Goal: Task Accomplishment & Management: Complete application form

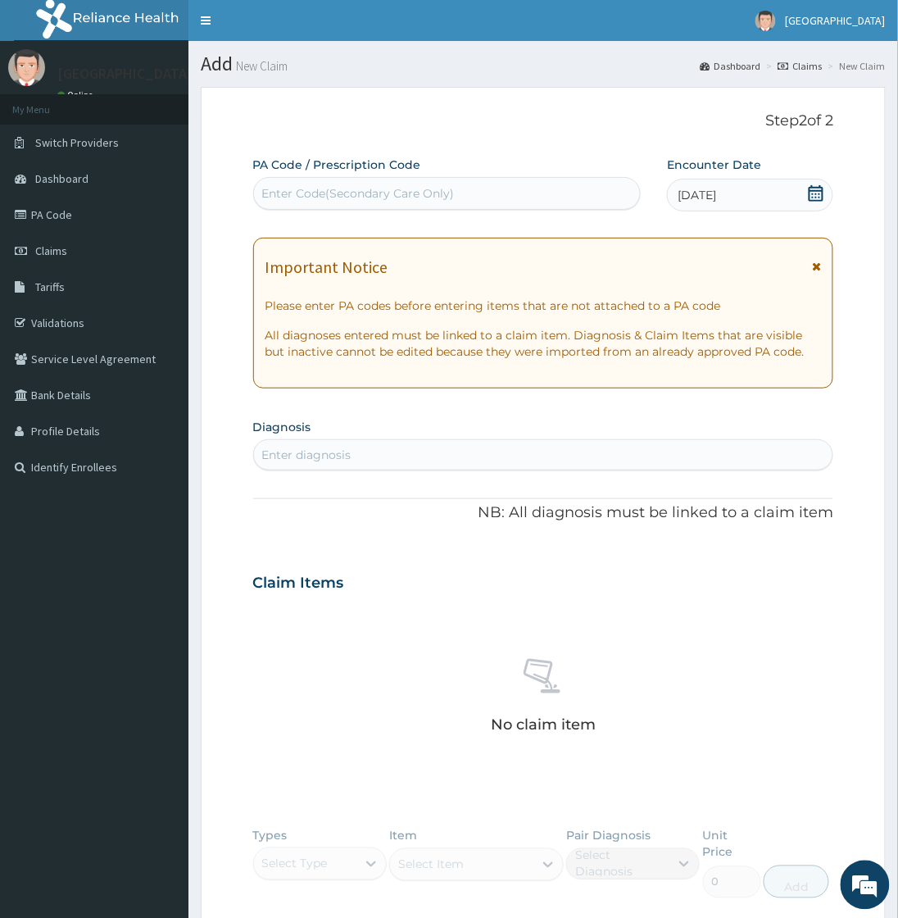
click at [579, 227] on div "PA Code / Prescription Code Enter Code(Secondary Care Only) Encounter Date 14-0…" at bounding box center [543, 589] width 581 height 864
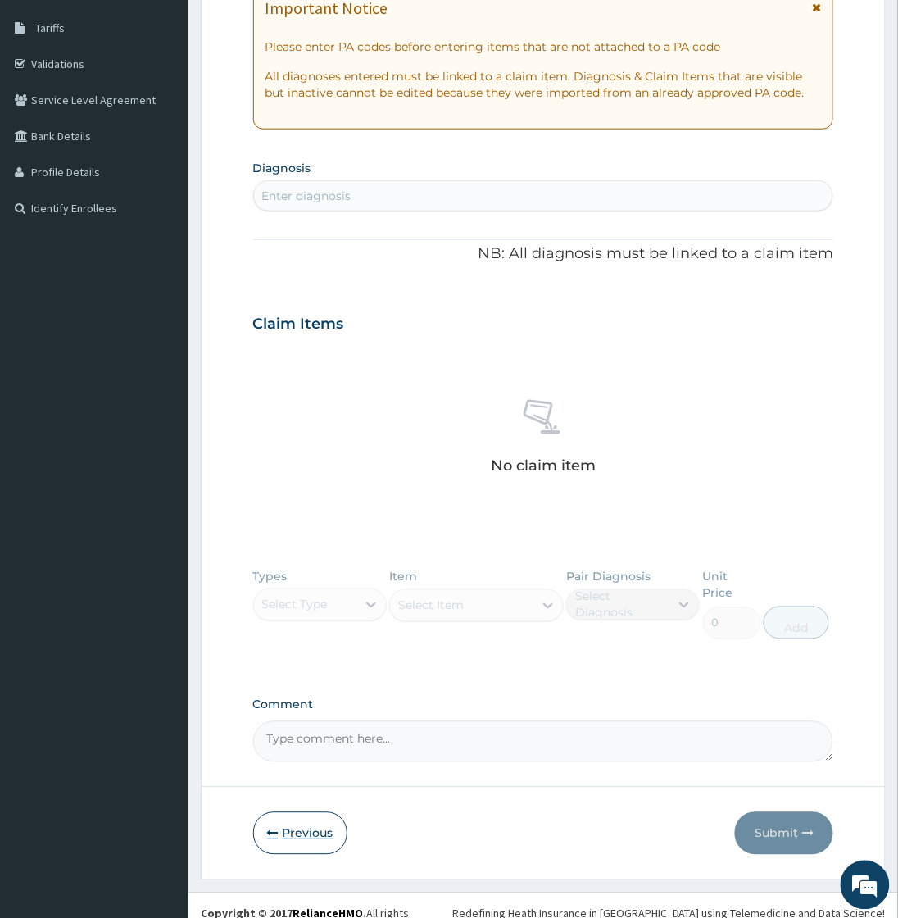
click at [320, 817] on button "Previous" at bounding box center [300, 833] width 94 height 43
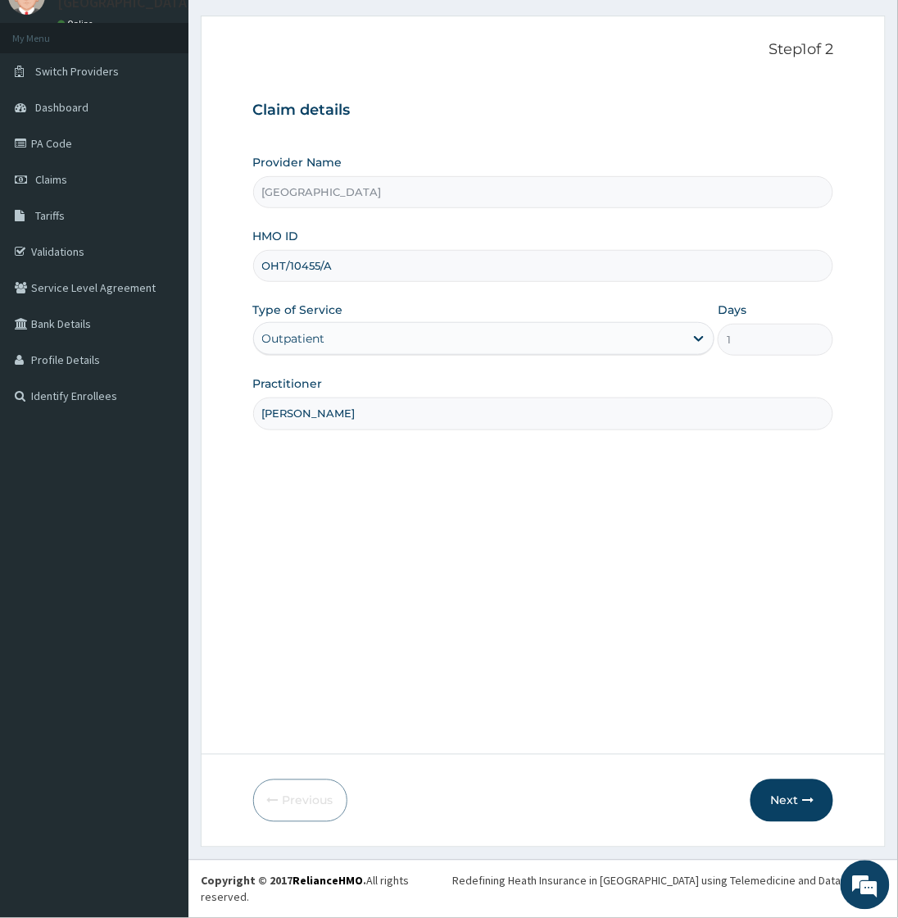
scroll to position [55, 0]
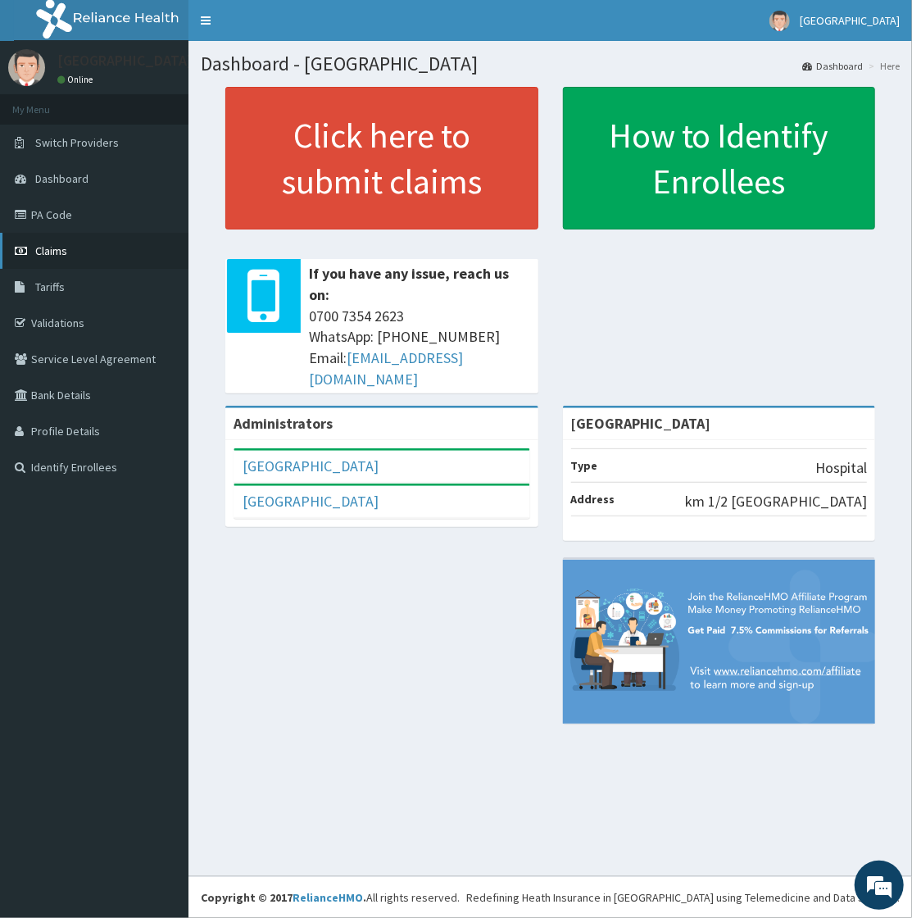
click at [46, 247] on span "Claims" at bounding box center [51, 250] width 32 height 15
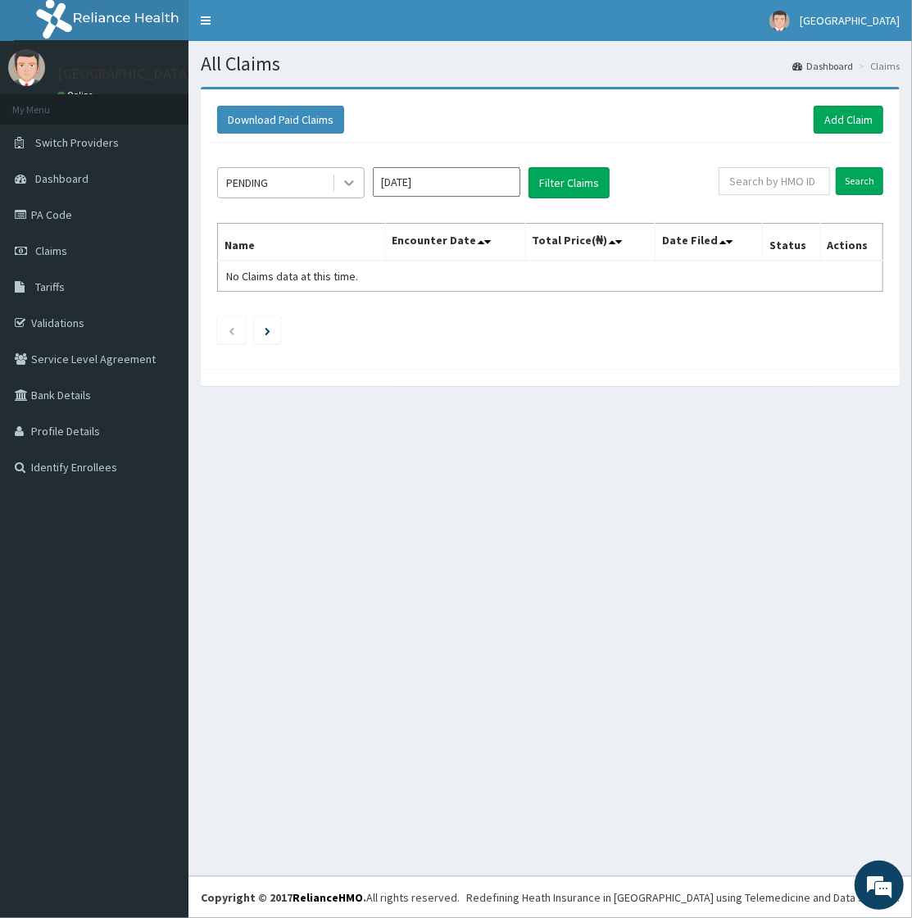
click at [343, 181] on icon at bounding box center [349, 183] width 16 height 16
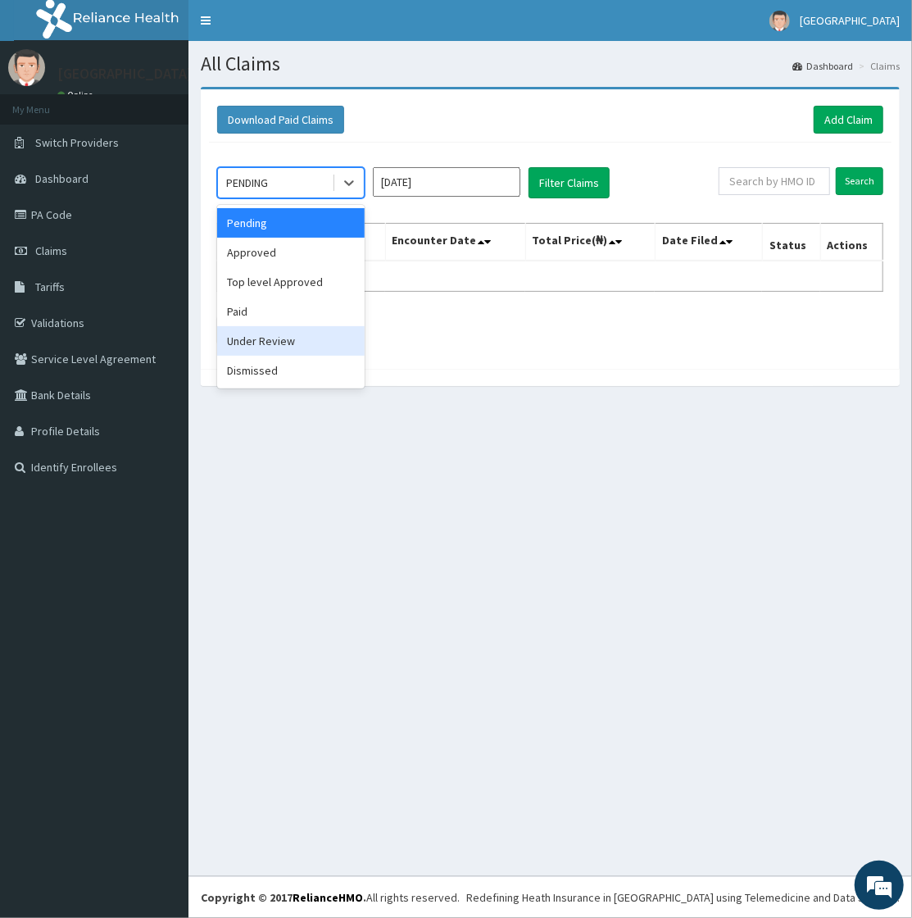
click at [272, 332] on div "Under Review" at bounding box center [290, 340] width 147 height 29
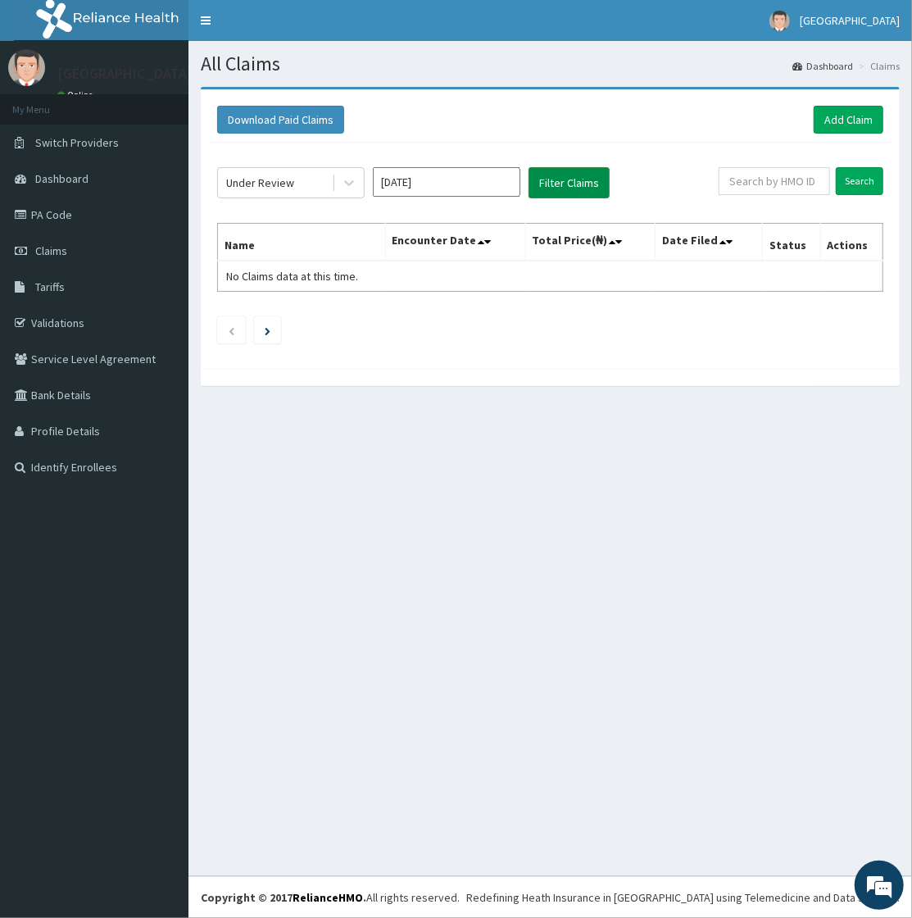
click at [544, 192] on button "Filter Claims" at bounding box center [569, 182] width 81 height 31
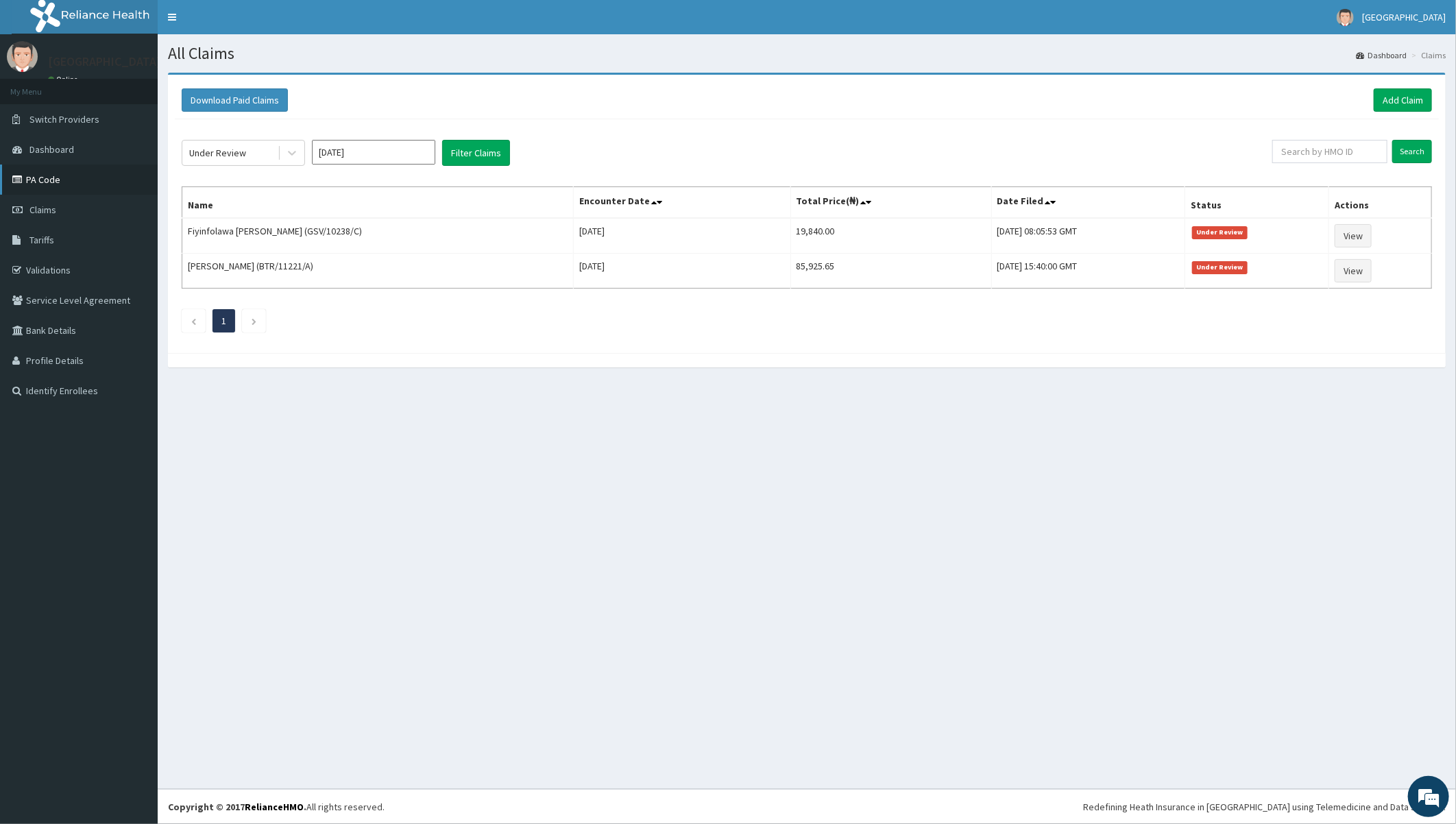
click at [44, 171] on link "PA Code" at bounding box center [79, 180] width 157 height 30
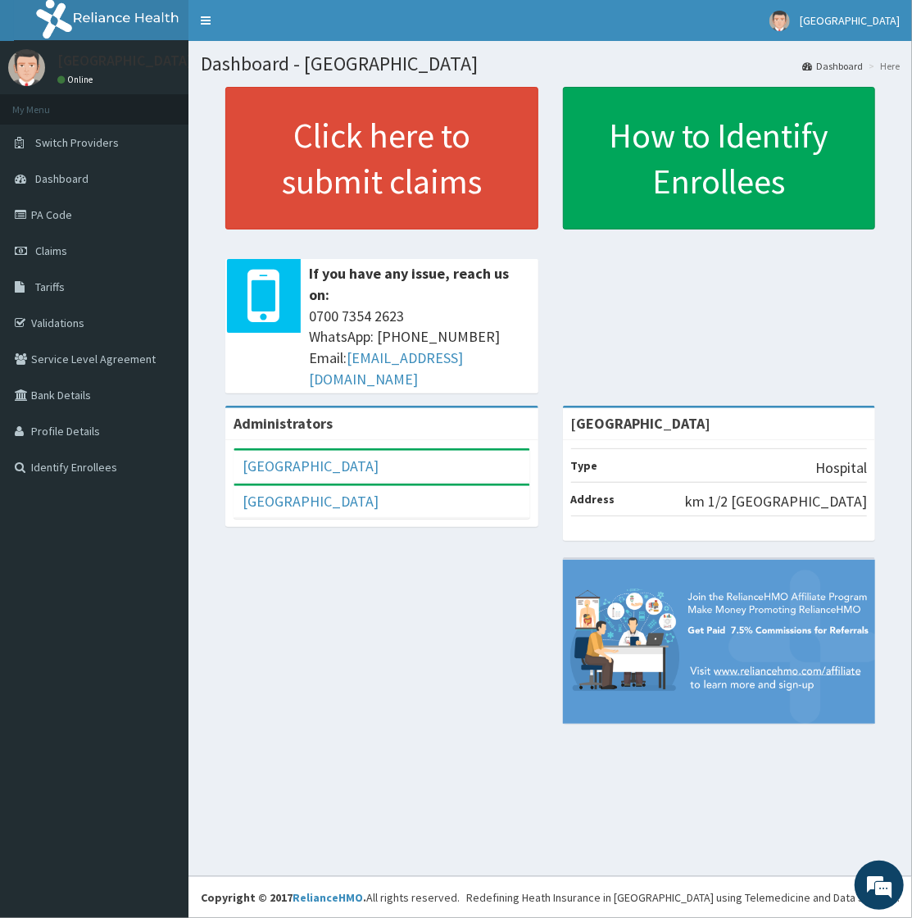
drag, startPoint x: 0, startPoint y: 0, endPoint x: 429, endPoint y: 701, distance: 821.9
click at [429, 701] on div "Administrators Toun Hospital Full Name Toun Hospital Email Address admin@tounho…" at bounding box center [550, 573] width 699 height 334
click at [38, 243] on span "Claims" at bounding box center [51, 250] width 32 height 15
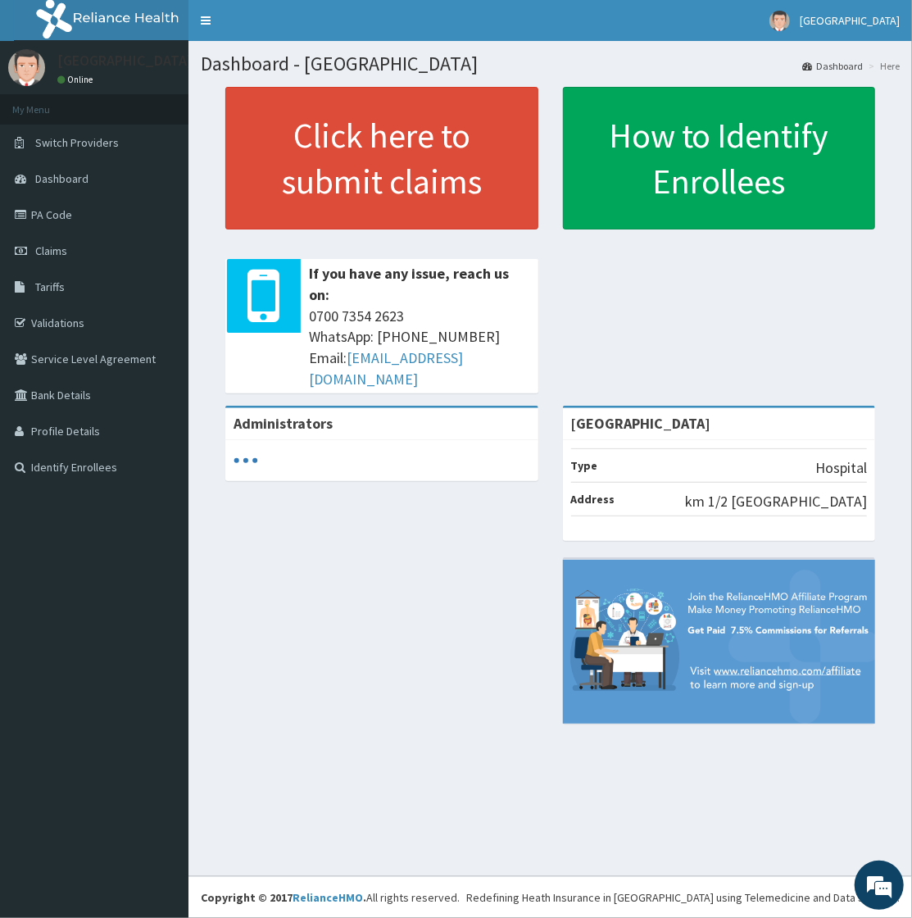
click at [356, 527] on div "Administrators Toun Memorial Hospital Type Hospital Address km 1/2 New ife road…" at bounding box center [550, 573] width 699 height 334
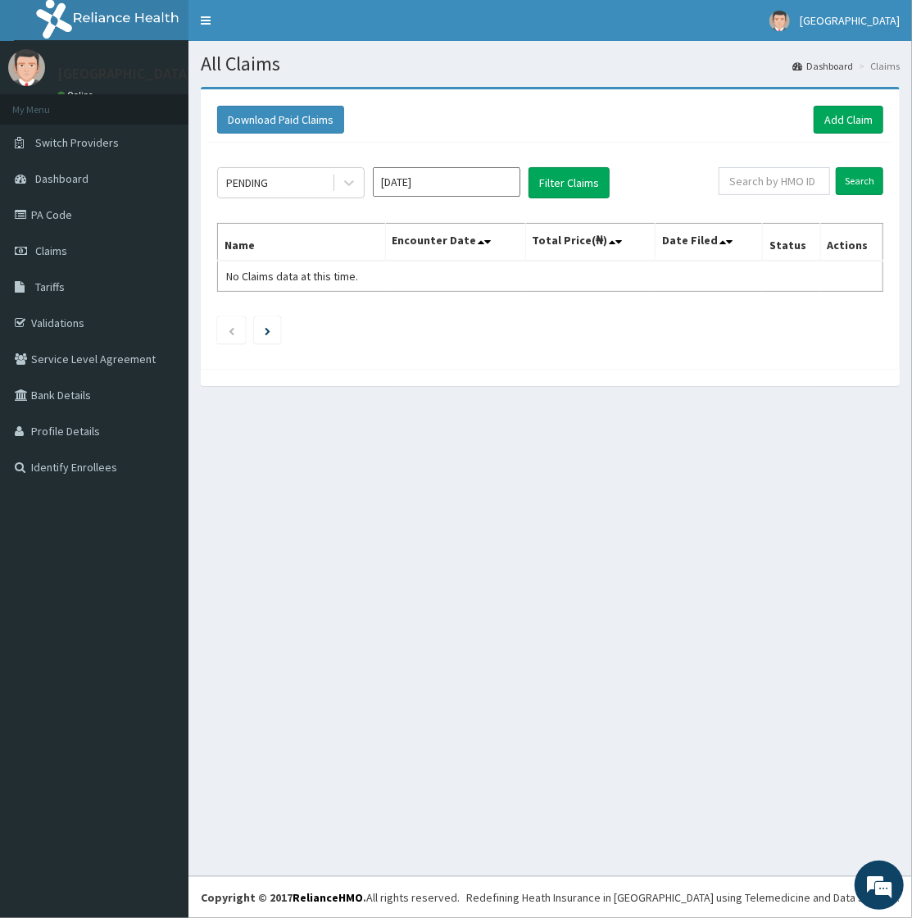
click at [419, 139] on div "Download Paid Claims Add Claim" at bounding box center [550, 120] width 683 height 45
click at [436, 437] on div "All Claims Dashboard Claims Download Paid Claims Add Claim × Note you can only …" at bounding box center [550, 458] width 724 height 835
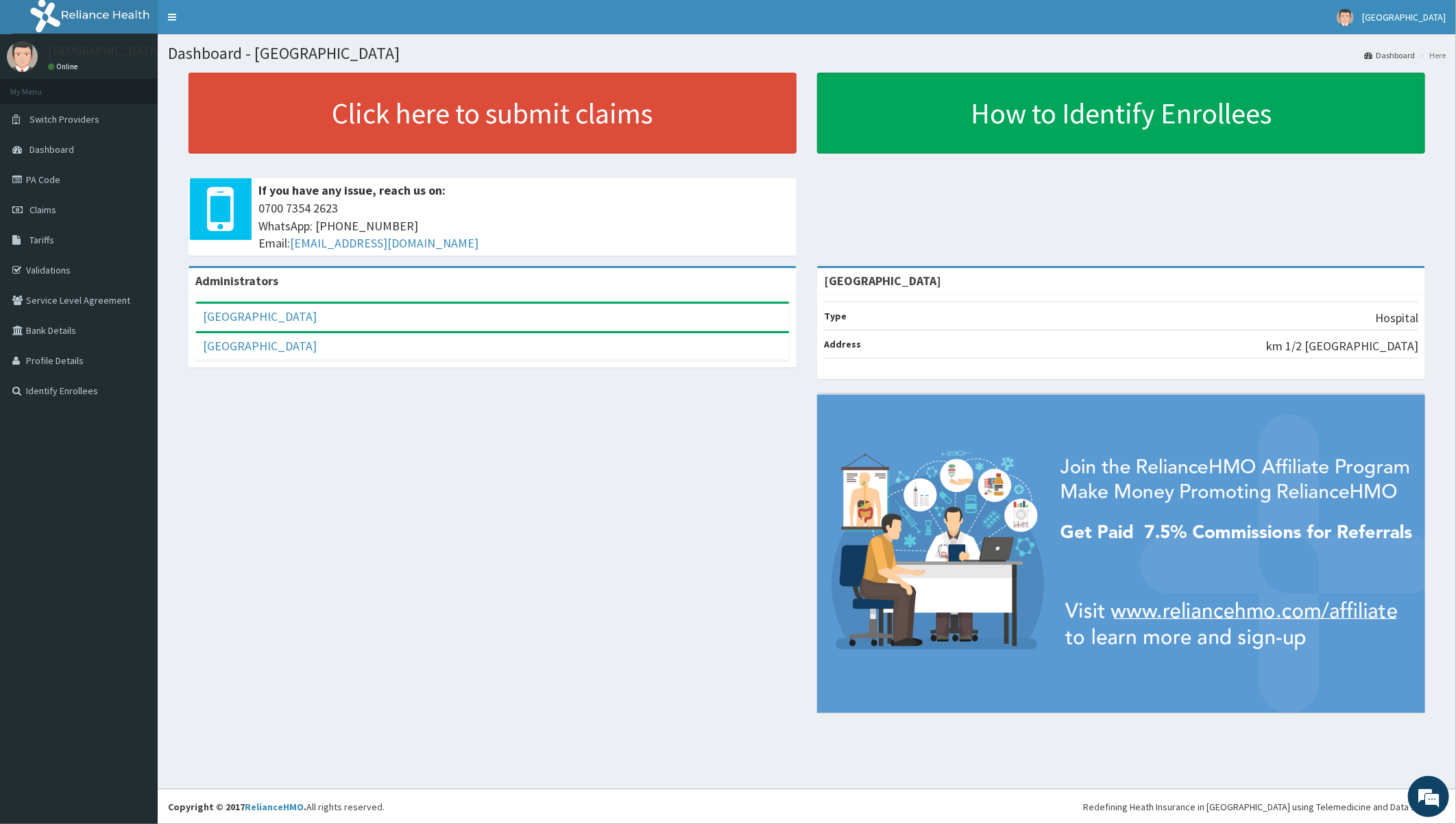
click at [288, 438] on div "Administrators Toun Hospital Full Name Toun Hospital Email Address admin@tounho…" at bounding box center [807, 496] width 1278 height 461
click at [461, 465] on div "Administrators Toun Hospital Full Name Toun Hospital Email Address admin@tounho…" at bounding box center [807, 496] width 1278 height 461
click at [276, 454] on div "Administrators Toun Hospital Full Name Toun Hospital Email Address admin@tounho…" at bounding box center [807, 496] width 1278 height 461
drag, startPoint x: 476, startPoint y: 409, endPoint x: 505, endPoint y: 414, distance: 29.4
click at [477, 412] on div "Administrators Toun Hospital Full Name Toun Hospital Email Address admin@tounho…" at bounding box center [807, 496] width 1278 height 461
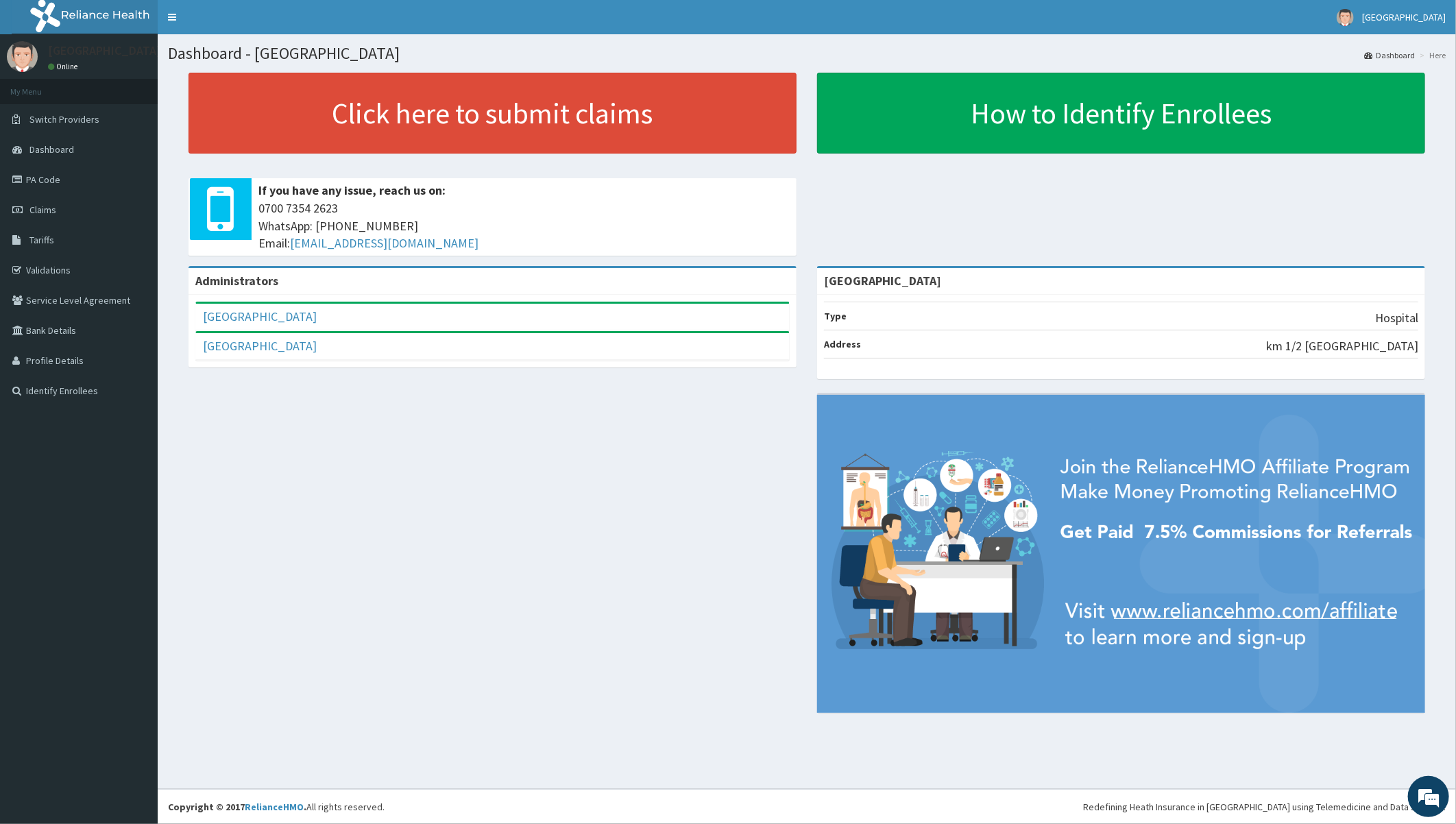
click at [491, 446] on div "Administrators Toun Hospital Full Name Toun Hospital Email Address admin@tounho…" at bounding box center [807, 496] width 1278 height 461
click at [565, 458] on div "Administrators Toun Hospital Full Name Toun Hospital Email Address admin@tounho…" at bounding box center [807, 496] width 1278 height 461
drag, startPoint x: 517, startPoint y: 552, endPoint x: 510, endPoint y: 501, distance: 51.5
click at [518, 552] on div "Administrators Toun Hospital Full Name Toun Hospital Email Address admin@tounho…" at bounding box center [807, 496] width 1278 height 461
click at [379, 438] on div "Administrators Toun Hospital Full Name Toun Hospital Email Address admin@tounho…" at bounding box center [807, 496] width 1278 height 461
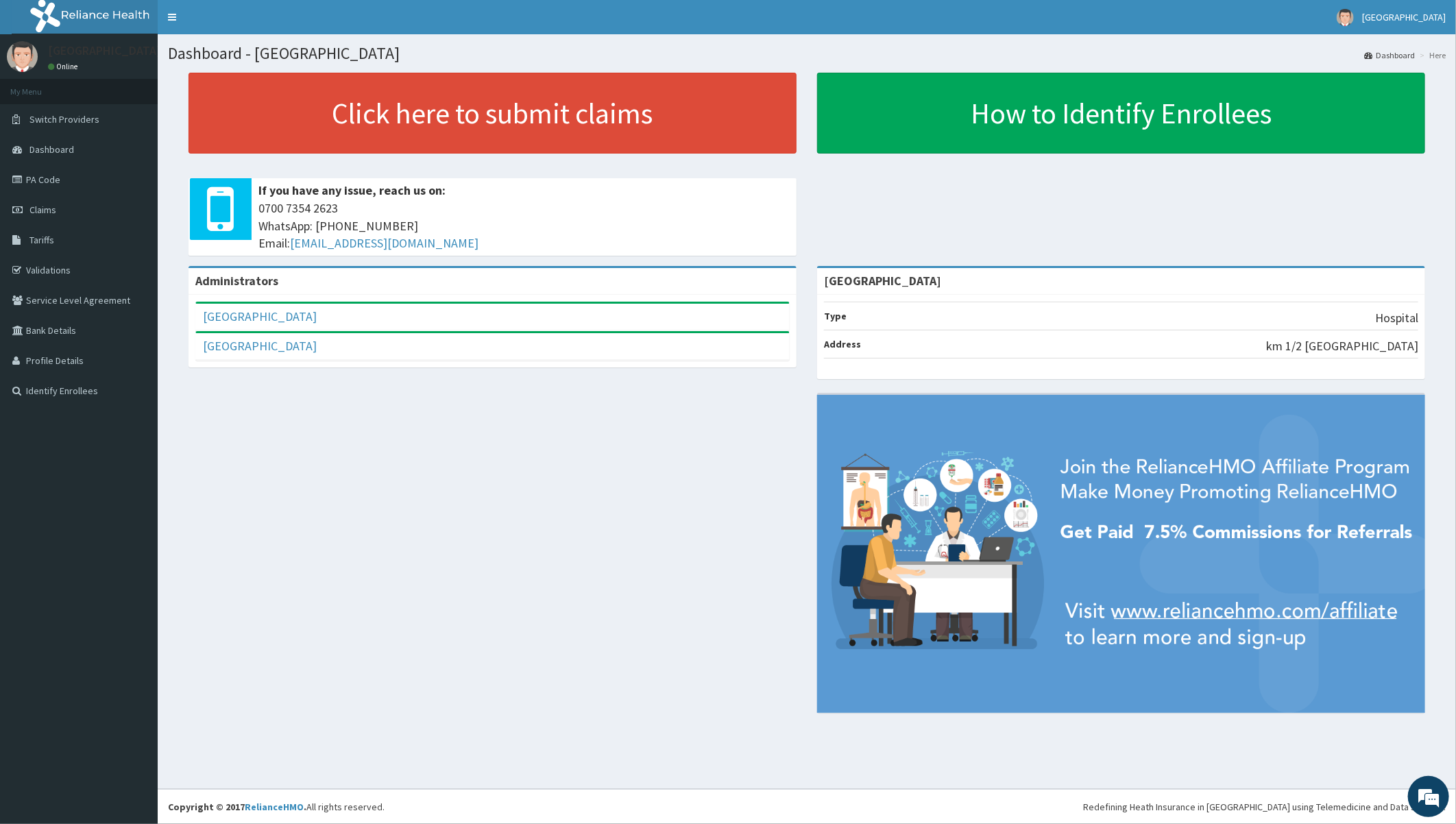
click at [448, 415] on div "Administrators Toun Hospital Full Name Toun Hospital Email Address admin@tounho…" at bounding box center [807, 496] width 1278 height 461
click at [444, 455] on div "Administrators Toun Hospital Full Name Toun Hospital Email Address admin@tounho…" at bounding box center [807, 496] width 1278 height 461
click at [533, 504] on div "Administrators Toun Hospital Full Name Toun Hospital Email Address admin@tounho…" at bounding box center [807, 496] width 1278 height 461
drag, startPoint x: 503, startPoint y: 543, endPoint x: 618, endPoint y: 495, distance: 124.6
click at [504, 543] on div "Administrators Toun Hospital Full Name Toun Hospital Email Address admin@tounho…" at bounding box center [807, 496] width 1278 height 461
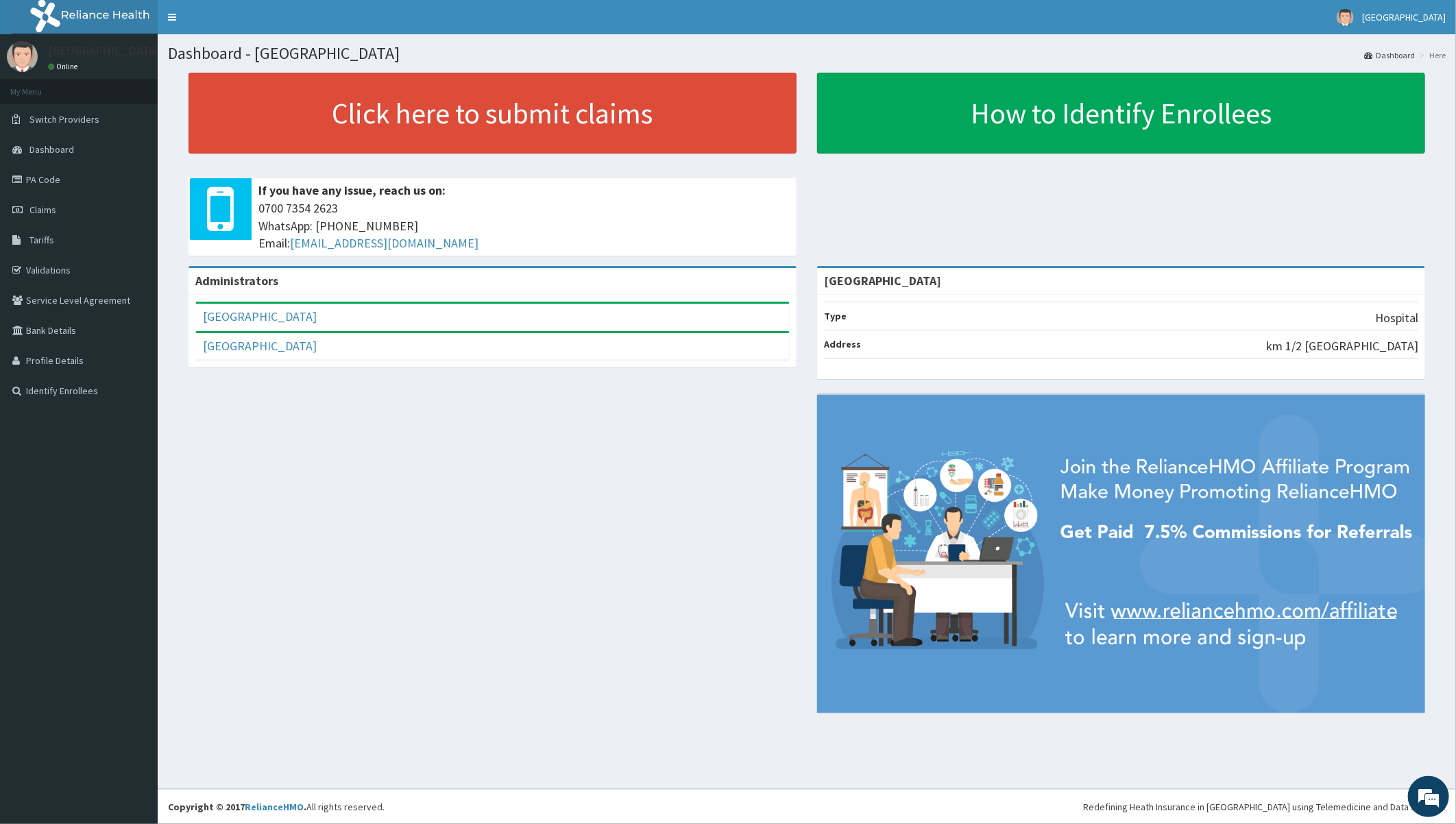
click at [586, 484] on div "Administrators Toun Hospital Full Name Toun Hospital Email Address admin@tounho…" at bounding box center [807, 496] width 1278 height 461
click at [44, 179] on link "PA Code" at bounding box center [79, 180] width 157 height 30
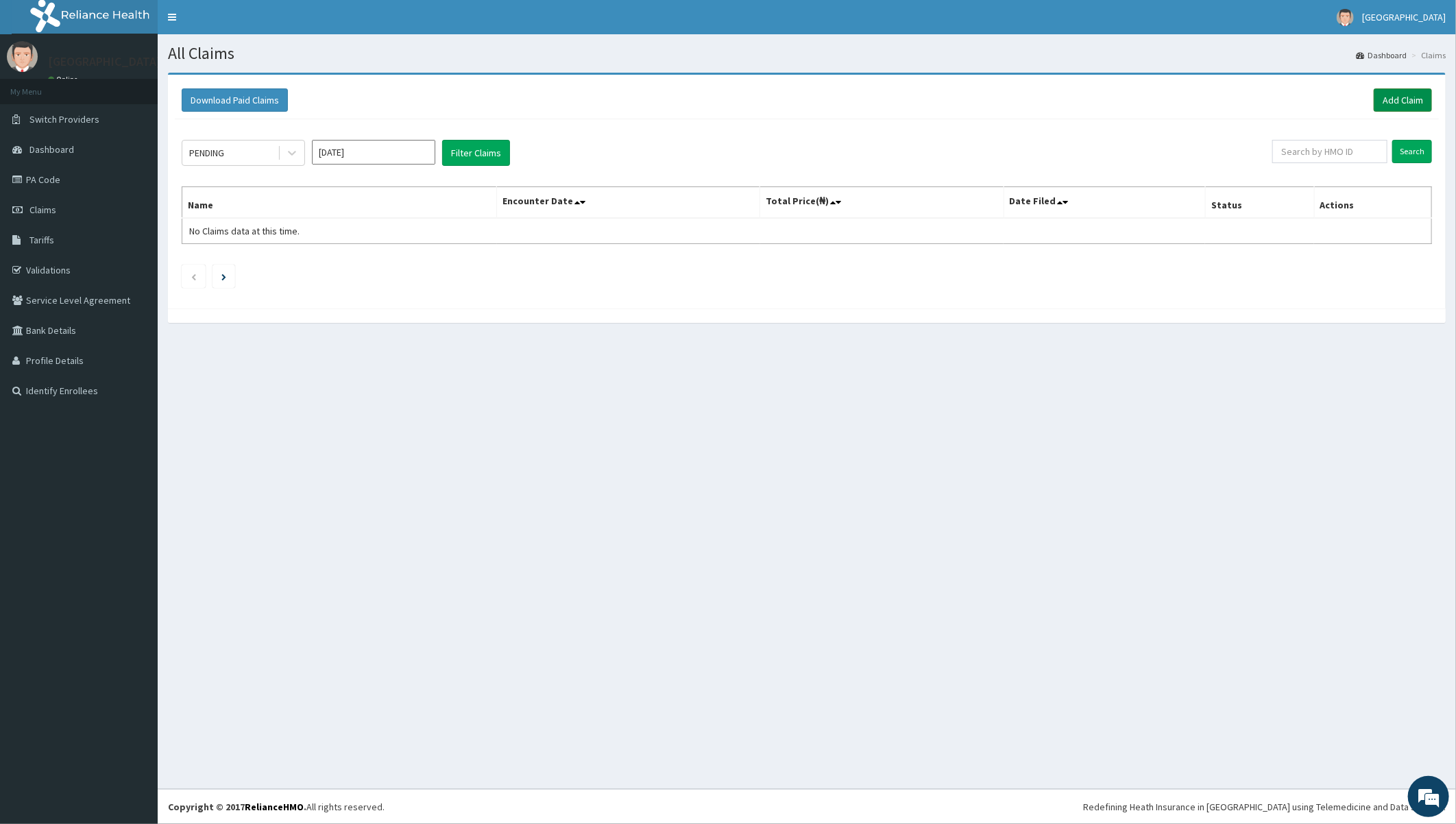
click at [1390, 105] on link "Add Claim" at bounding box center [1403, 100] width 59 height 23
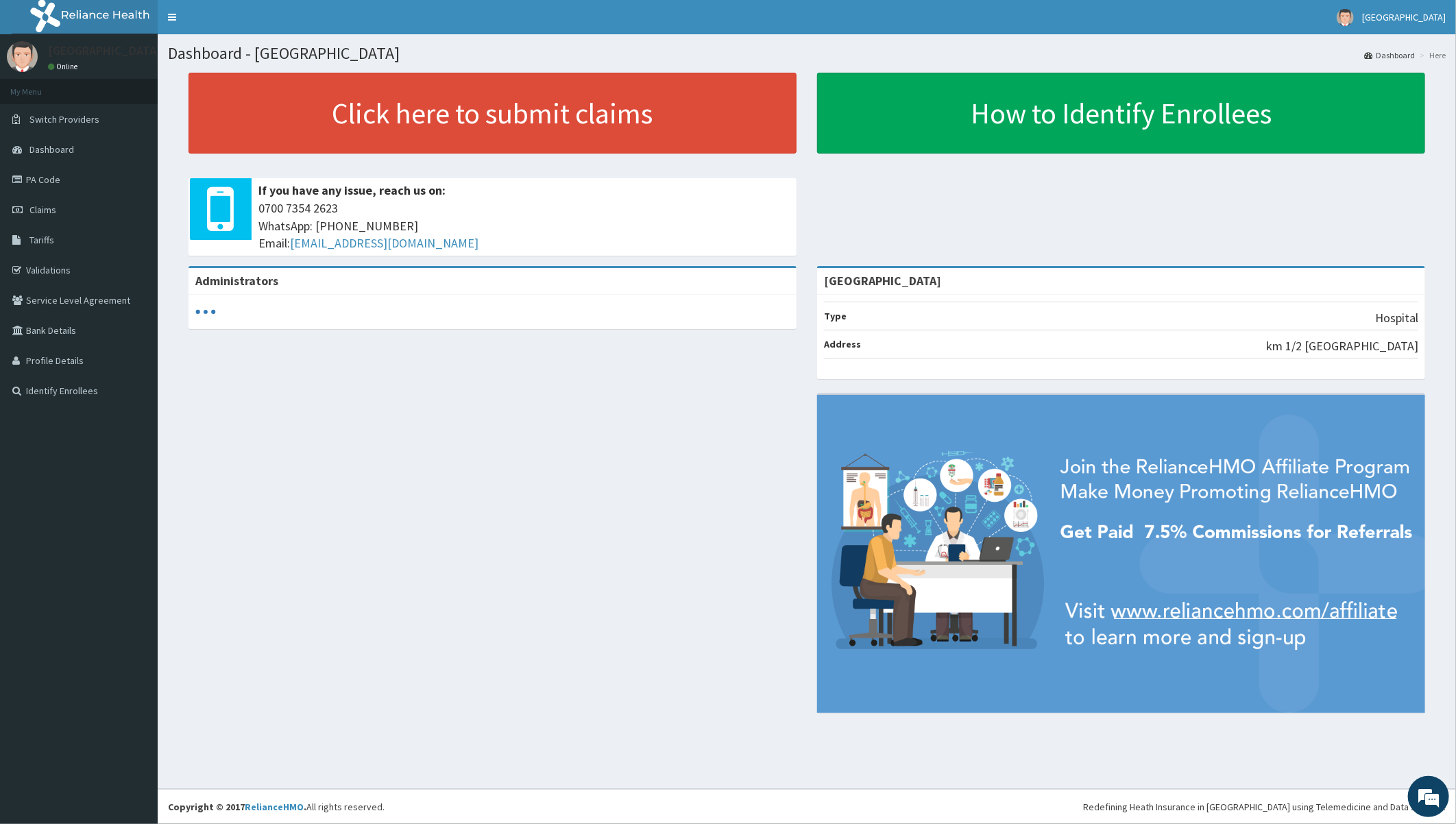
drag, startPoint x: 428, startPoint y: 551, endPoint x: 436, endPoint y: 557, distance: 10.0
click at [434, 558] on div "Administrators [GEOGRAPHIC_DATA] Type Hospital Address km [STREET_ADDRESS]" at bounding box center [807, 496] width 1278 height 461
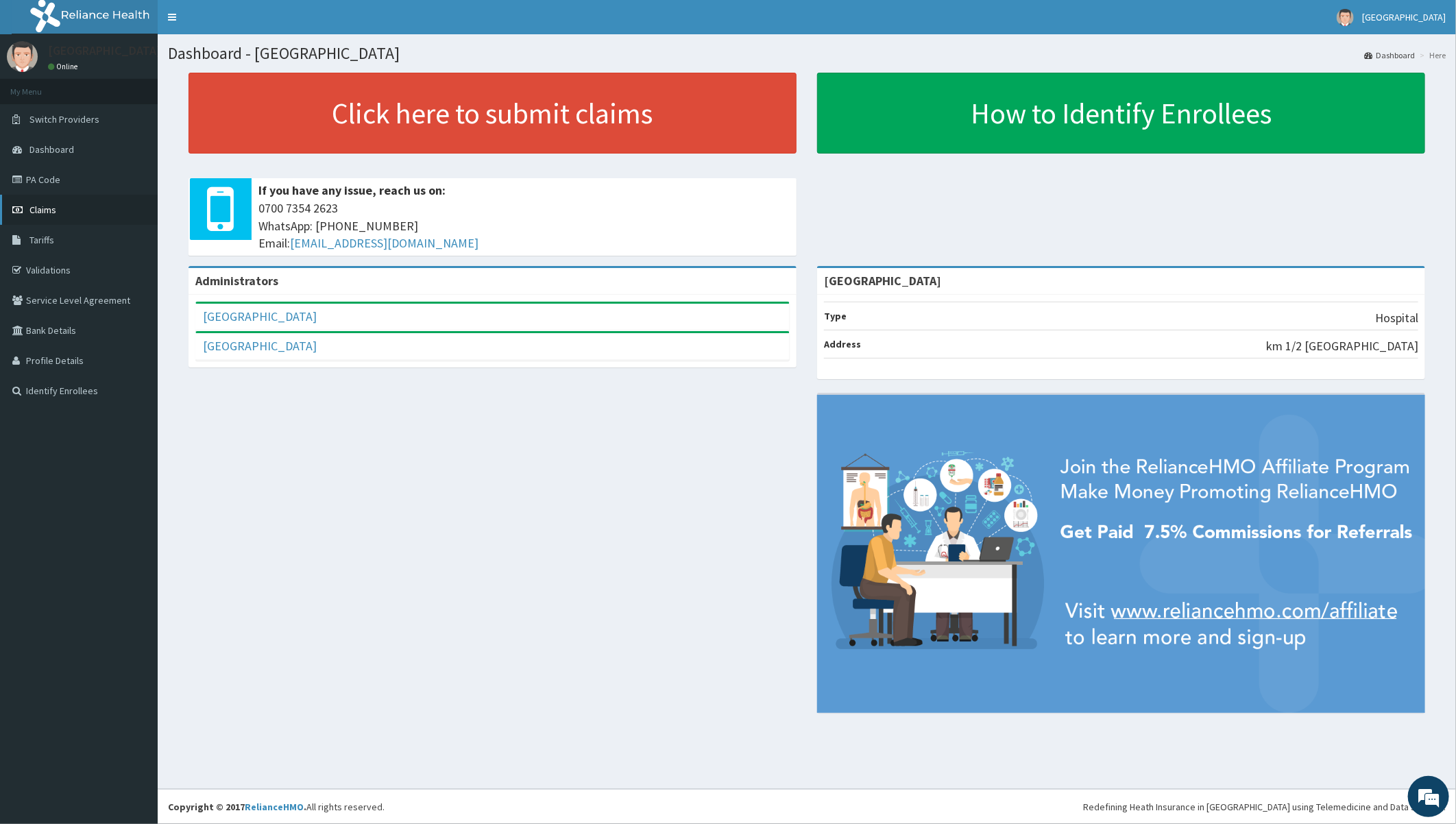
click at [38, 207] on span "Claims" at bounding box center [43, 209] width 27 height 13
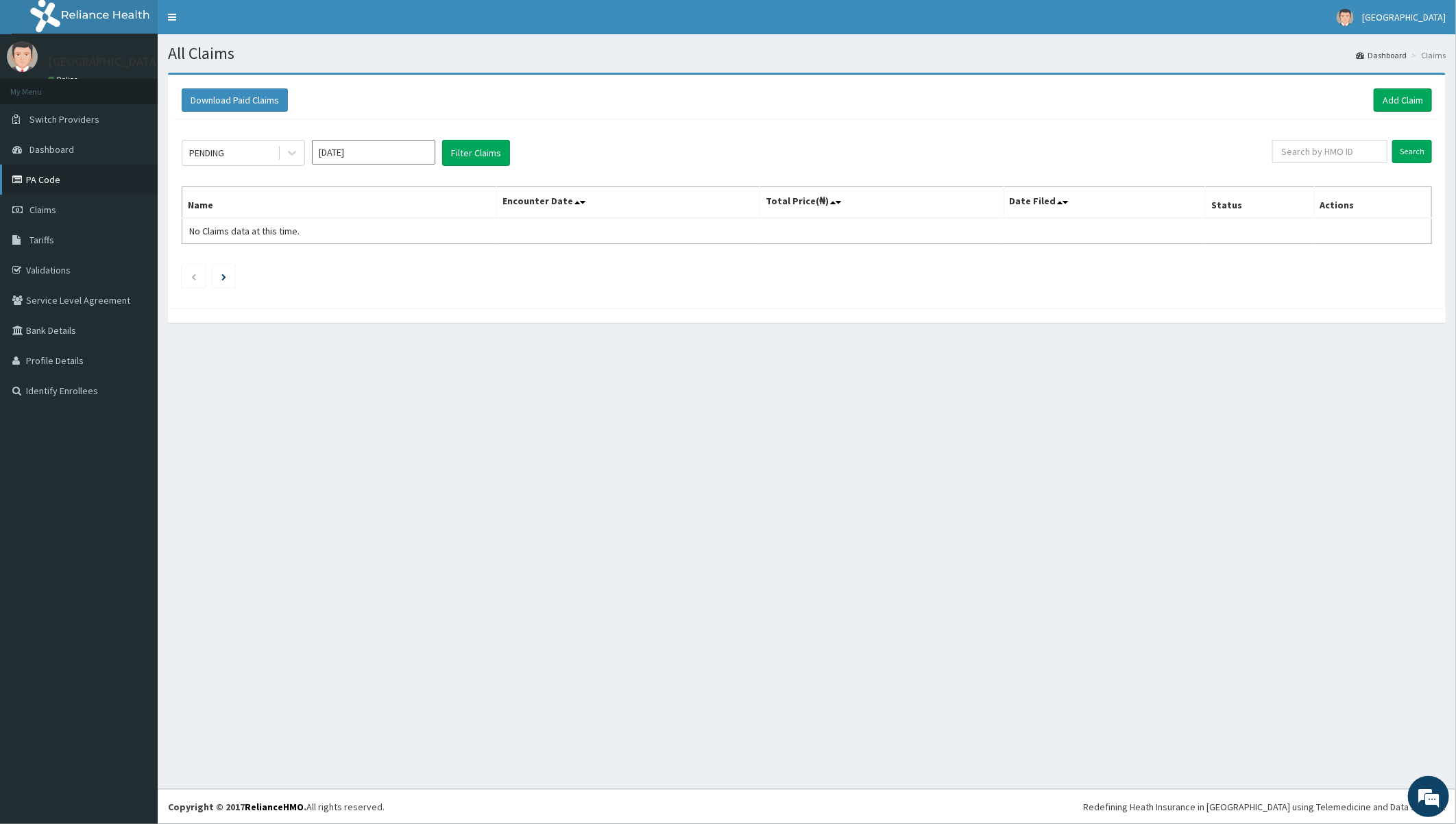
click at [49, 173] on link "PA Code" at bounding box center [79, 180] width 157 height 30
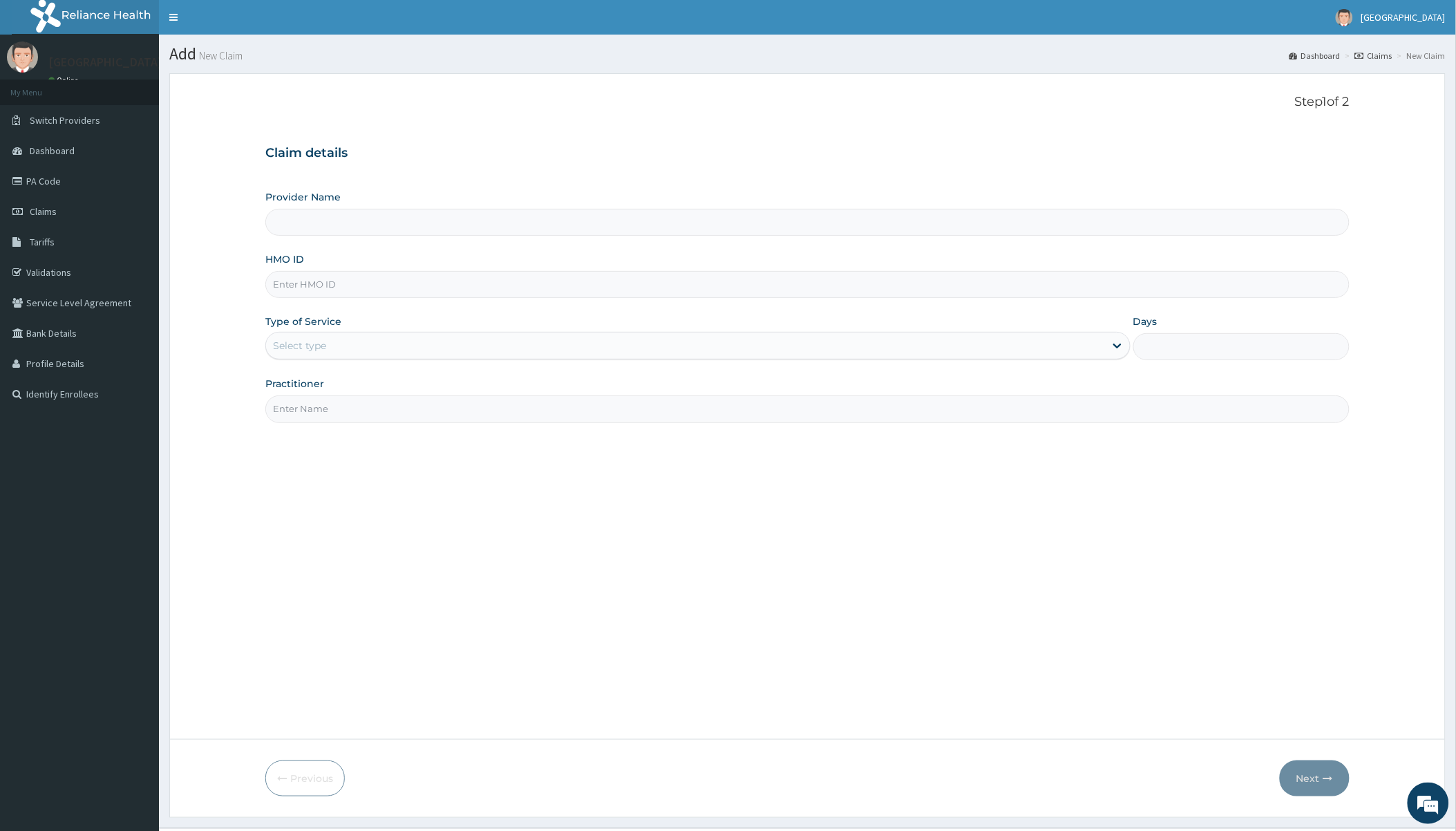
click at [278, 283] on input "HMO ID" at bounding box center [807, 284] width 1084 height 27
paste input "OHT/12308/B"
type input "OHT/12308/B"
type input "[GEOGRAPHIC_DATA]"
type input "OHT/12308/B"
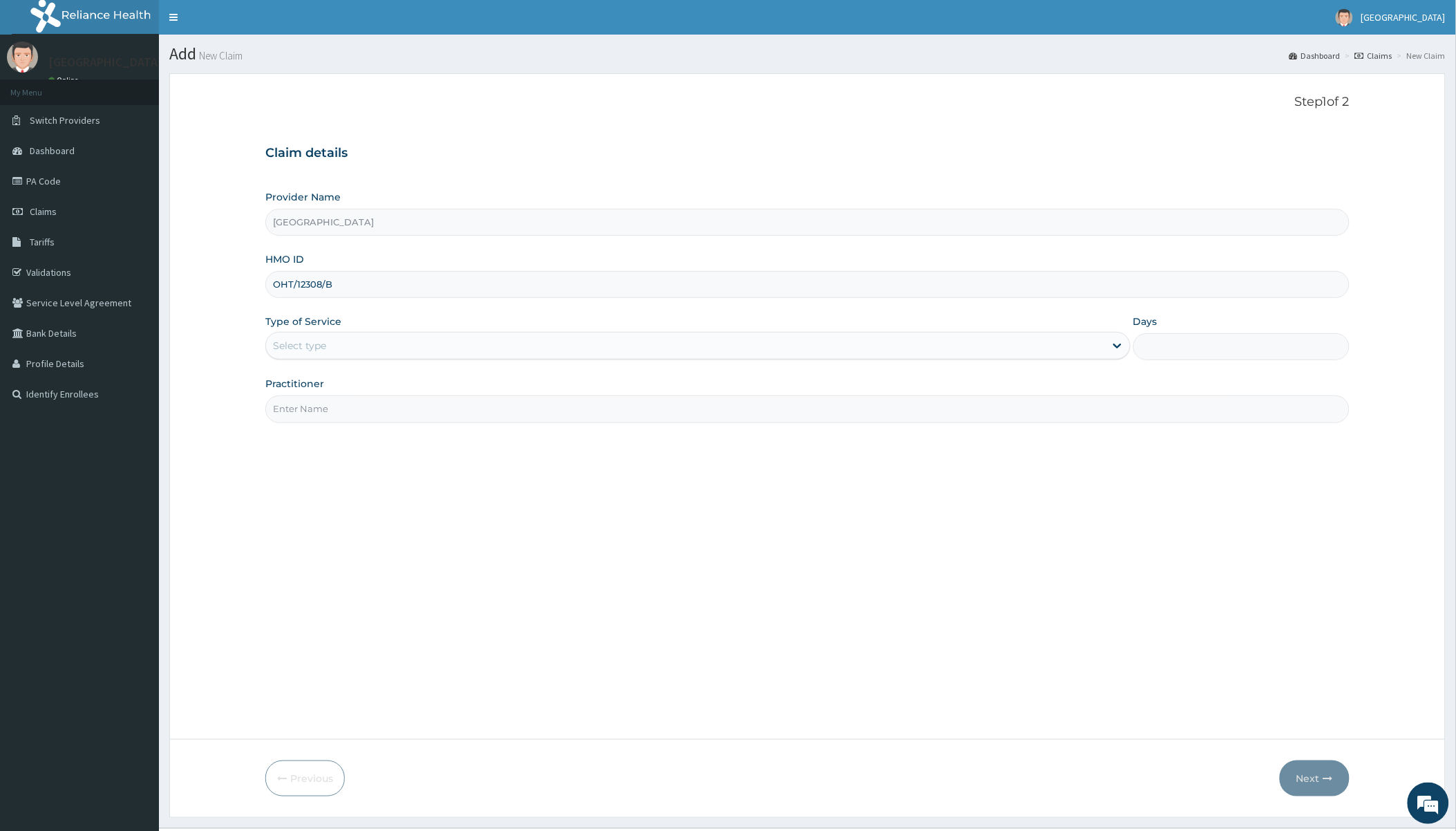
click at [358, 344] on div "Select type" at bounding box center [685, 346] width 839 height 22
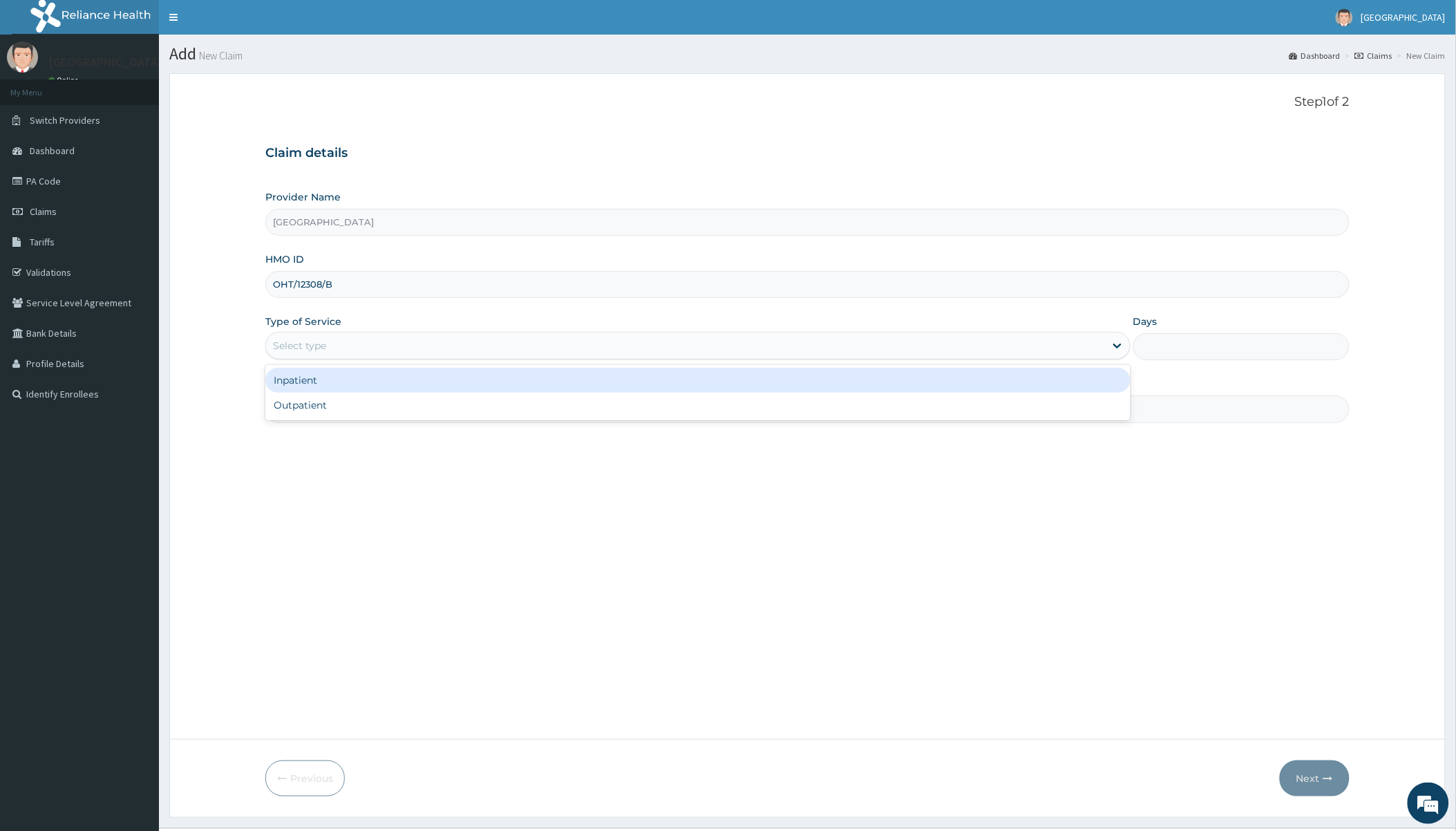
click at [339, 387] on div "Inpatient" at bounding box center [698, 380] width 865 height 24
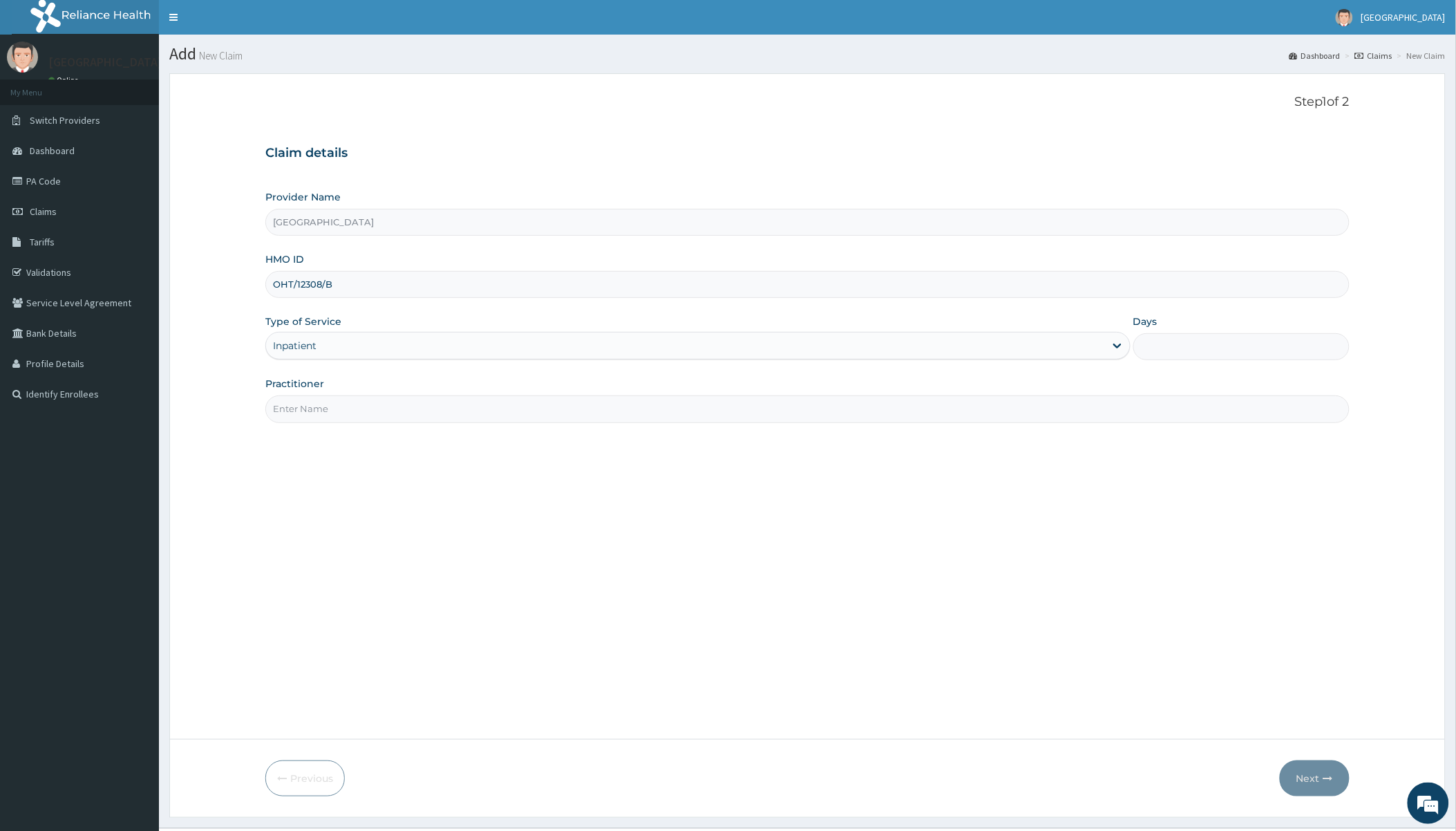
click at [1226, 344] on input "Days" at bounding box center [1242, 347] width 216 height 27
type input "6"
click at [489, 412] on input "Practitioner" at bounding box center [807, 409] width 1084 height 27
type input "Dr Olutoye"
click at [1302, 775] on button "Next" at bounding box center [1314, 778] width 70 height 36
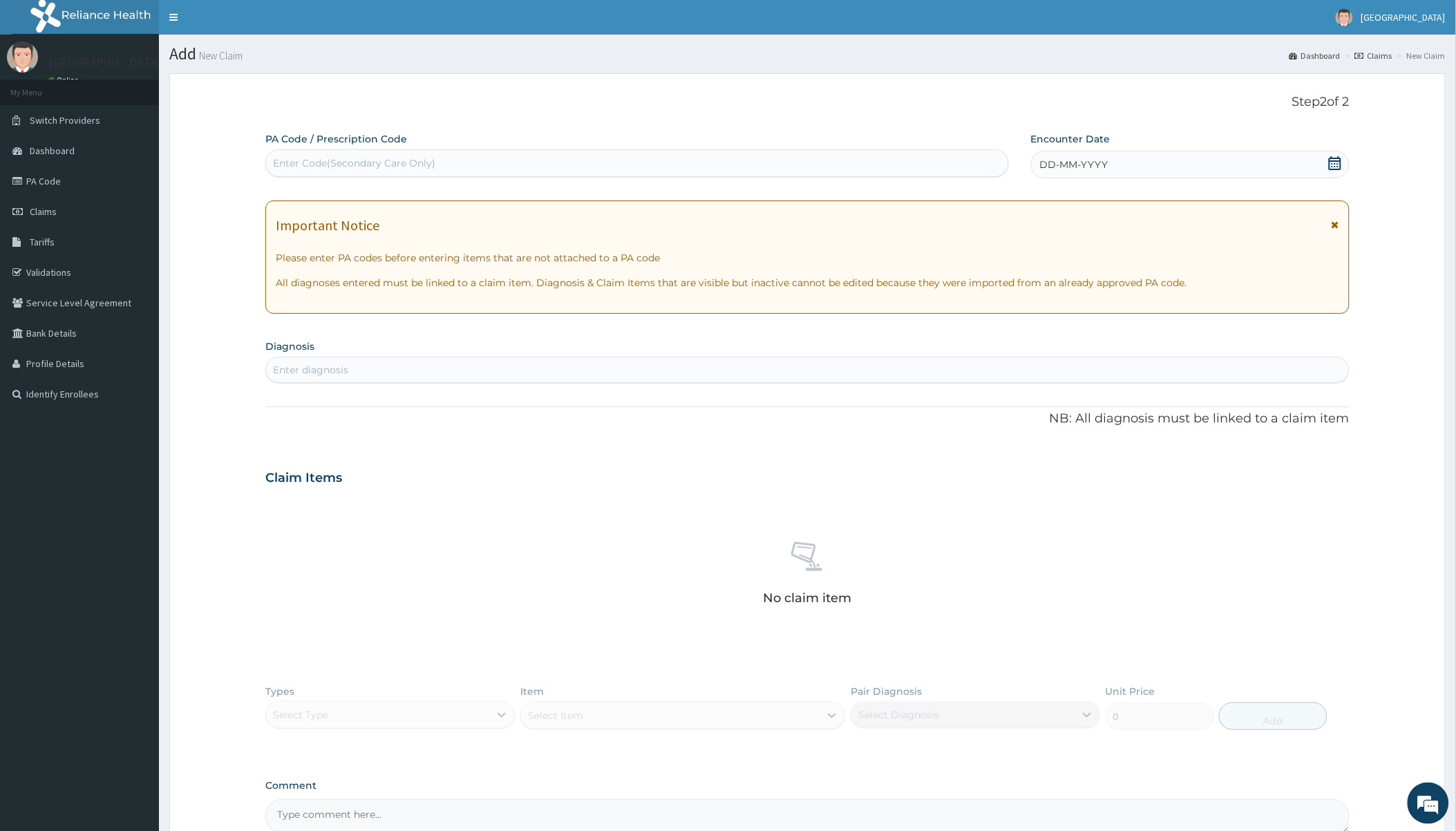
click at [510, 155] on div "Enter Code(Secondary Care Only)" at bounding box center [636, 163] width 741 height 22
paste input "PA/627909"
type input "PA/627909"
click at [493, 166] on div "Enter Code(Secondary Care Only)" at bounding box center [636, 163] width 741 height 22
paste input "PA/1D48F9"
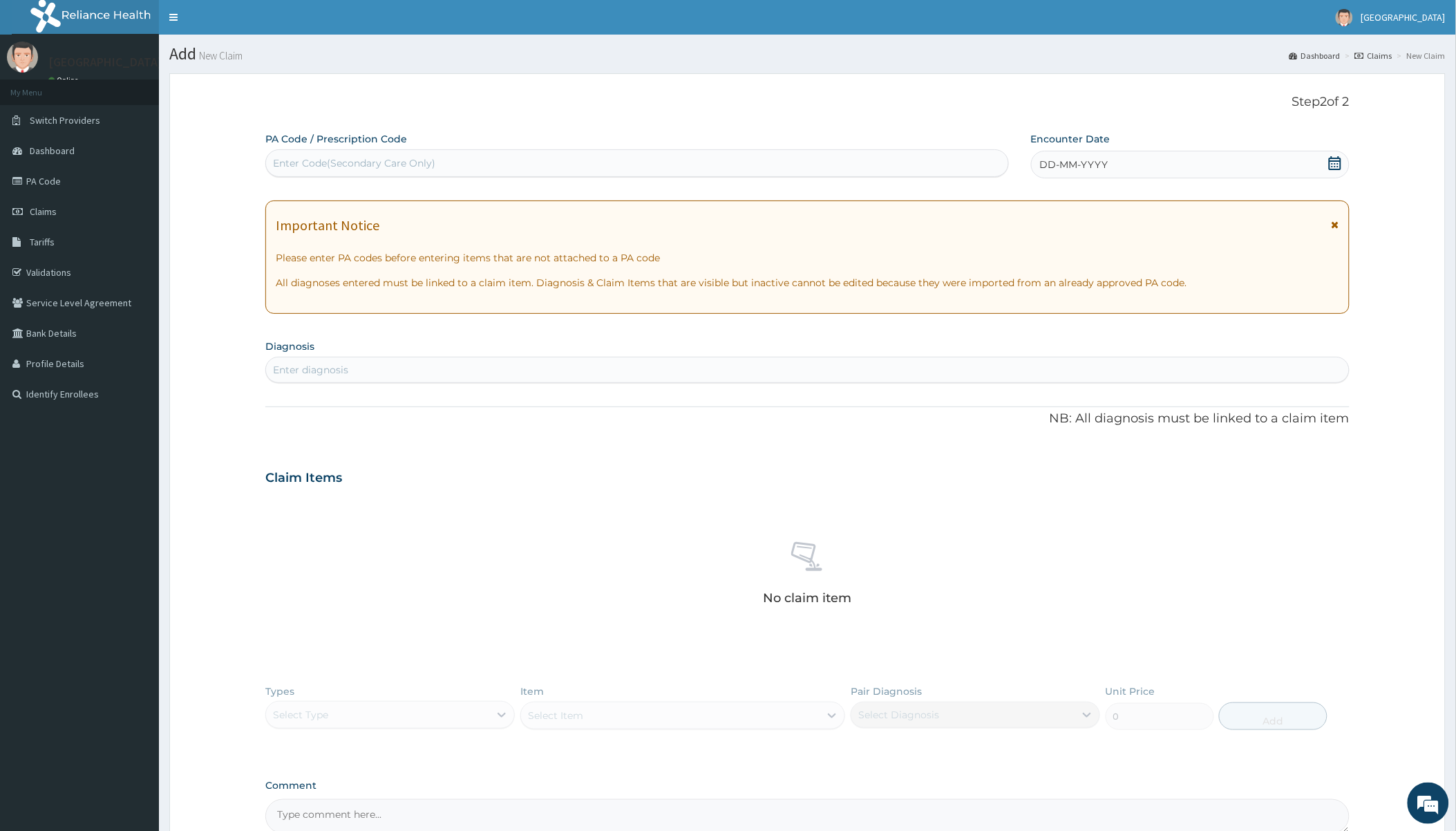
type input "PA/1D48F9"
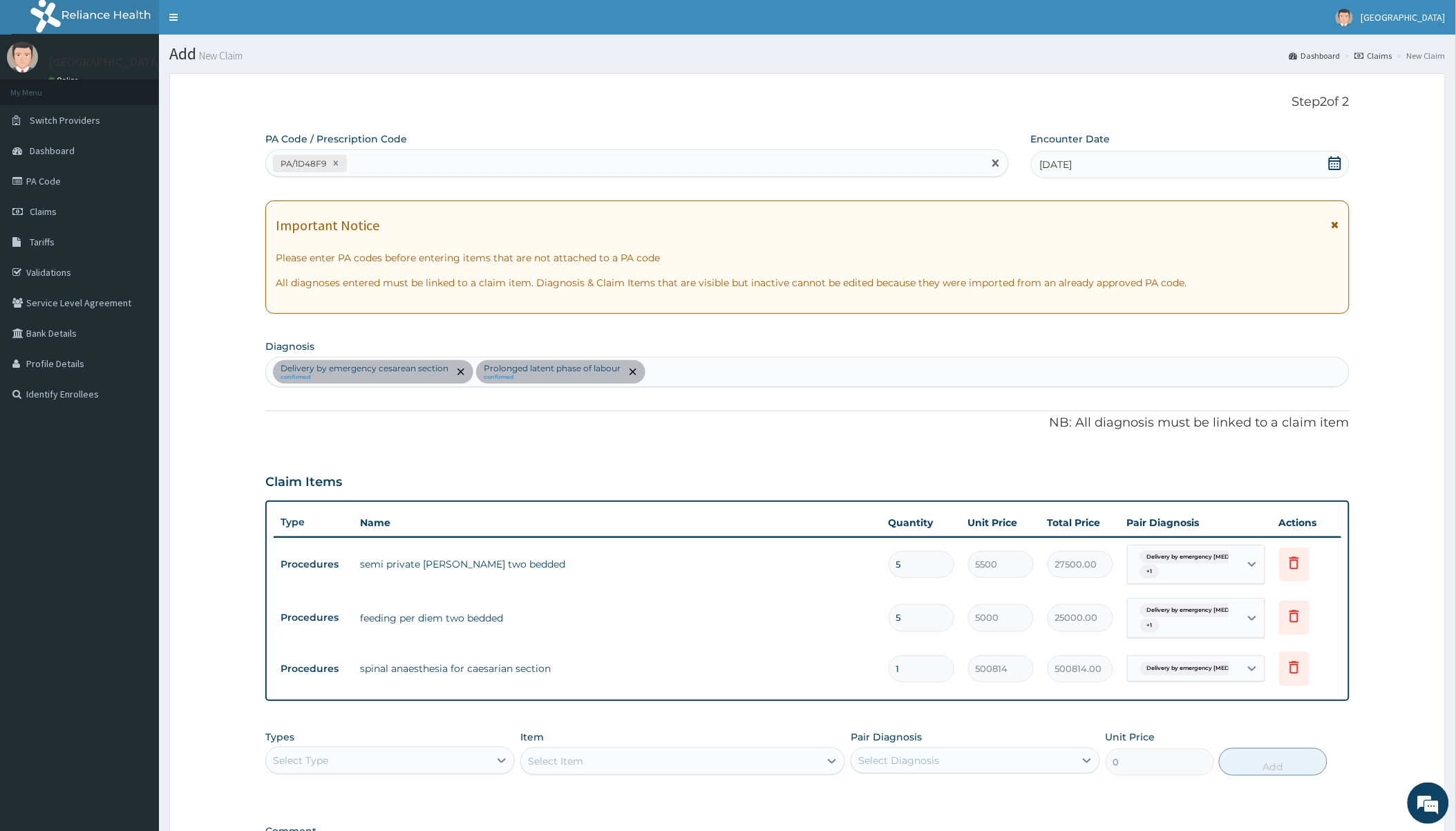
click at [479, 162] on div "PA/1D48F9" at bounding box center [624, 163] width 717 height 23
paste input "PA/117EDA"
type input "PA/117EDA"
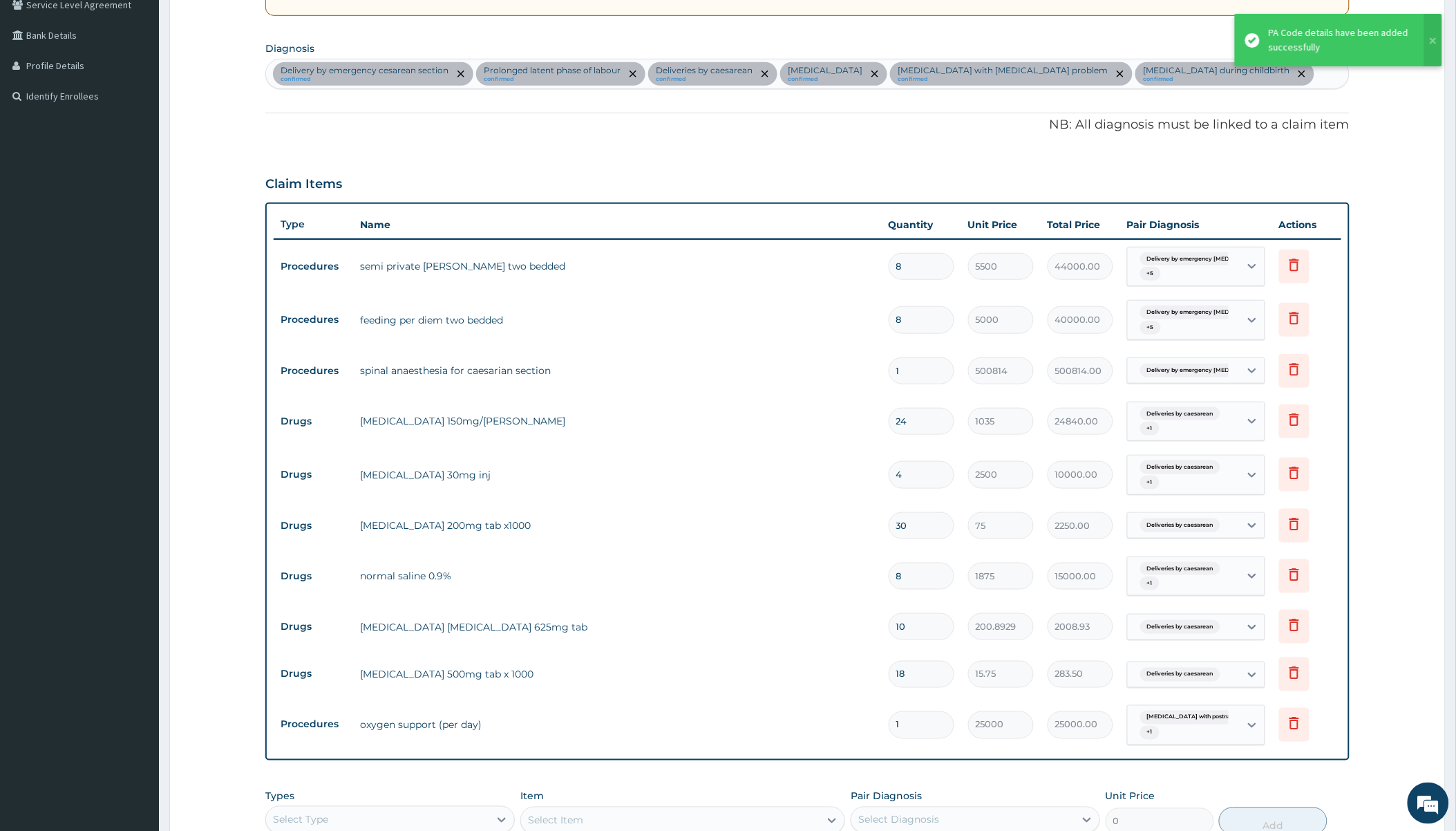
scroll to position [397, 0]
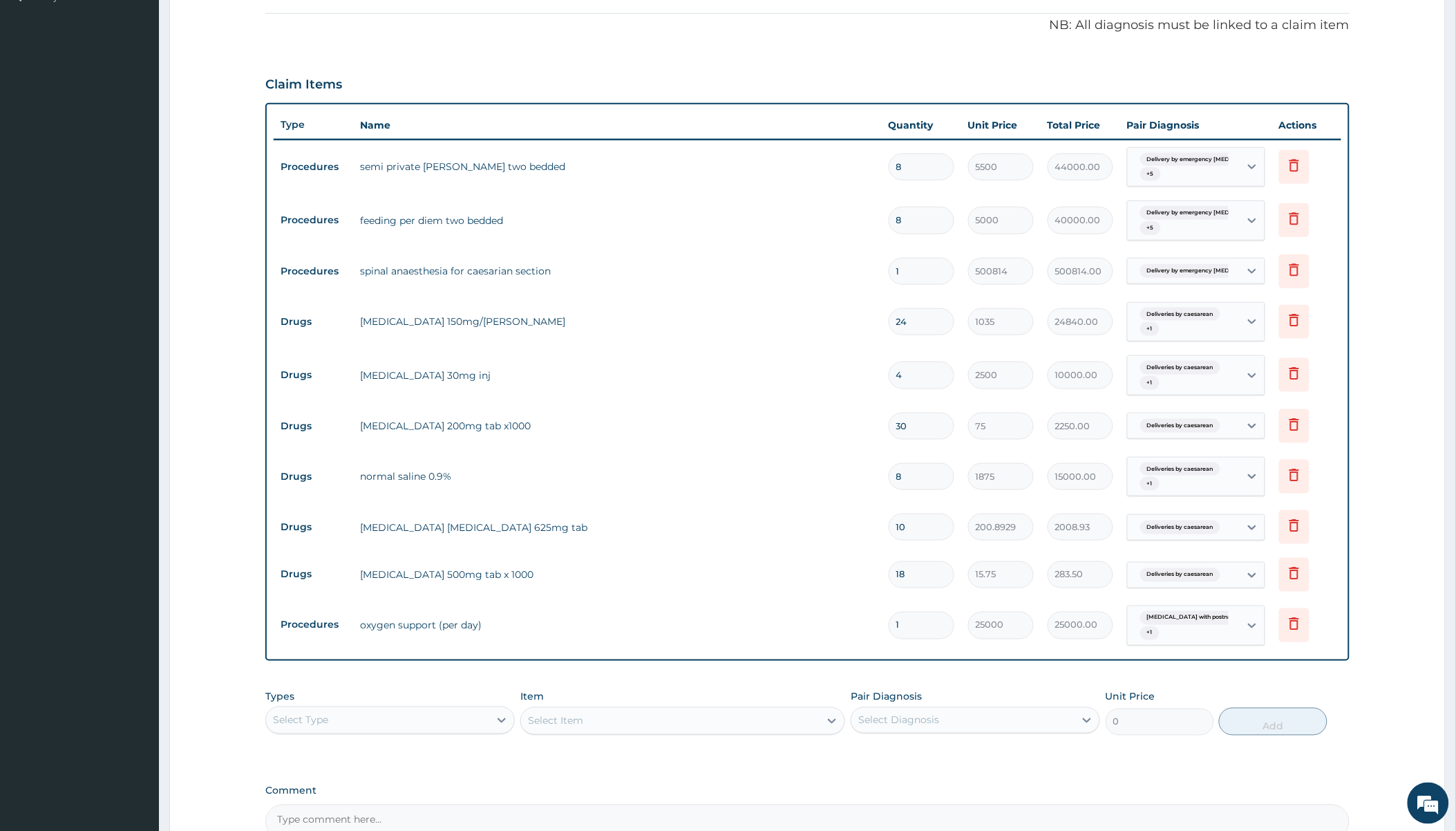
click at [919, 170] on input "8" at bounding box center [922, 167] width 66 height 27
type input "0.00"
type input "5"
type input "27500.00"
type input "5"
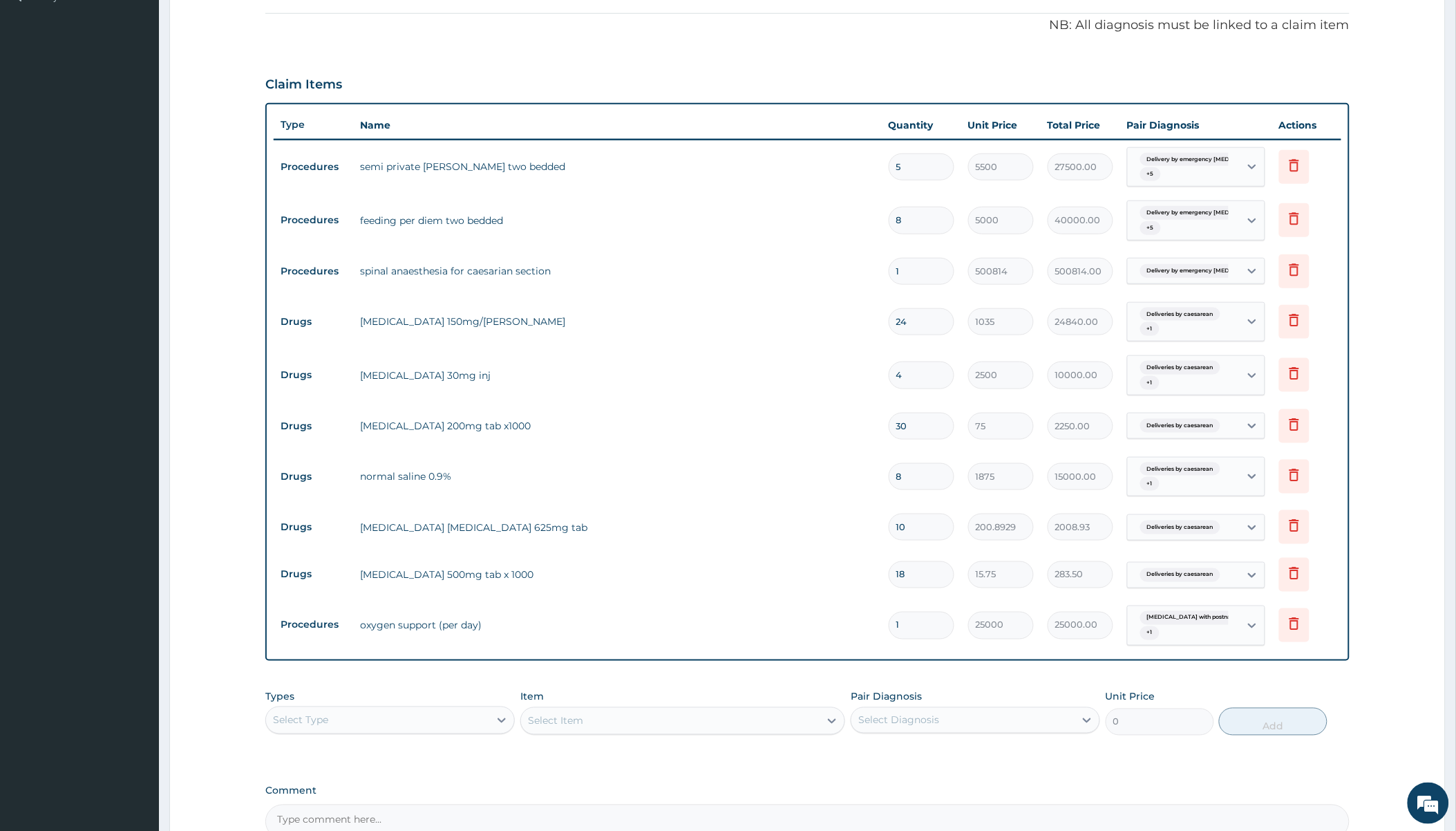
click at [923, 219] on input "8" at bounding box center [922, 220] width 66 height 27
type input "0.00"
type input "5"
type input "25000.00"
type input "5"
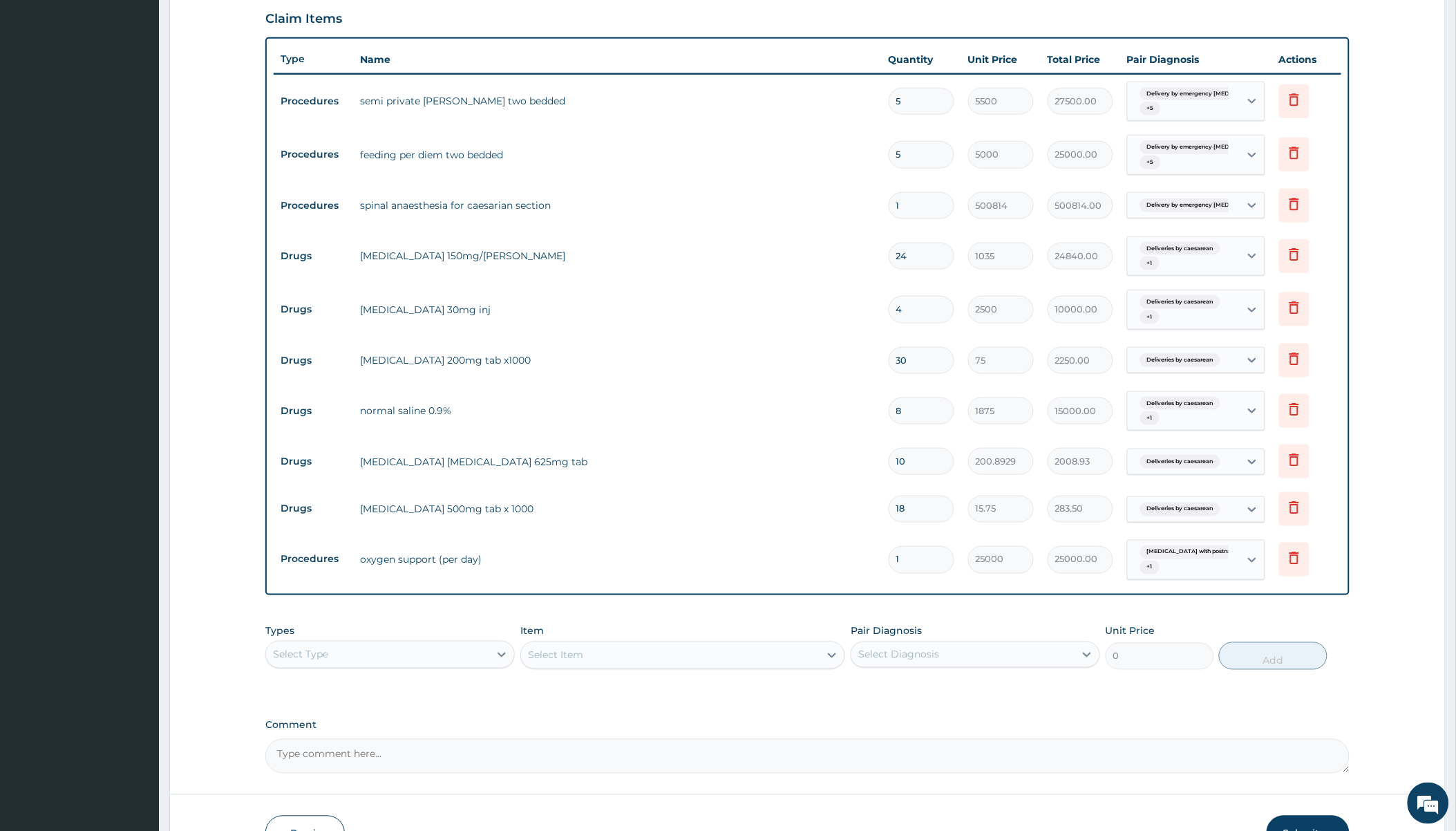
scroll to position [551, 0]
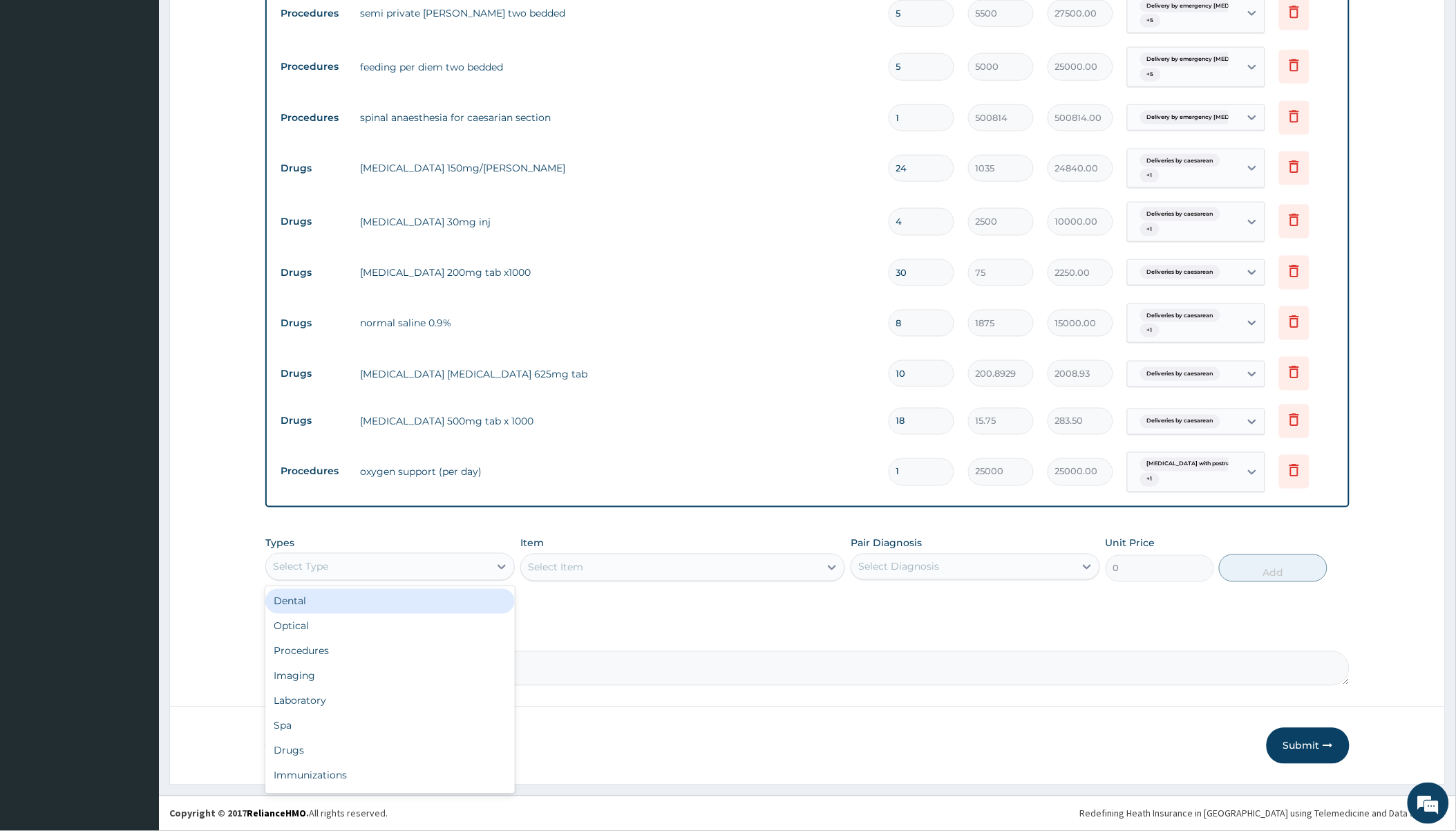
click at [381, 569] on div "Select Type" at bounding box center [377, 567] width 224 height 22
drag, startPoint x: 330, startPoint y: 641, endPoint x: 362, endPoint y: 623, distance: 36.7
click at [330, 643] on div "Procedures" at bounding box center [391, 650] width 250 height 24
click at [555, 569] on div "Select Item" at bounding box center [556, 568] width 56 height 13
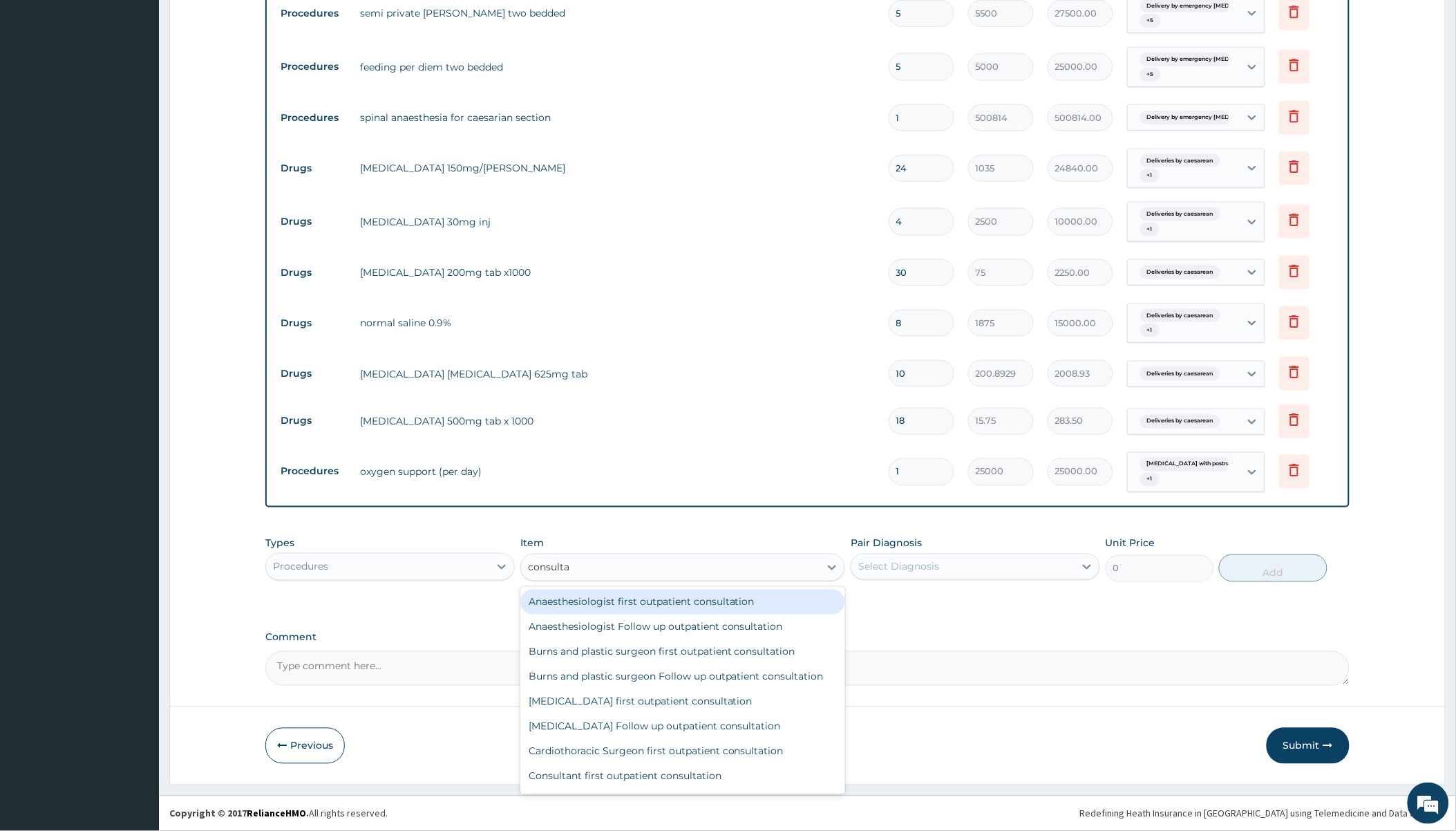
type input "consultat"
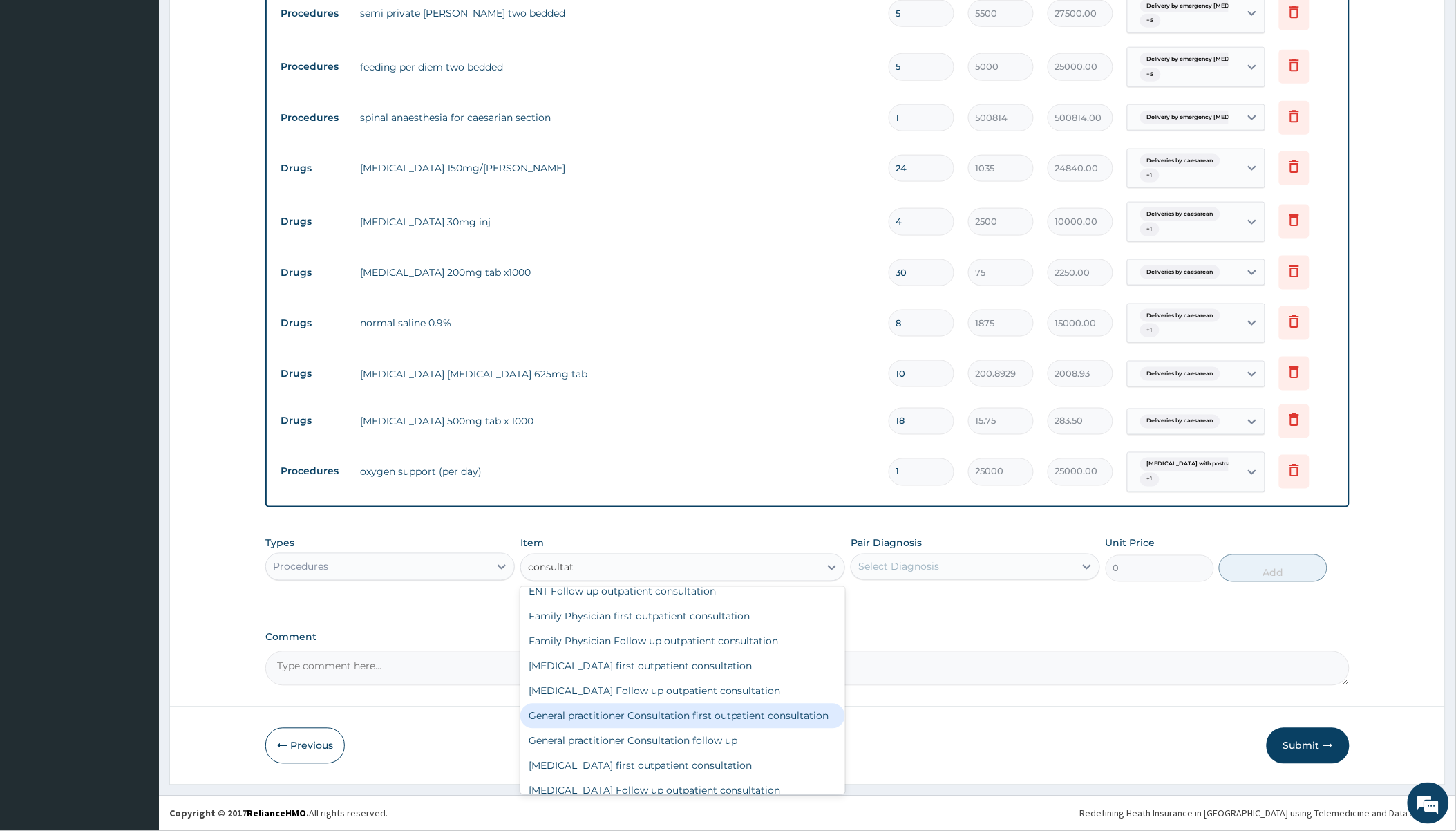
click at [598, 727] on div "General practitioner Consultation first outpatient consultation" at bounding box center [682, 715] width 325 height 24
type input "2400"
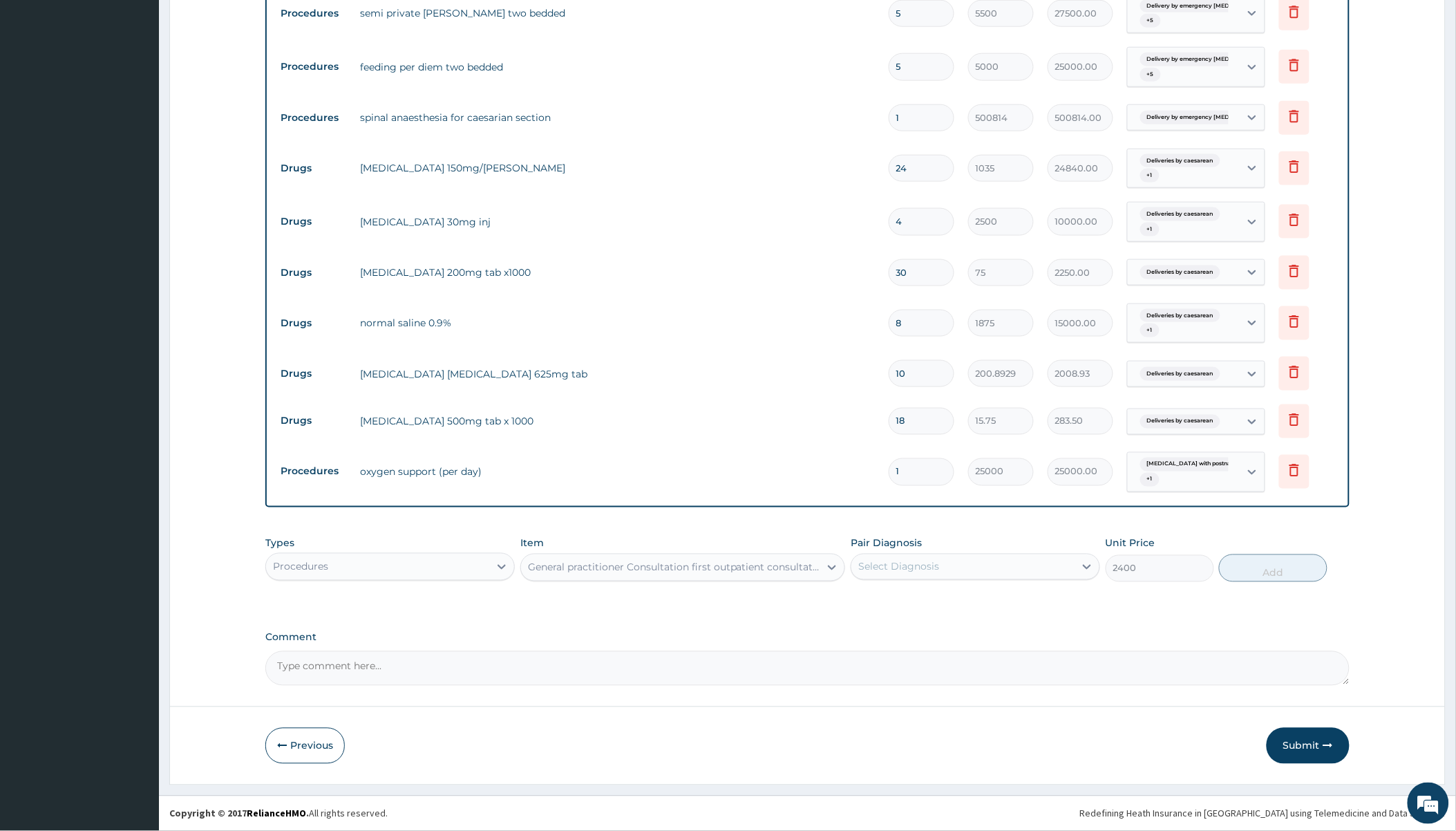
click at [954, 569] on div "Select Diagnosis" at bounding box center [963, 567] width 224 height 22
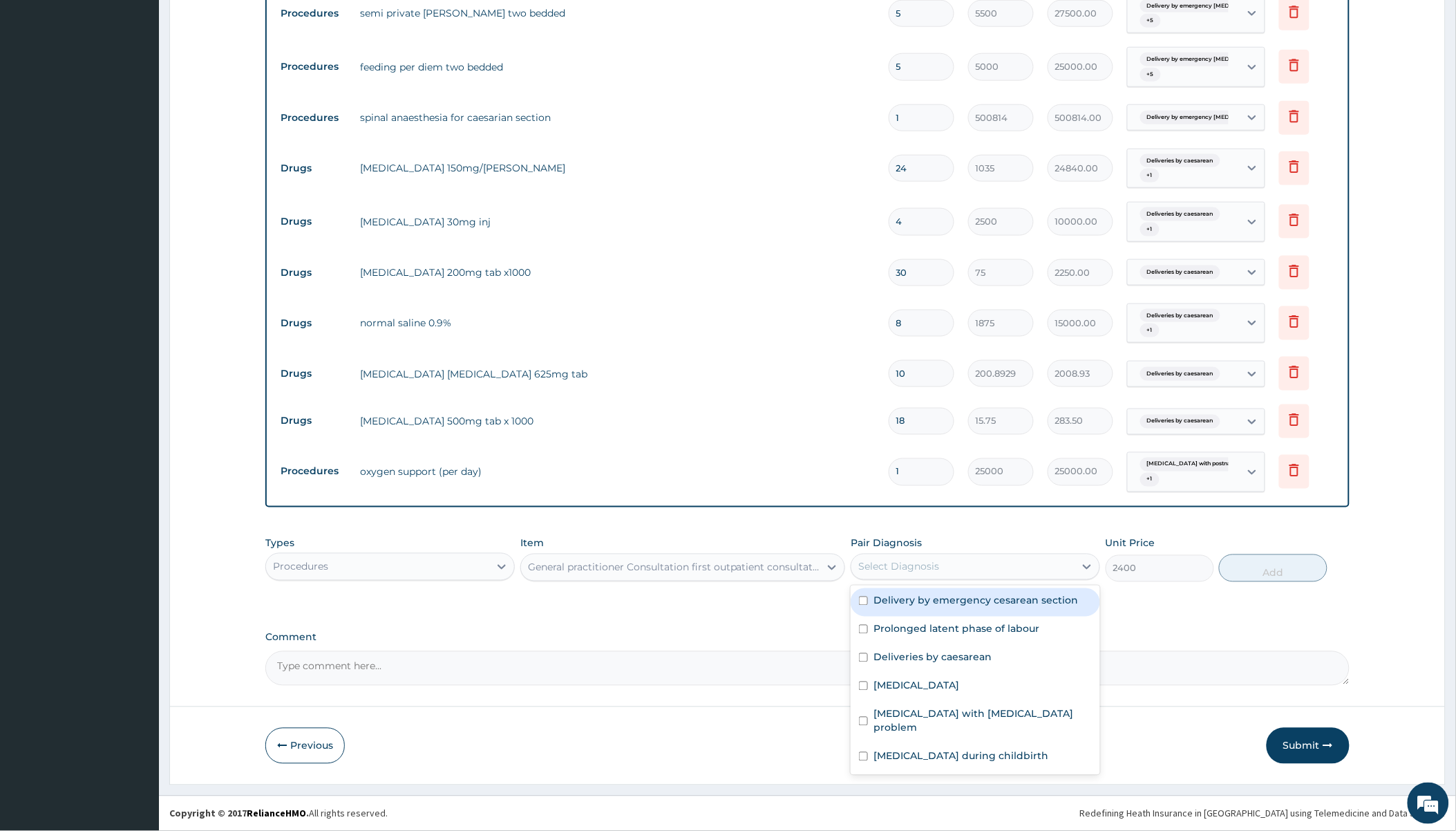
drag, startPoint x: 907, startPoint y: 600, endPoint x: 905, endPoint y: 618, distance: 18.1
click at [906, 600] on label "Delivery by emergency cesarean section" at bounding box center [976, 601] width 205 height 13
checkbox input "true"
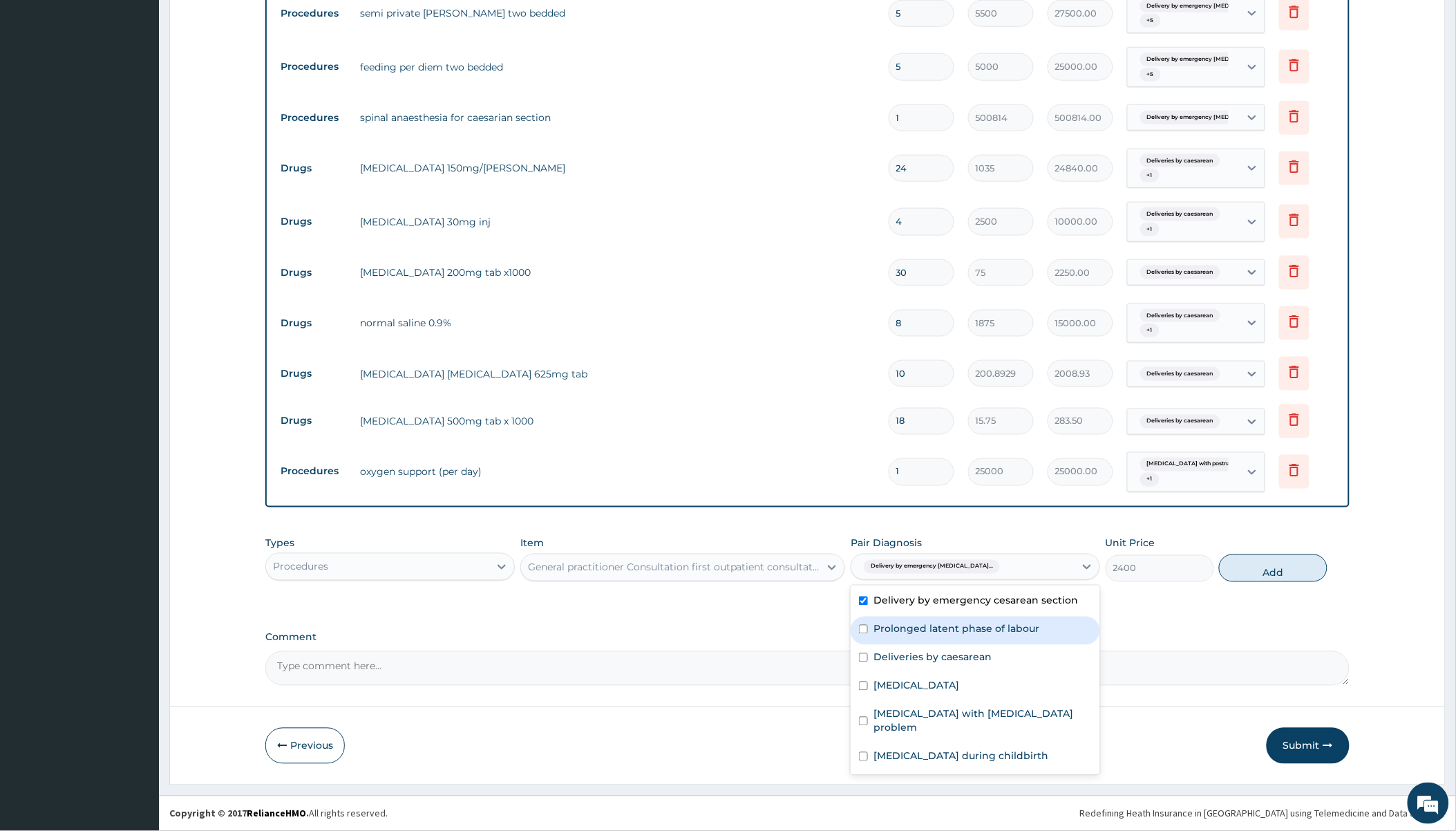
click at [903, 622] on label "Prolonged latent phase of labour" at bounding box center [957, 629] width 166 height 13
checkbox input "true"
click at [903, 661] on label "Deliveries by caesarean" at bounding box center [933, 657] width 118 height 13
checkbox input "true"
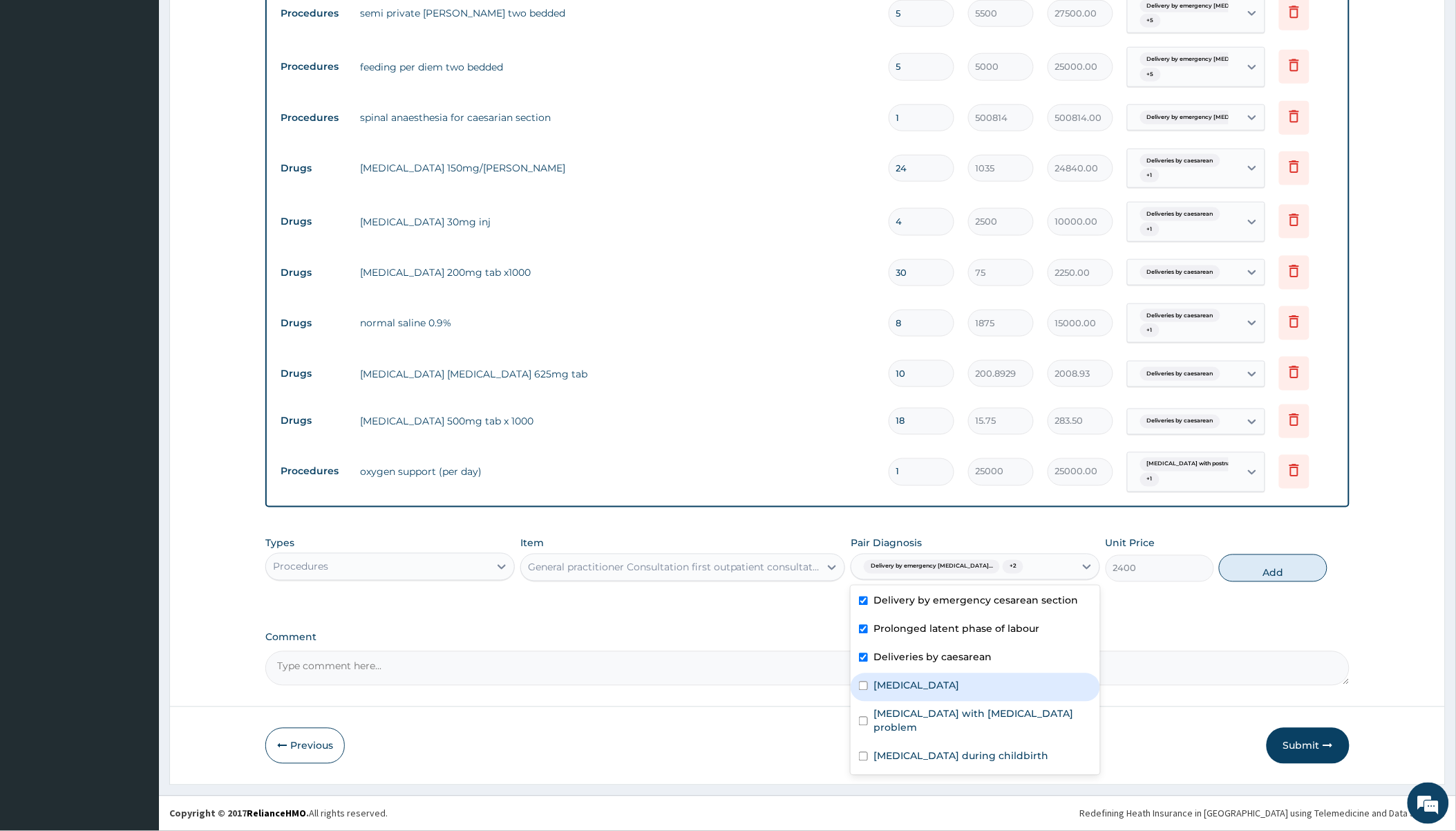
click at [896, 692] on label "Haematoma" at bounding box center [917, 686] width 86 height 13
checkbox input "true"
click at [897, 721] on div "Maternal distress with postnatal problem" at bounding box center [976, 723] width 250 height 42
checkbox input "true"
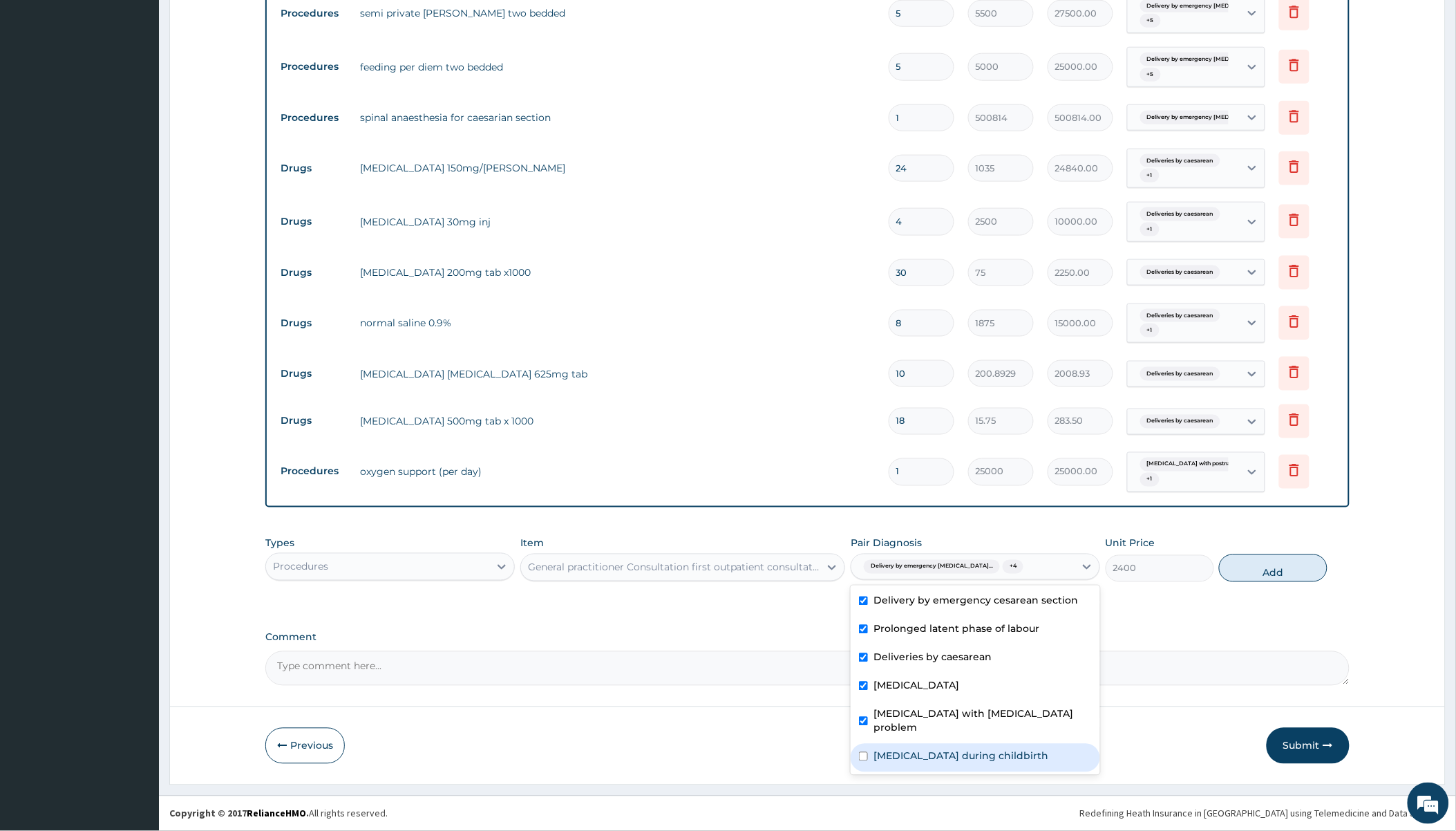
drag, startPoint x: 898, startPoint y: 741, endPoint x: 1072, endPoint y: 682, distance: 183.7
click at [898, 749] on label "Maternal distress during childbirth" at bounding box center [961, 756] width 175 height 13
checkbox input "true"
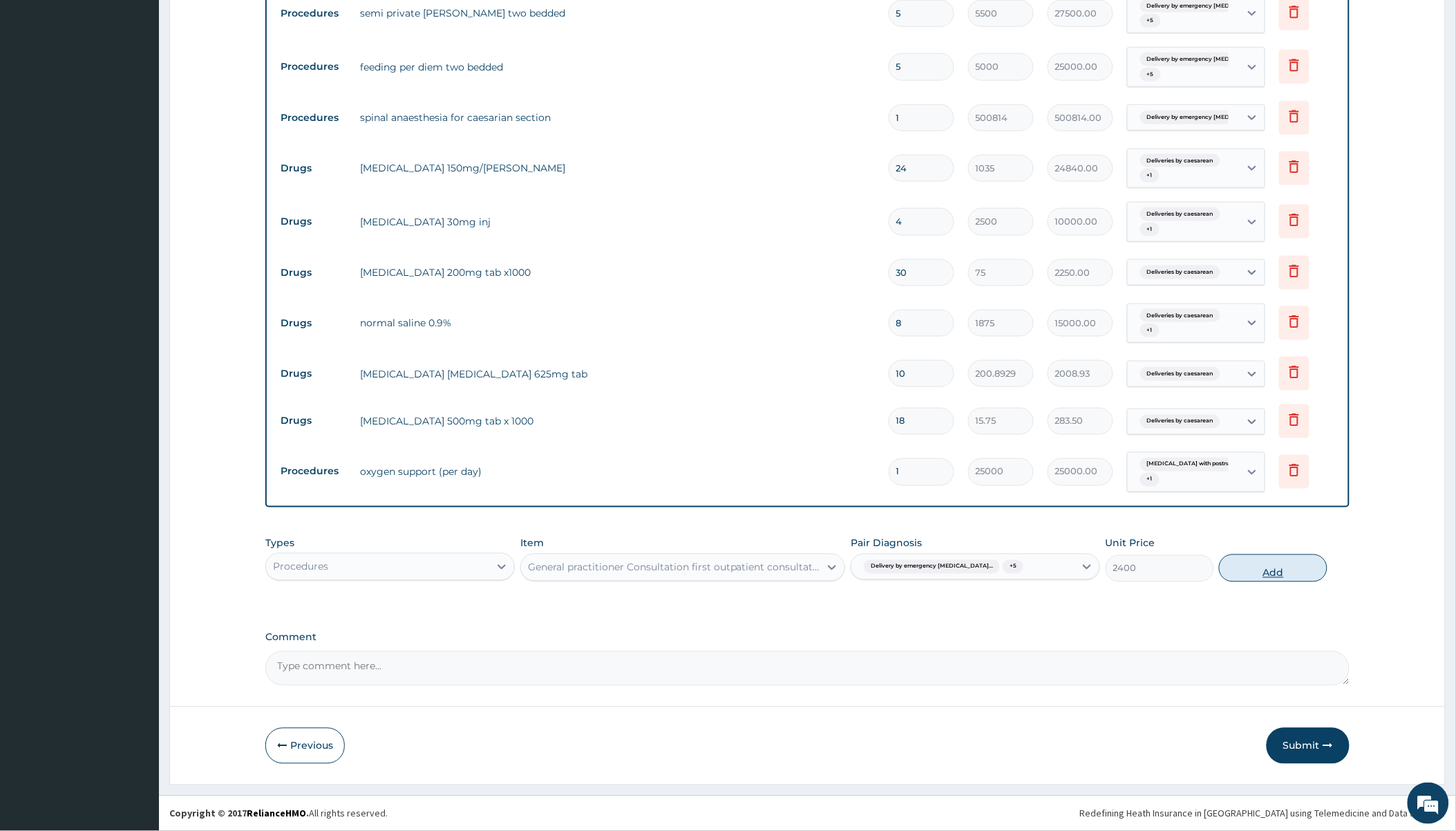
click at [1257, 564] on button "Add" at bounding box center [1273, 568] width 109 height 28
type input "0"
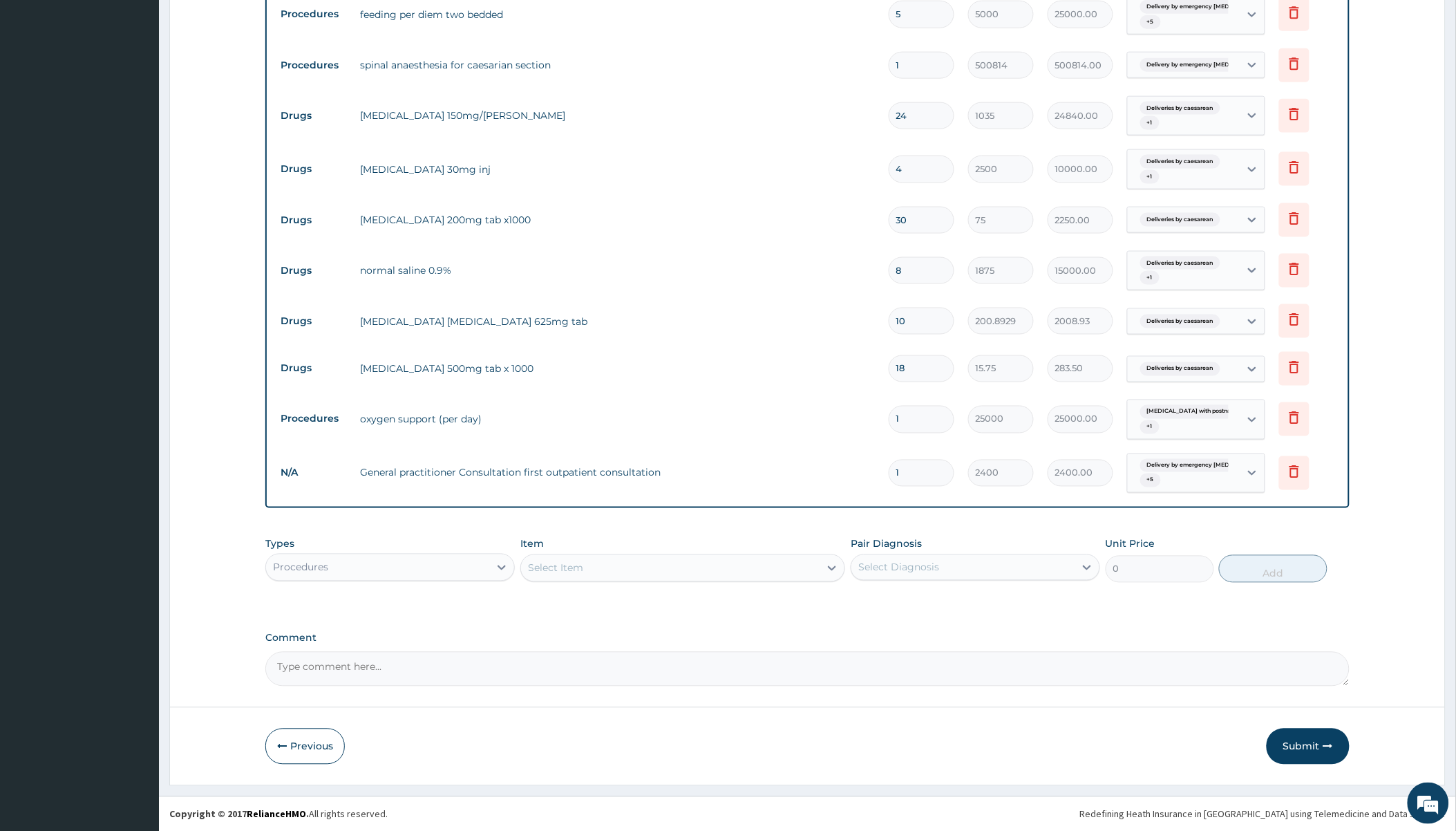
scroll to position [605, 0]
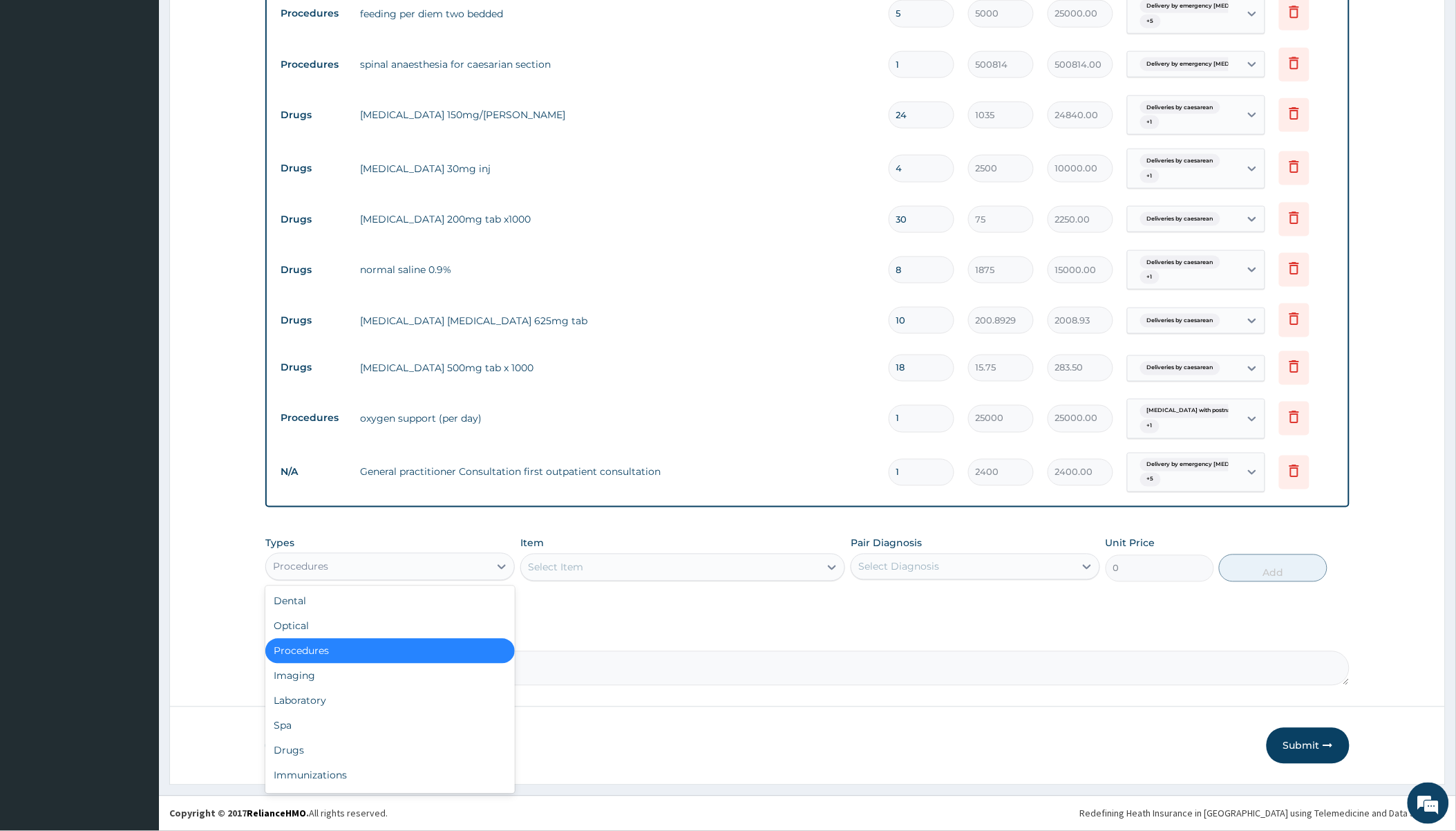
click at [450, 564] on div "Procedures" at bounding box center [377, 567] width 224 height 22
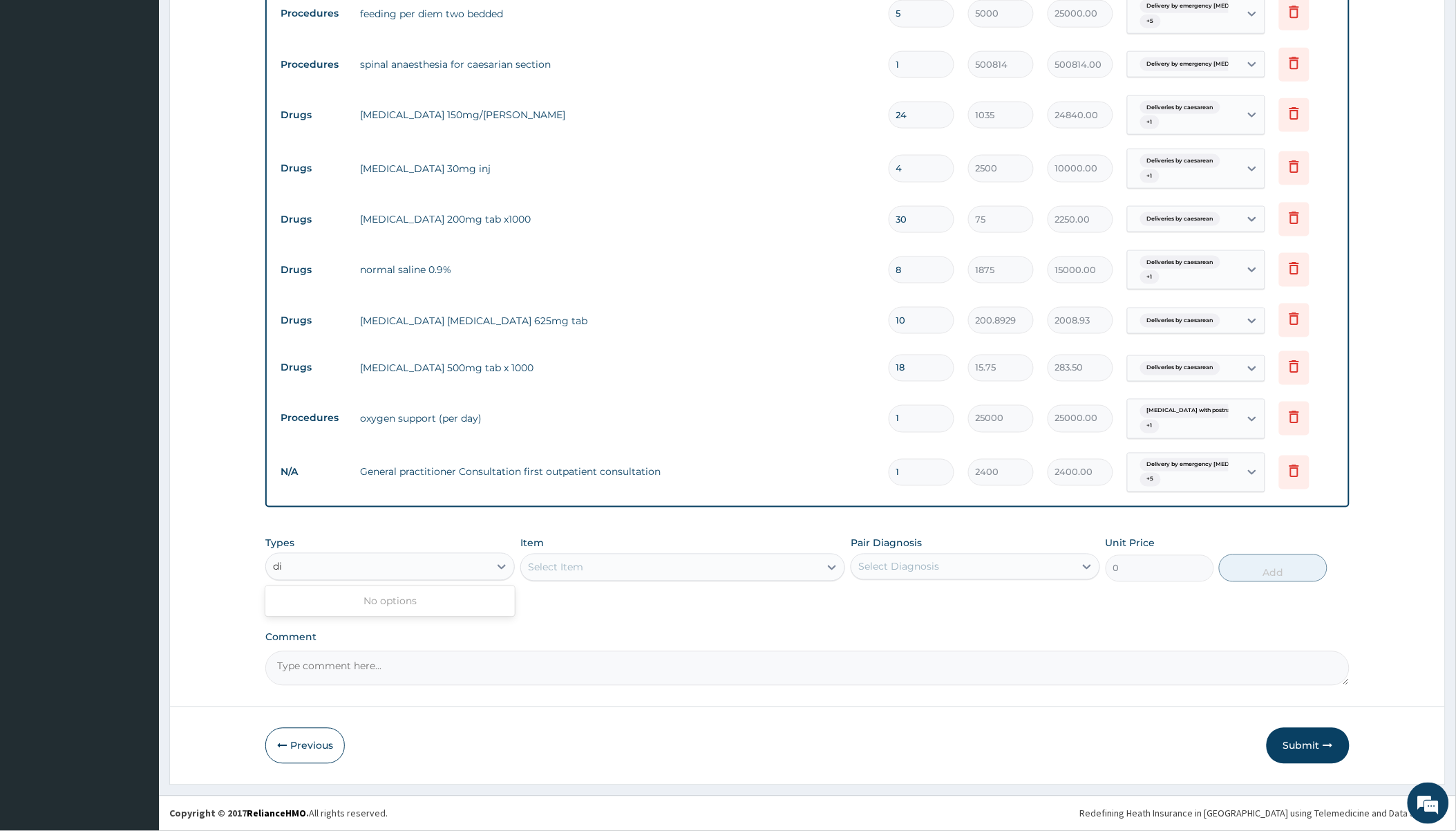
type input "d"
type input "dru"
click at [452, 605] on div "Drugs" at bounding box center [391, 601] width 250 height 24
click at [720, 570] on div "Select Item" at bounding box center [682, 567] width 325 height 28
click at [720, 571] on div "Select Item" at bounding box center [671, 568] width 299 height 22
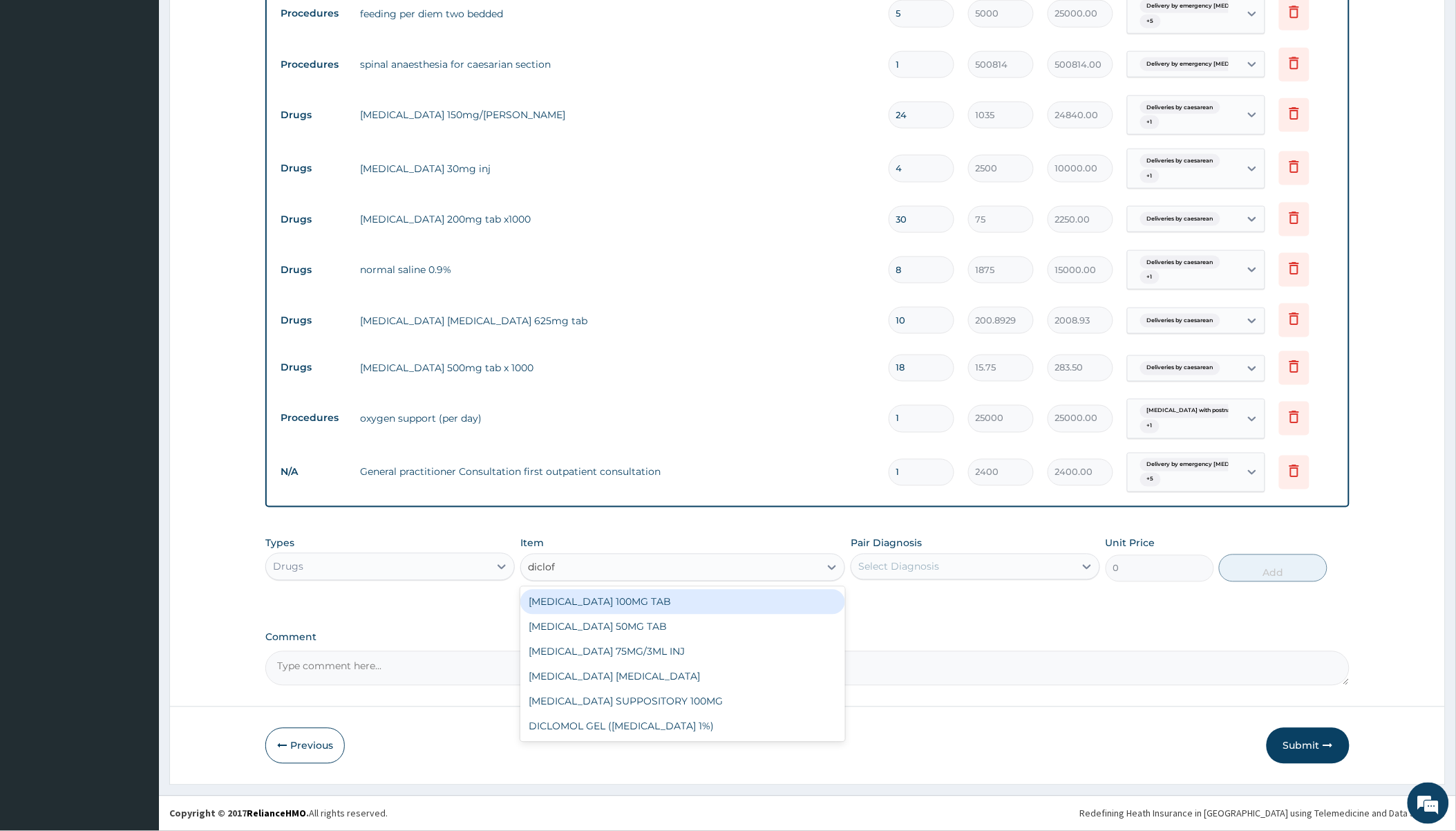
type input "diclofe"
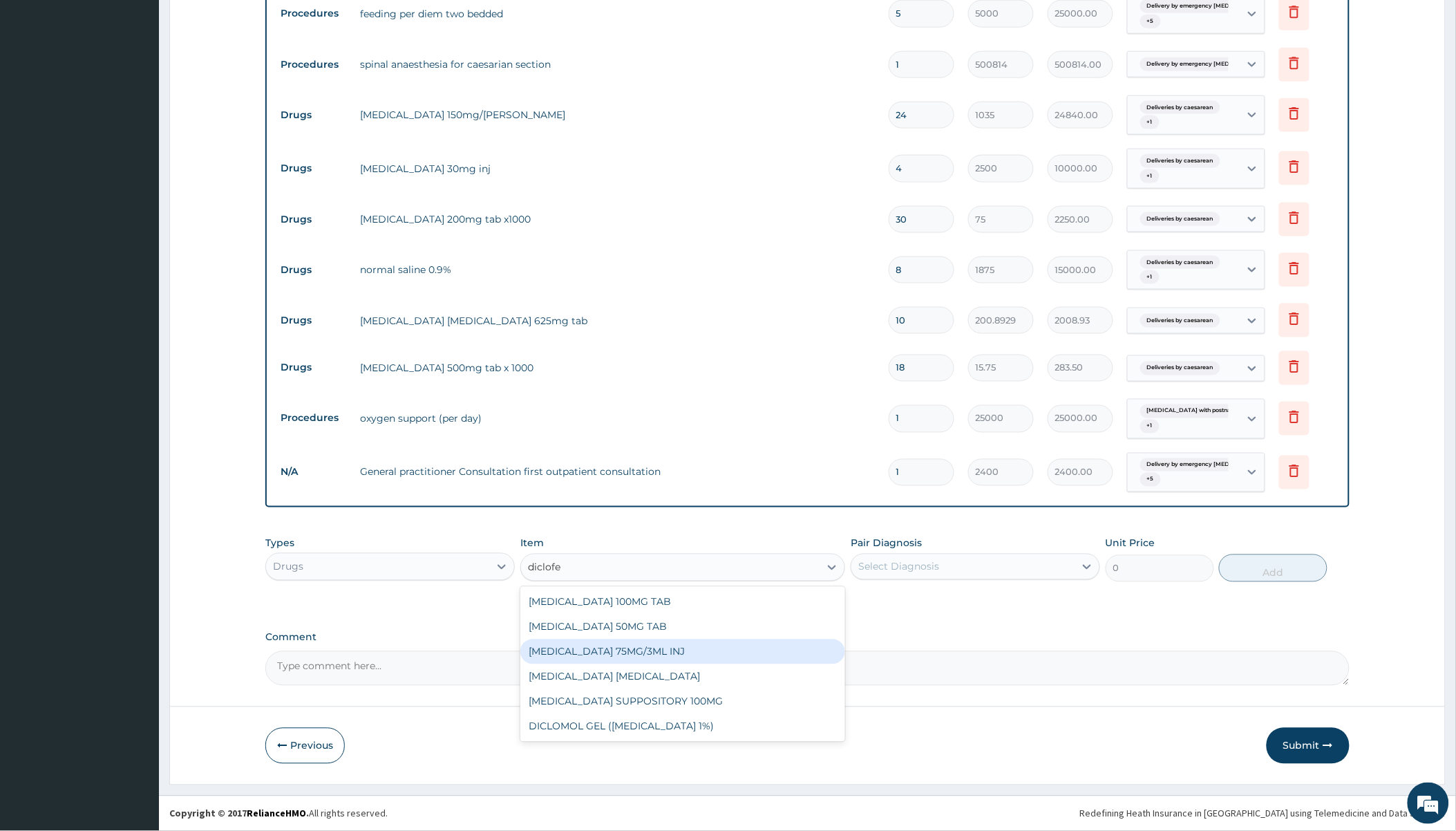
click at [637, 650] on div "DICLOFENAC 75MG/3ML INJ" at bounding box center [682, 651] width 325 height 24
type input "1000"
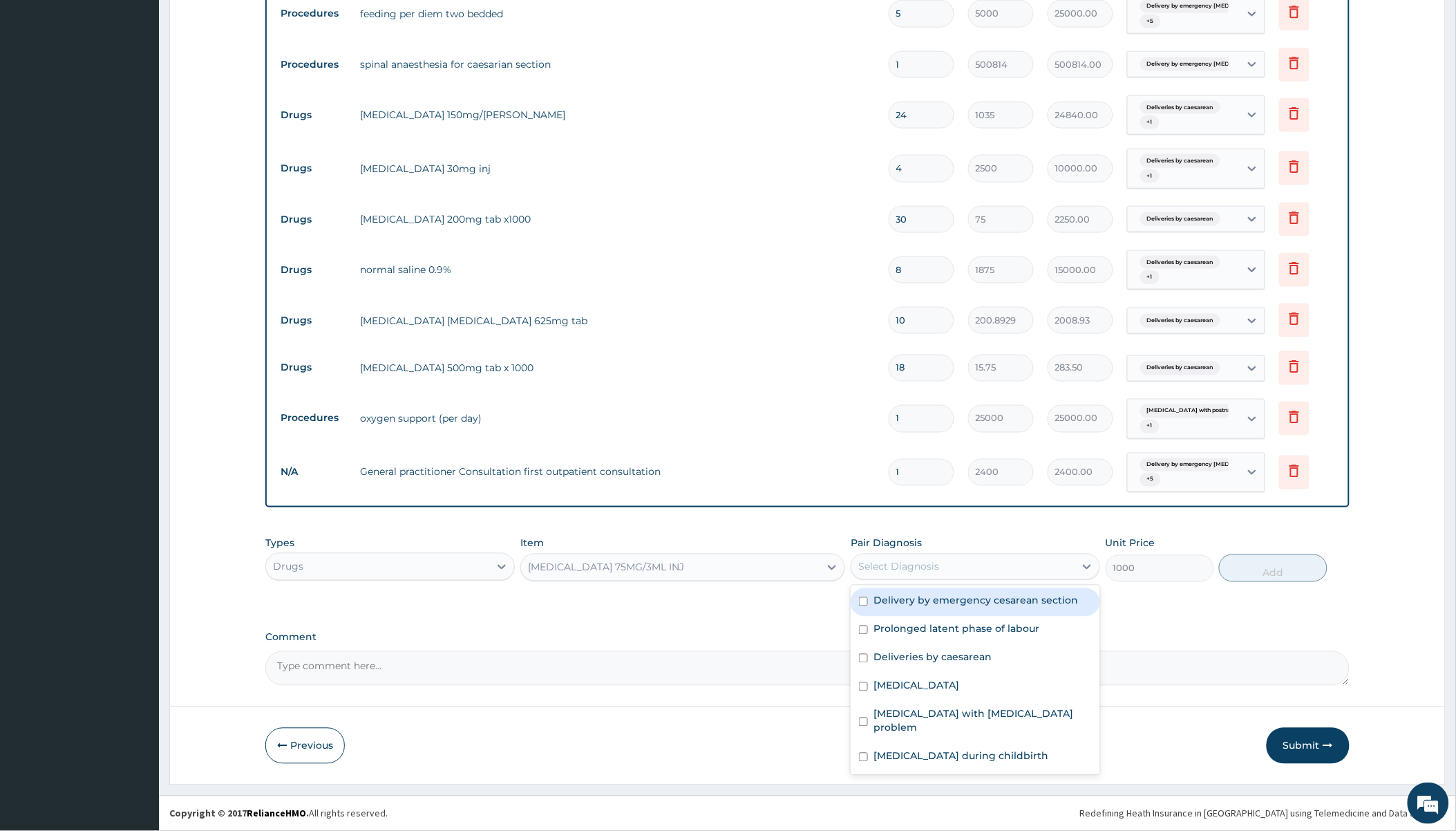
click at [936, 565] on div "Select Diagnosis" at bounding box center [899, 567] width 81 height 13
click at [914, 625] on label "Prolonged latent phase of labour" at bounding box center [957, 629] width 166 height 13
checkbox input "true"
drag, startPoint x: 915, startPoint y: 597, endPoint x: 921, endPoint y: 645, distance: 48.4
click at [917, 598] on label "Delivery by emergency cesarean section" at bounding box center [976, 601] width 205 height 13
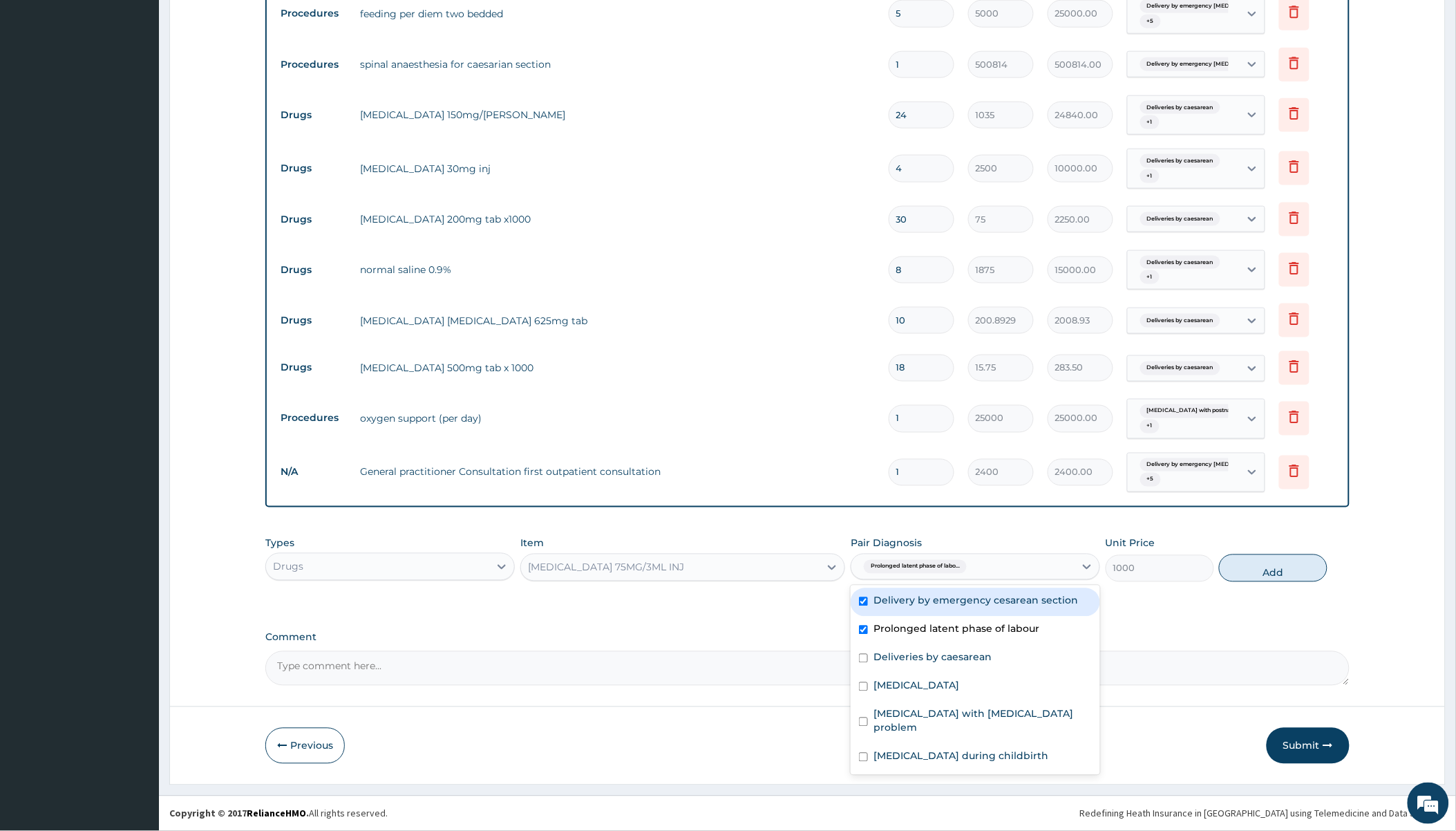
checkbox input "true"
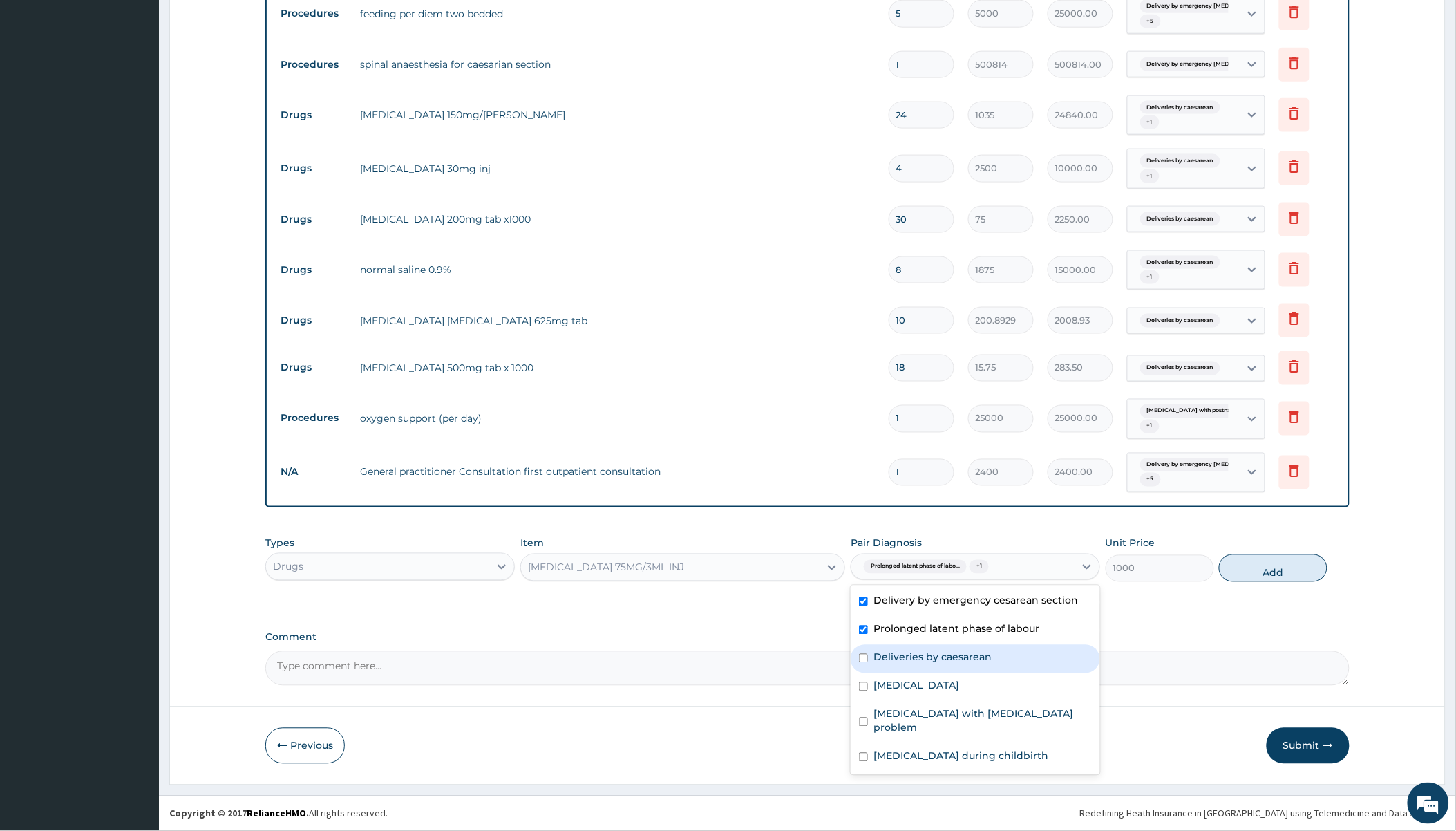
click at [917, 652] on label "Deliveries by caesarean" at bounding box center [933, 657] width 118 height 13
checkbox input "true"
drag, startPoint x: 909, startPoint y: 688, endPoint x: 911, endPoint y: 697, distance: 9.2
click at [909, 689] on label "Haematoma" at bounding box center [917, 686] width 86 height 13
checkbox input "true"
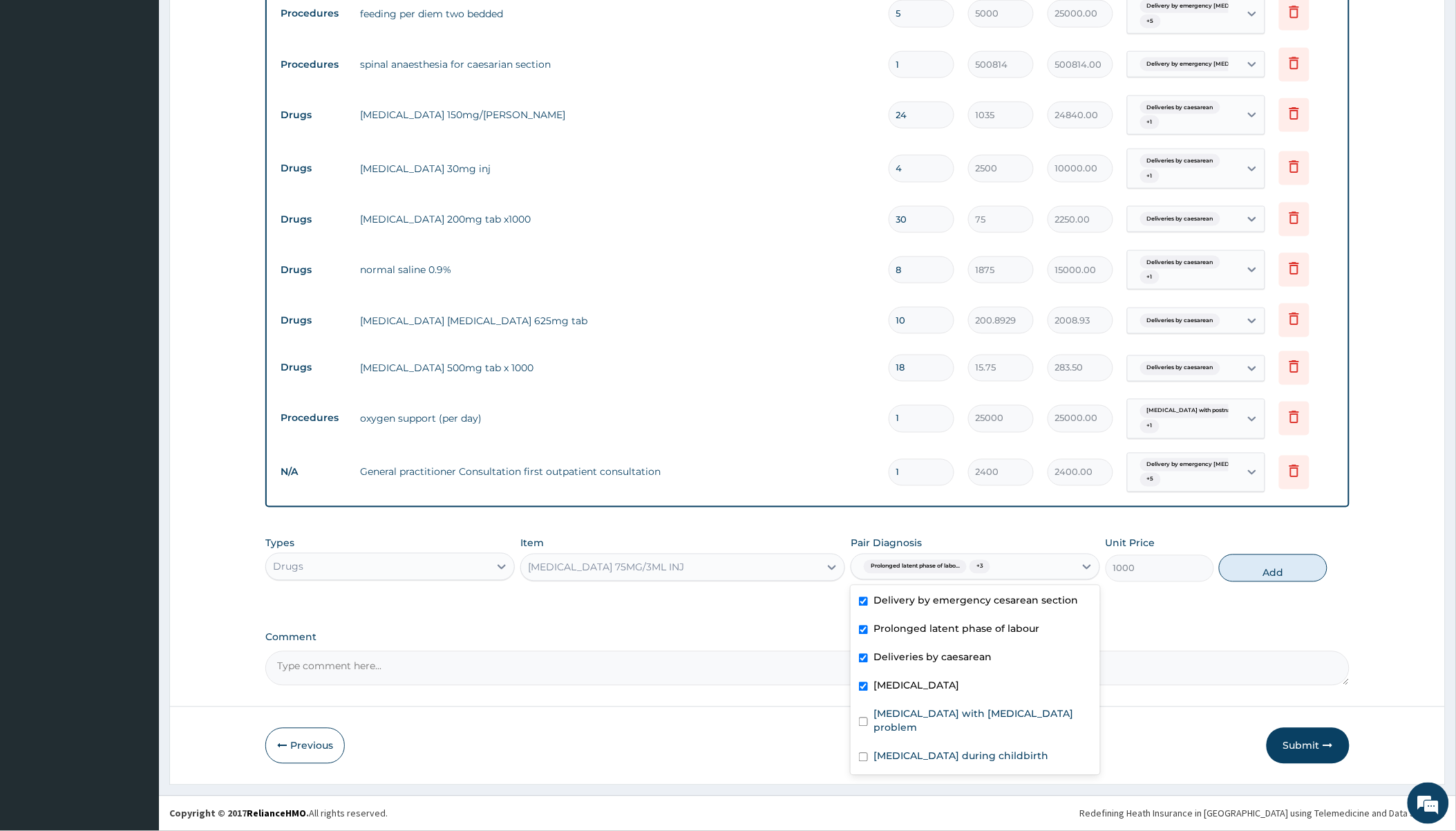
click at [913, 702] on div "Maternal distress with postnatal problem" at bounding box center [976, 723] width 250 height 42
checkbox input "true"
drag, startPoint x: 895, startPoint y: 741, endPoint x: 865, endPoint y: 724, distance: 34.5
click at [890, 749] on label "Maternal distress during childbirth" at bounding box center [961, 756] width 175 height 13
checkbox input "true"
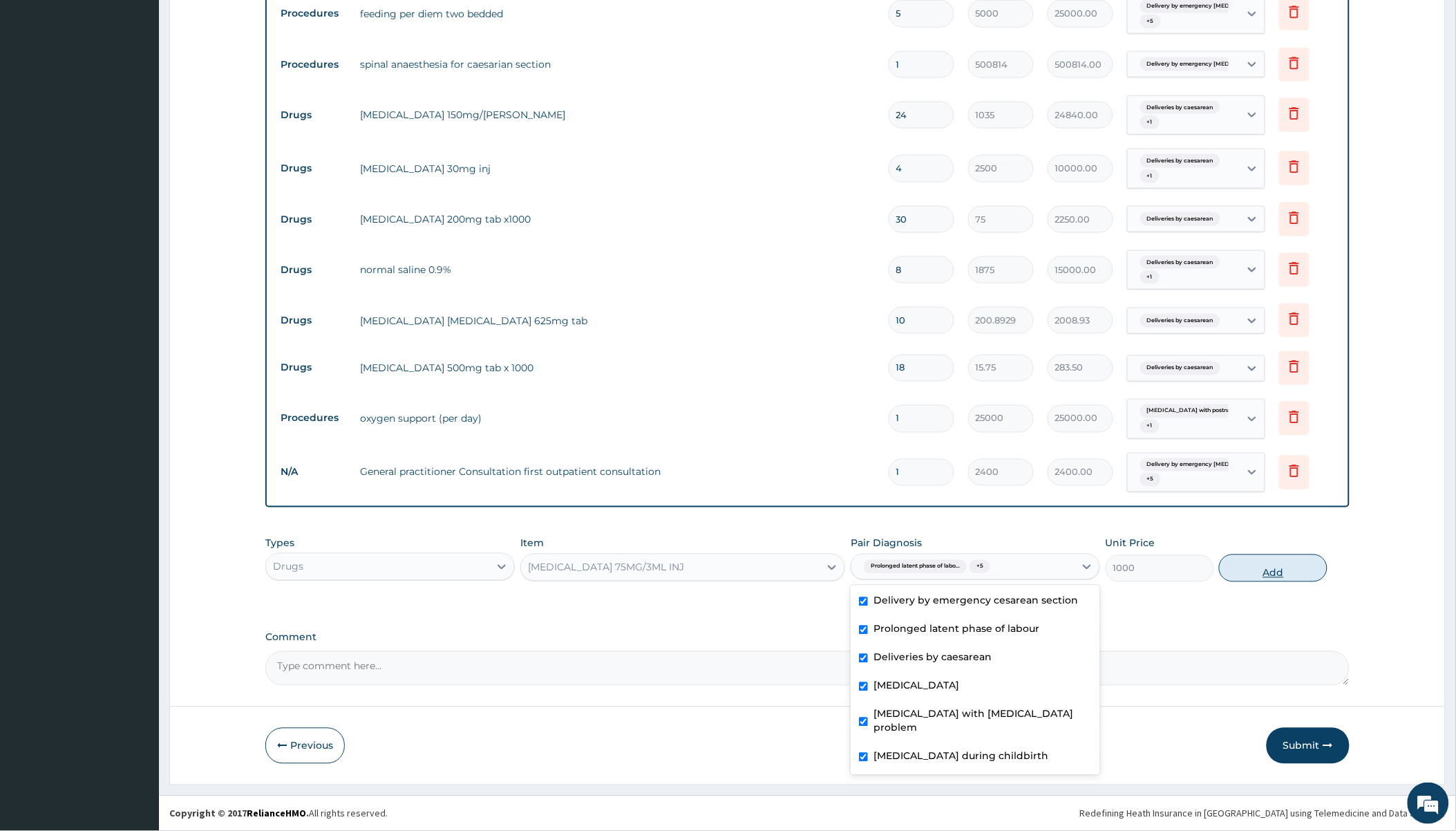
click at [1251, 557] on button "Add" at bounding box center [1273, 568] width 109 height 28
type input "0"
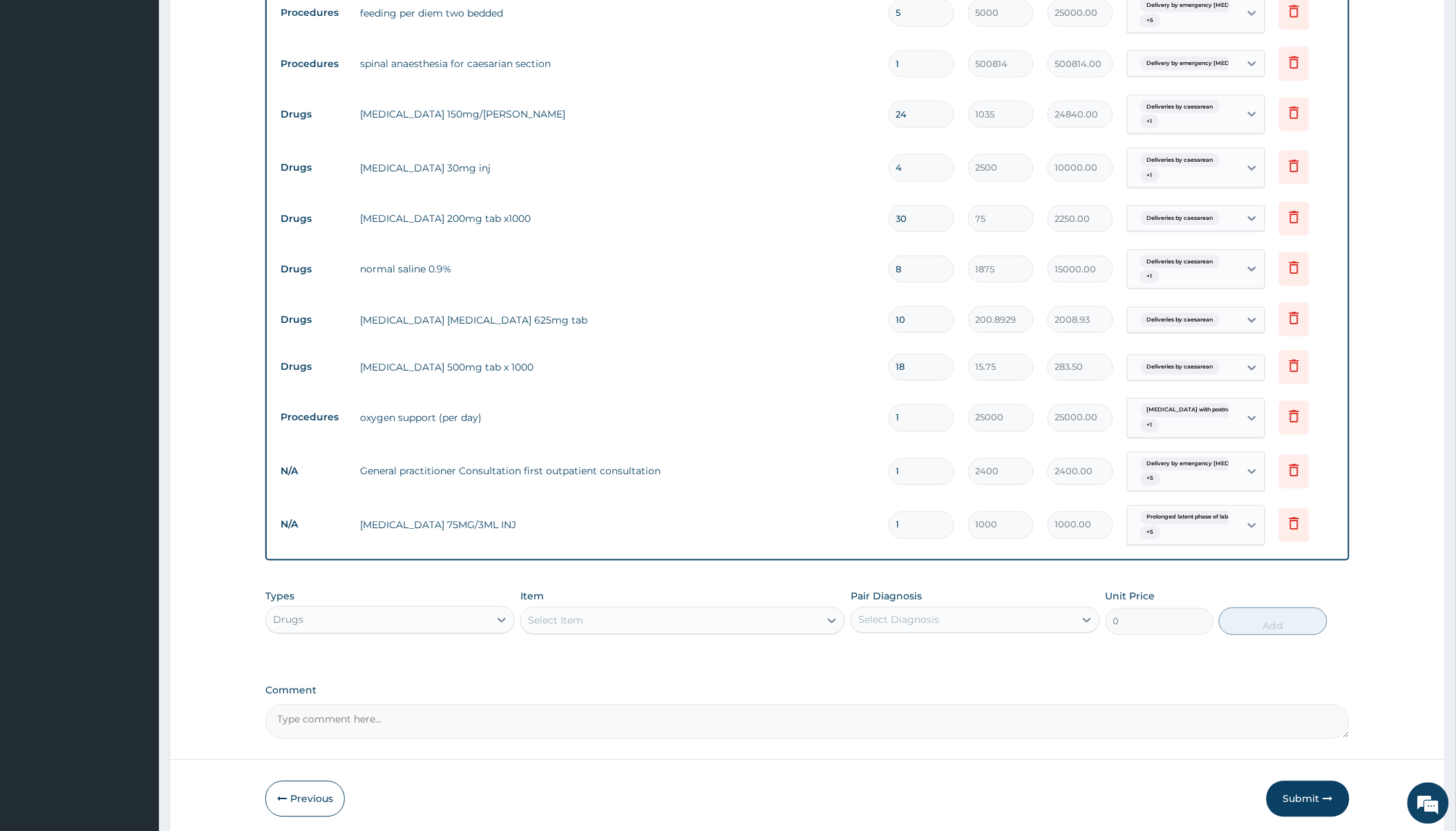
type input "0.00"
type input "4"
type input "4000.00"
type input "4"
click at [920, 163] on input "4" at bounding box center [922, 168] width 66 height 27
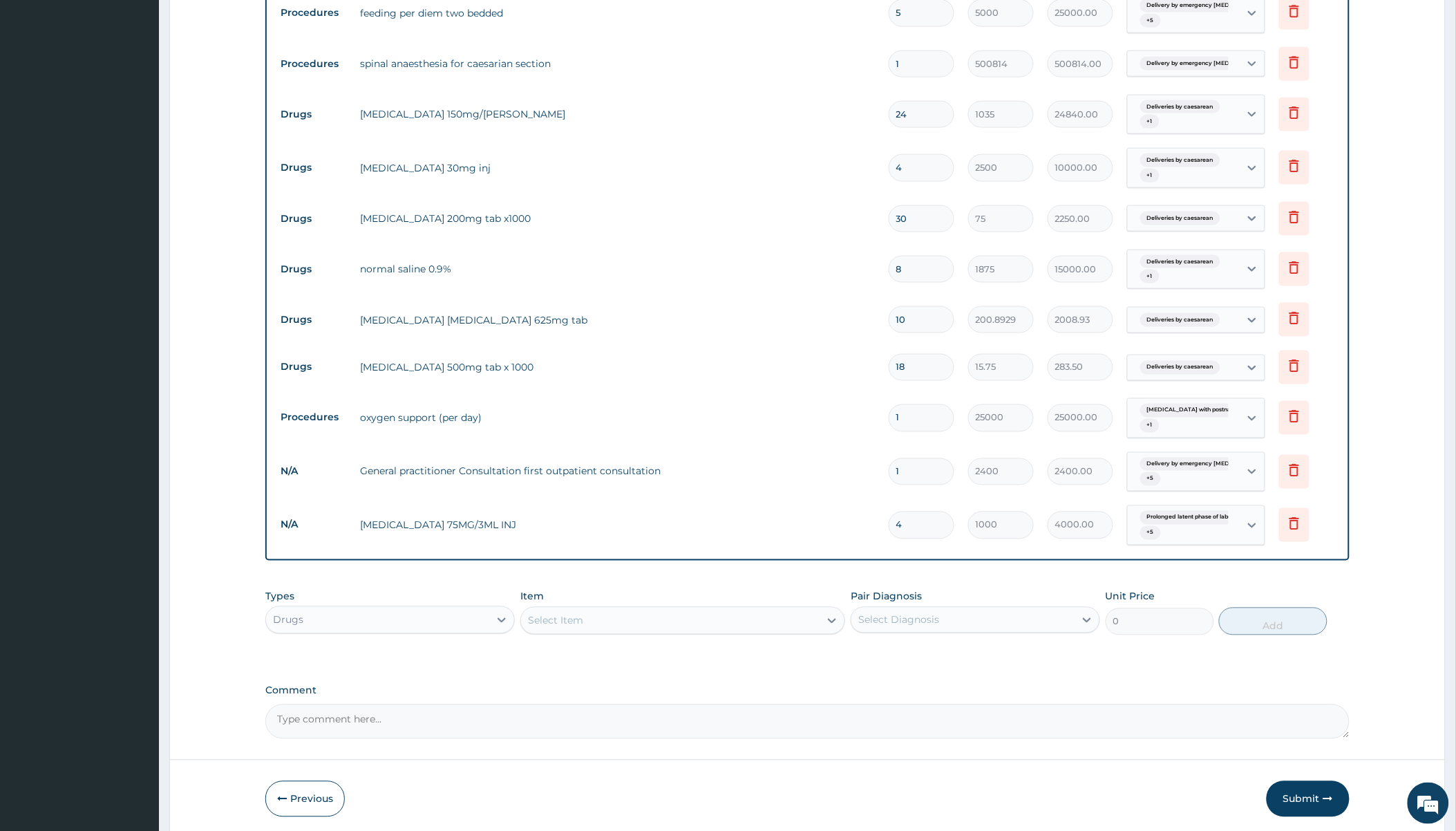
type input "0.00"
type input "6"
type input "15000.00"
type input "6"
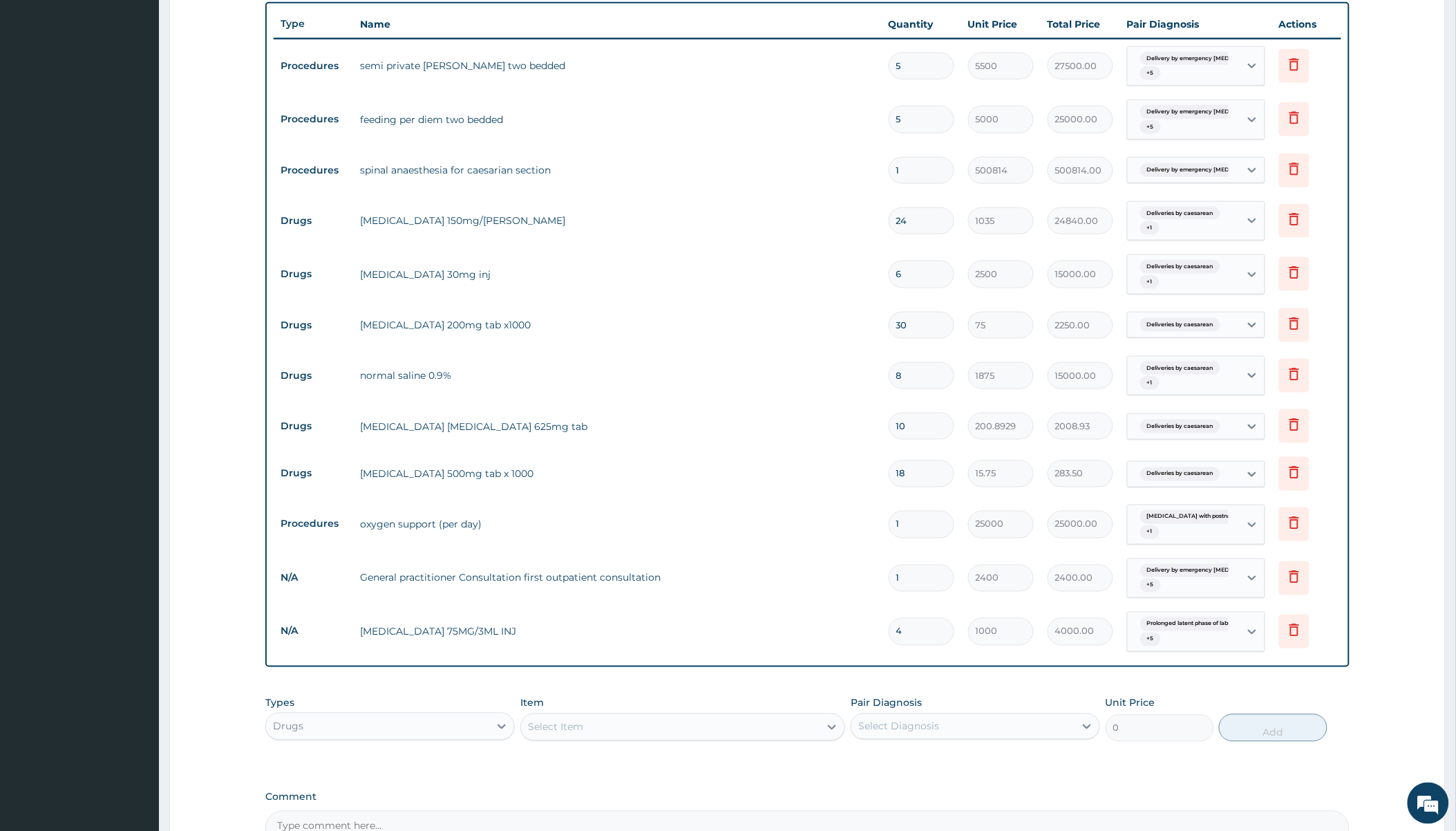
scroll to position [659, 0]
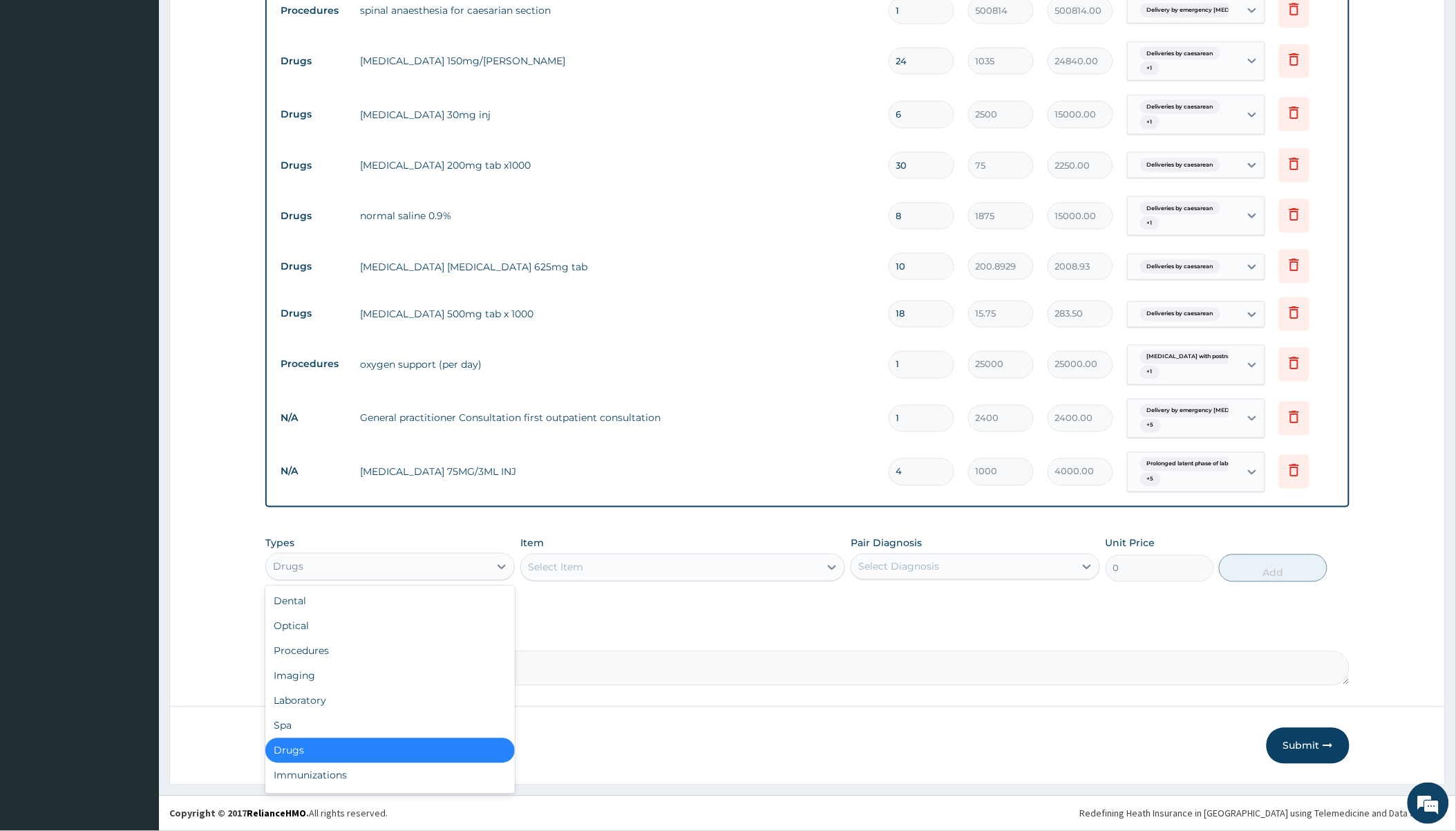
click at [434, 569] on div "Drugs" at bounding box center [377, 567] width 224 height 22
drag, startPoint x: 310, startPoint y: 693, endPoint x: 321, endPoint y: 696, distance: 11.4
click at [309, 694] on div "Laboratory" at bounding box center [391, 700] width 250 height 24
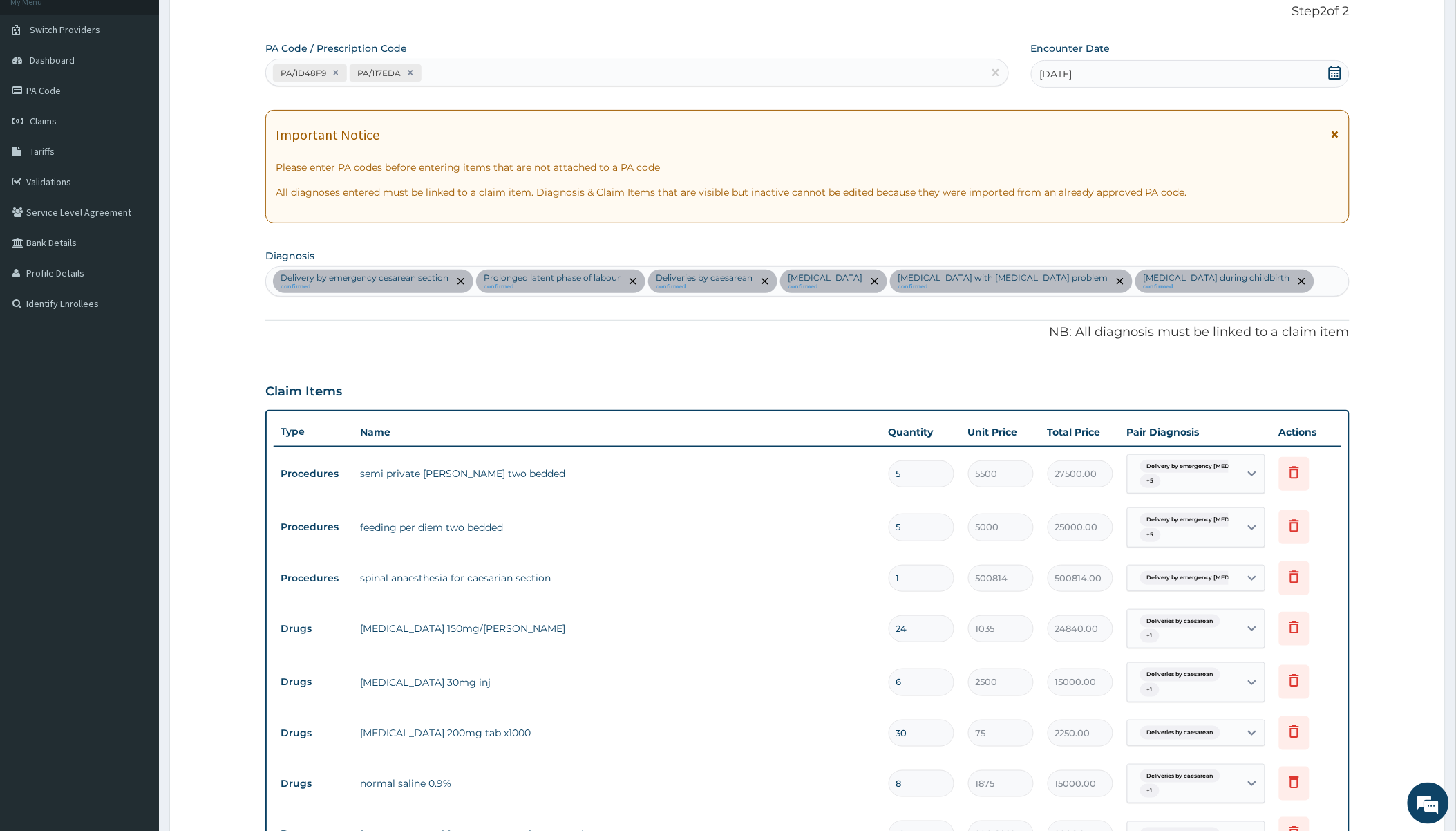
scroll to position [0, 0]
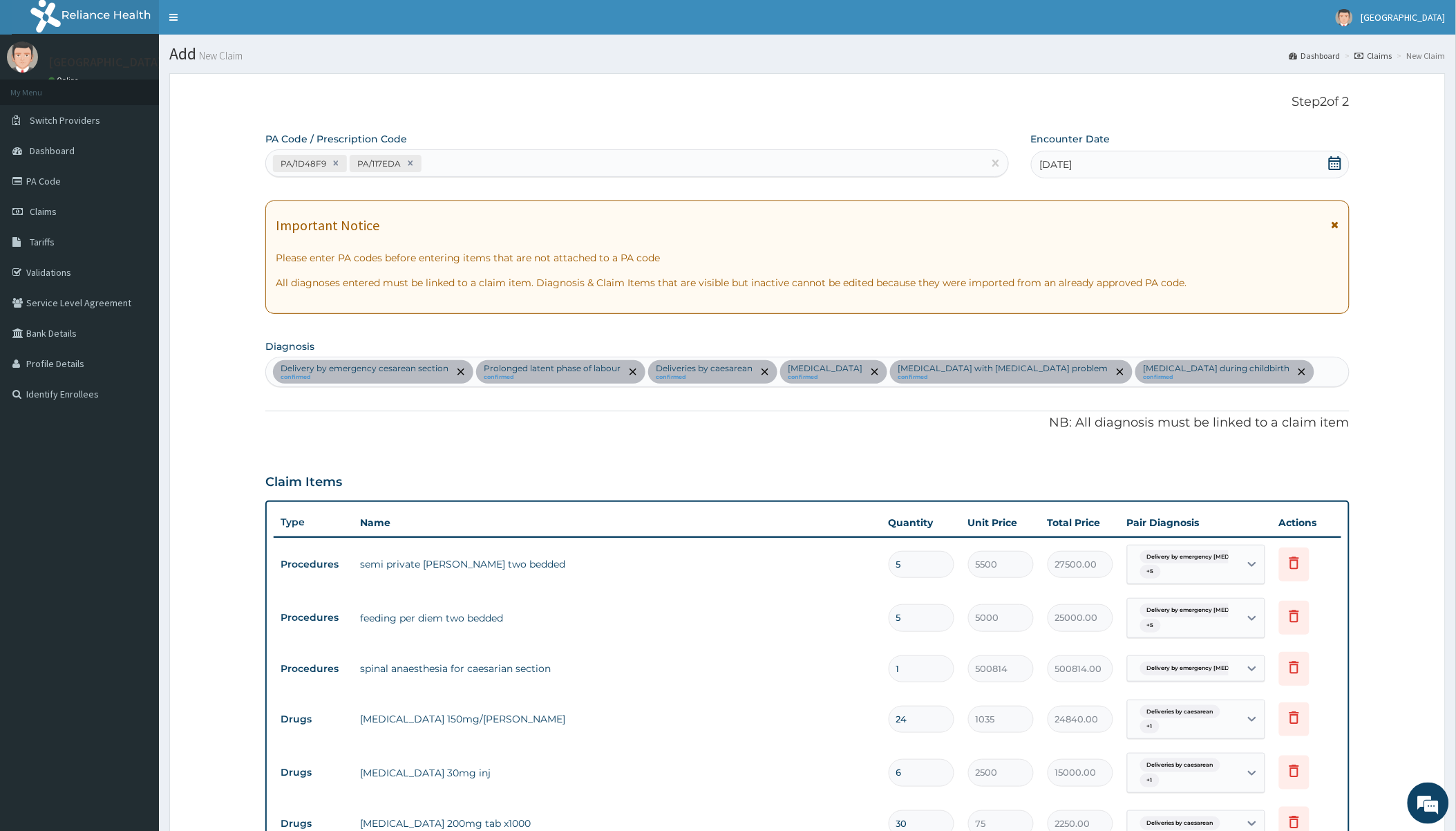
click at [1292, 370] on div "Delivery by emergency cesarean section confirmed Prolonged latent phase of labo…" at bounding box center [806, 372] width 1082 height 29
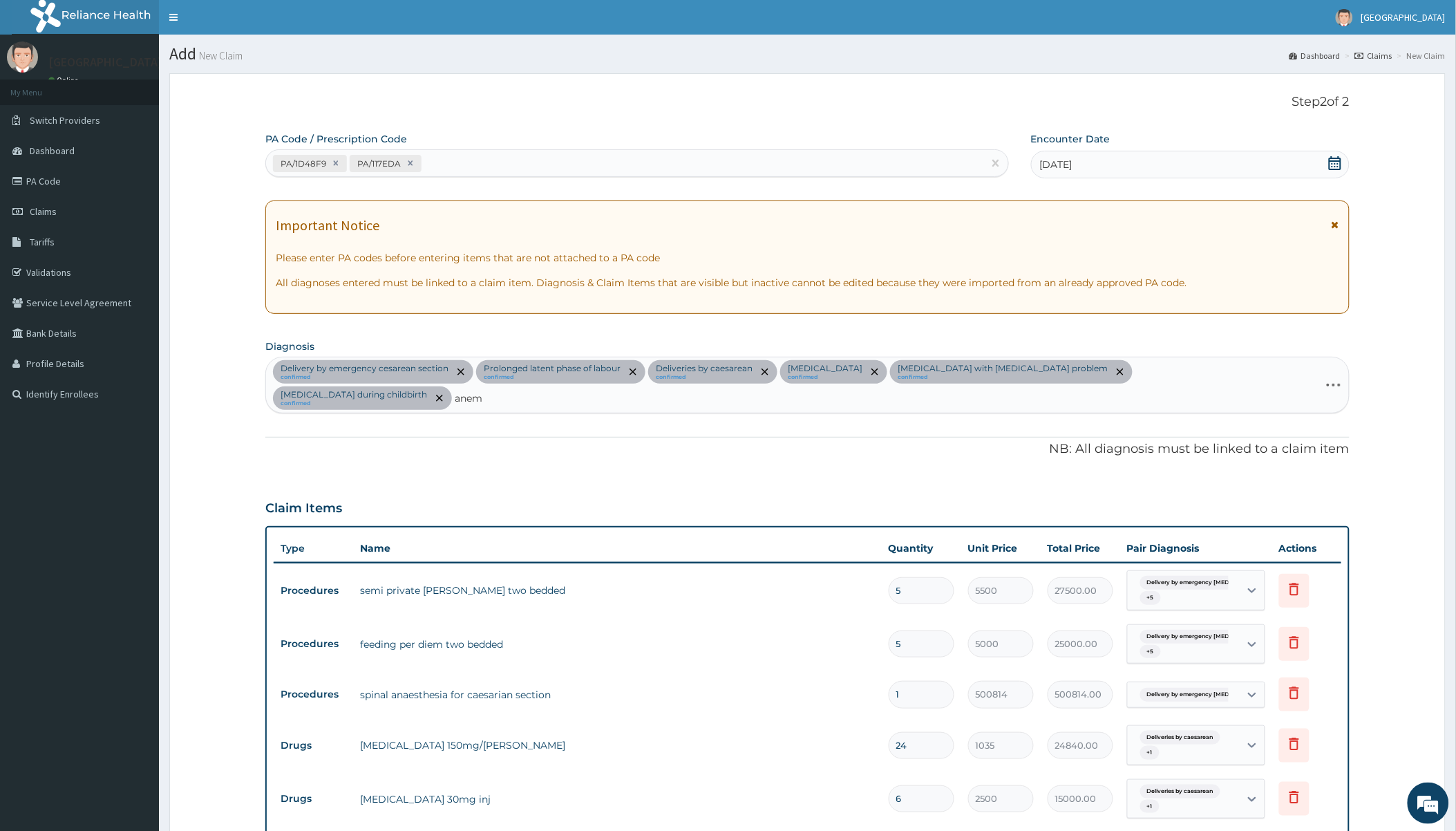
type input "anemi"
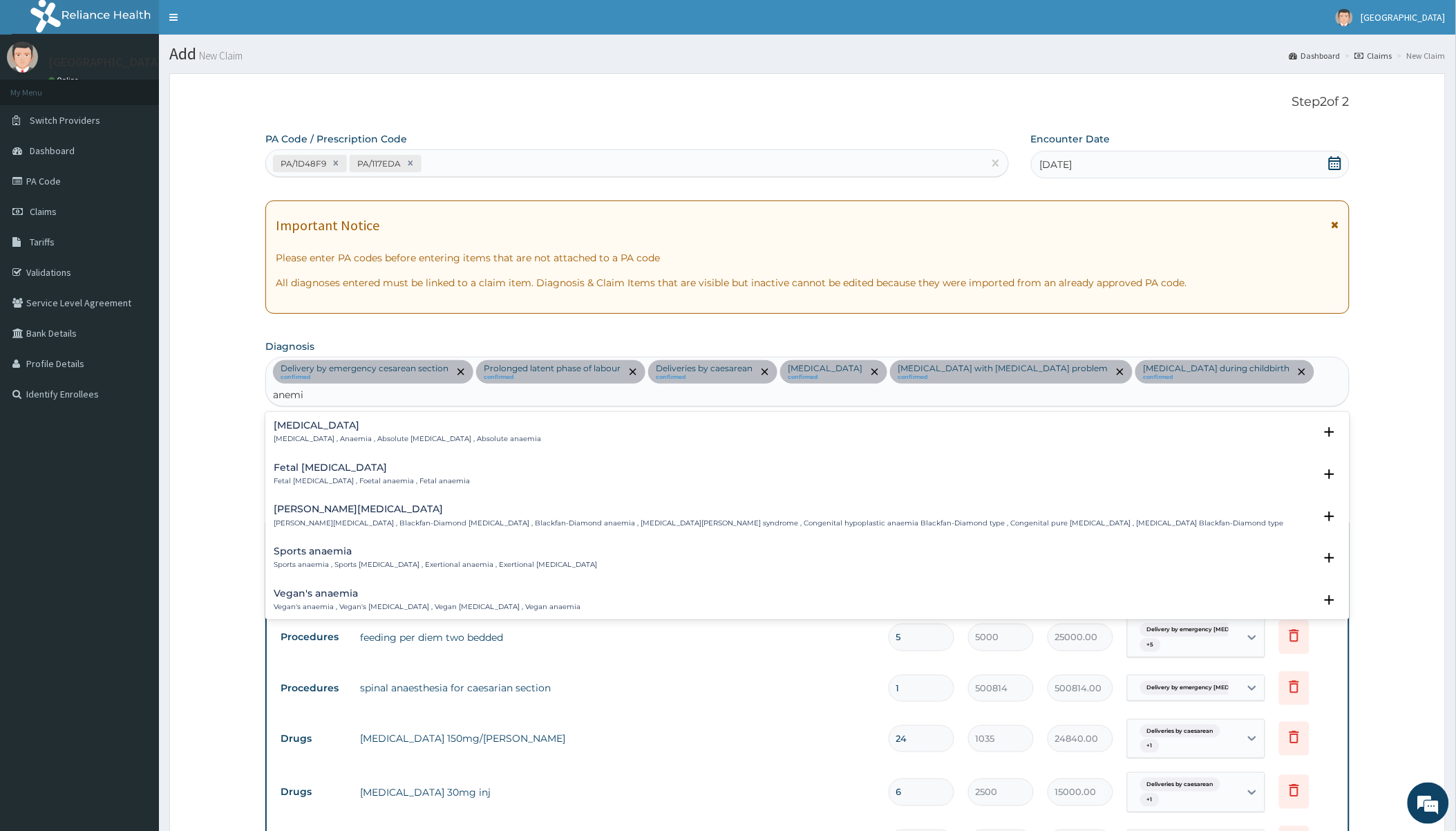
click at [380, 434] on p "Anemia , Anaemia , Absolute anemia , Absolute anaemia" at bounding box center [407, 439] width 267 height 9
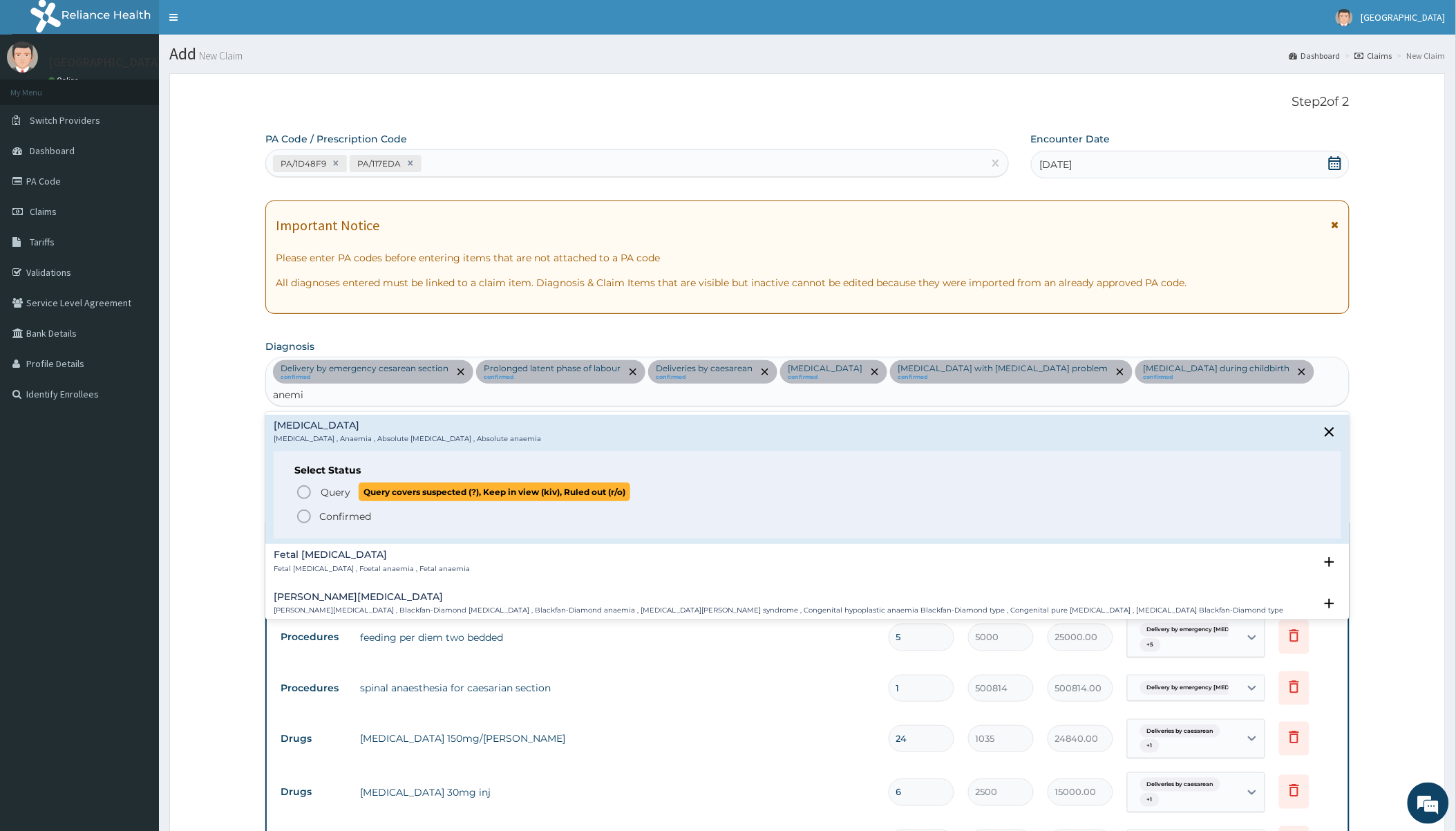
click at [342, 485] on span "Query" at bounding box center [335, 492] width 30 height 13
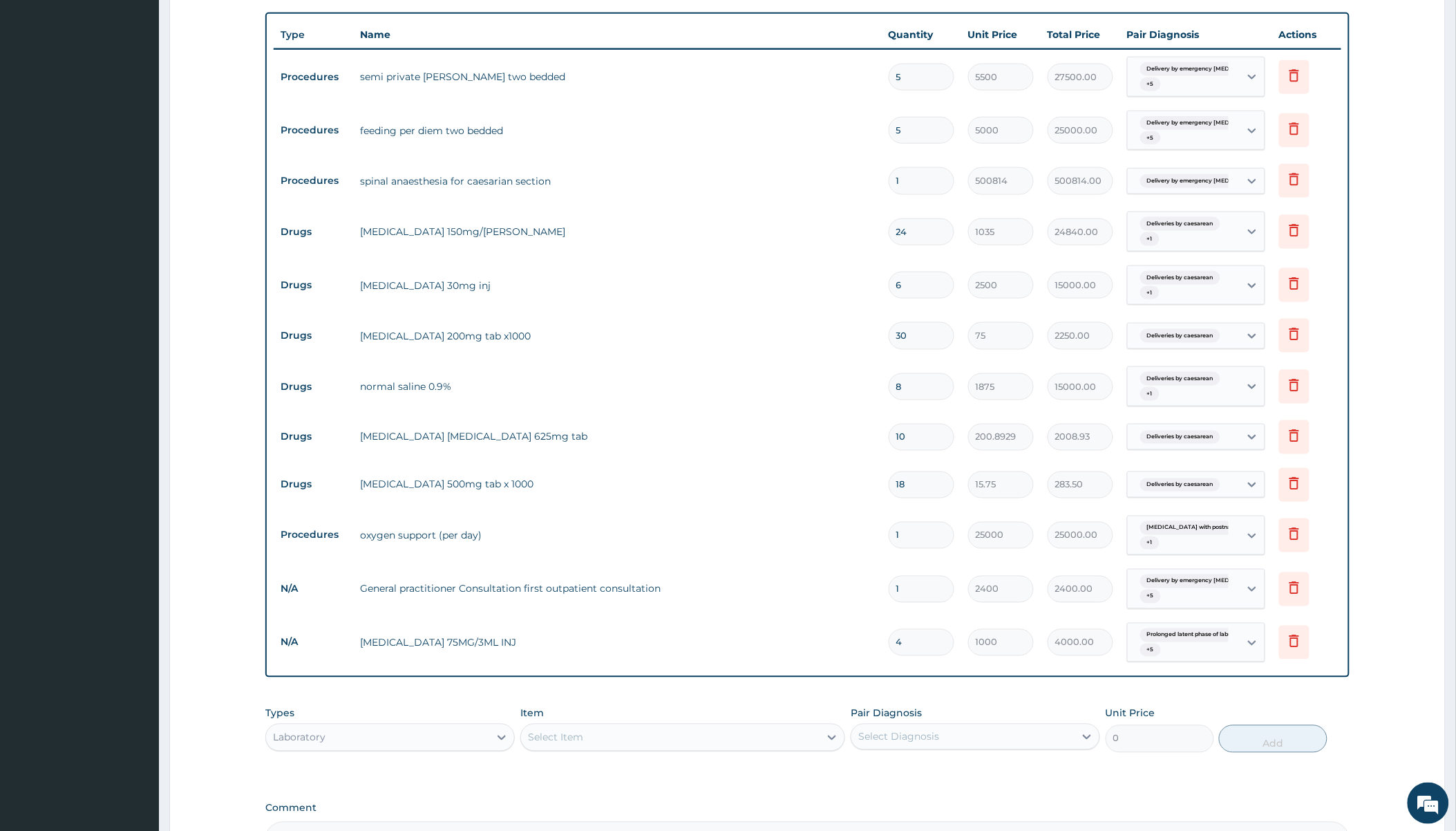
scroll to position [537, 0]
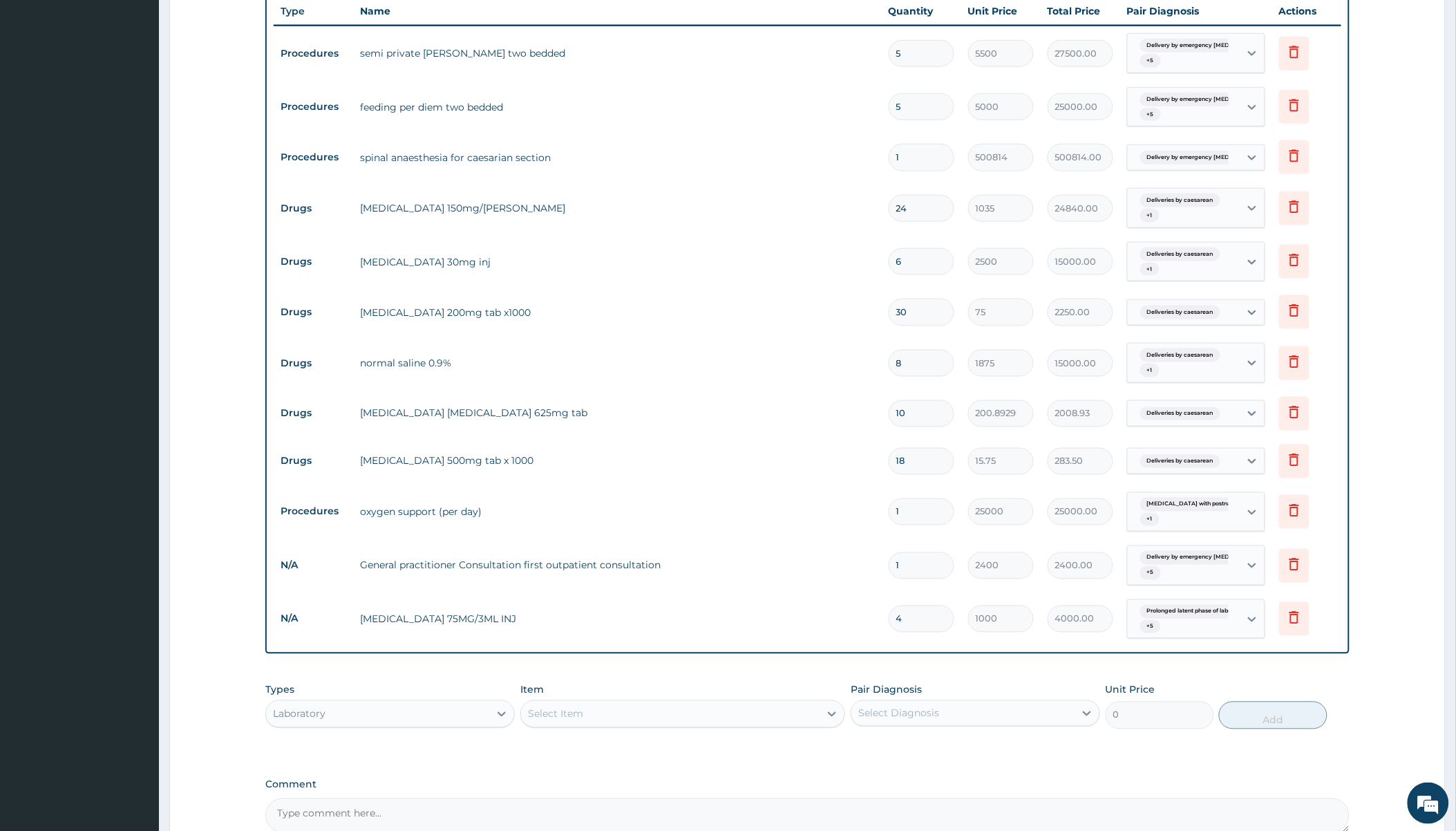
click at [579, 707] on div "Select Item" at bounding box center [556, 714] width 56 height 13
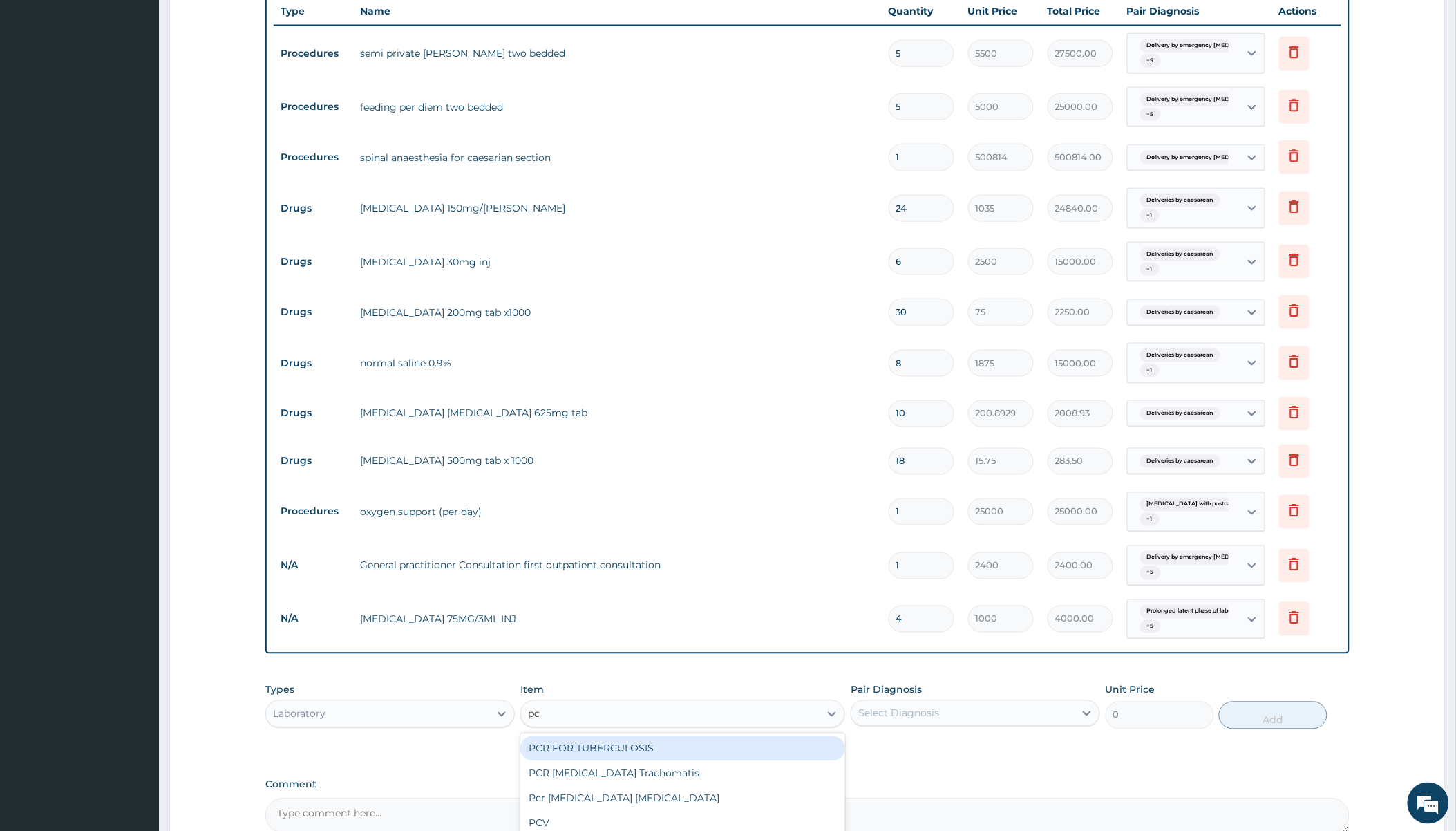
type input "pcv"
drag, startPoint x: 607, startPoint y: 730, endPoint x: 608, endPoint y: 718, distance: 12.0
click at [607, 737] on div "PCV" at bounding box center [682, 748] width 325 height 24
type input "1500"
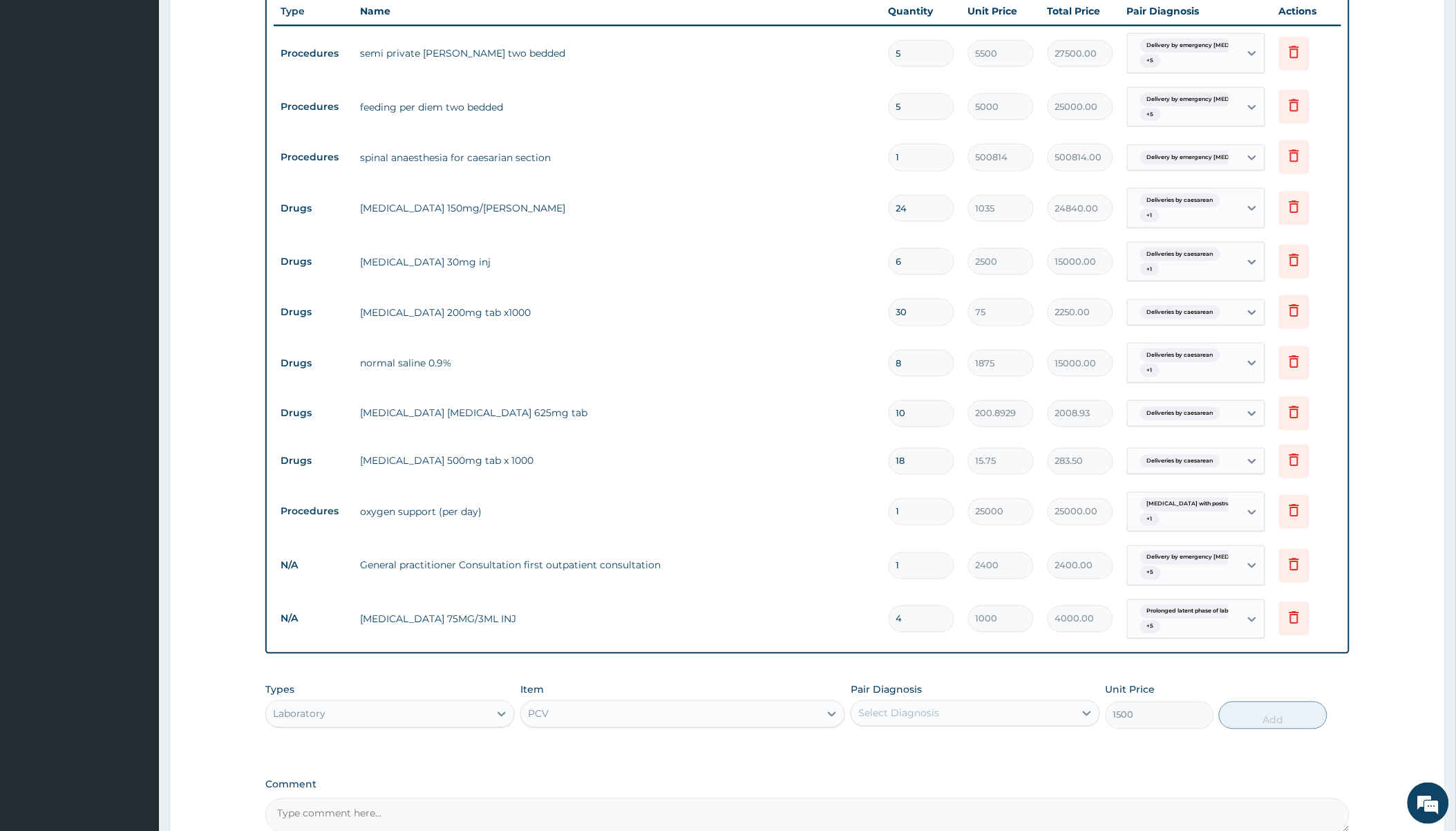
click at [963, 702] on div "Select Diagnosis" at bounding box center [963, 713] width 224 height 22
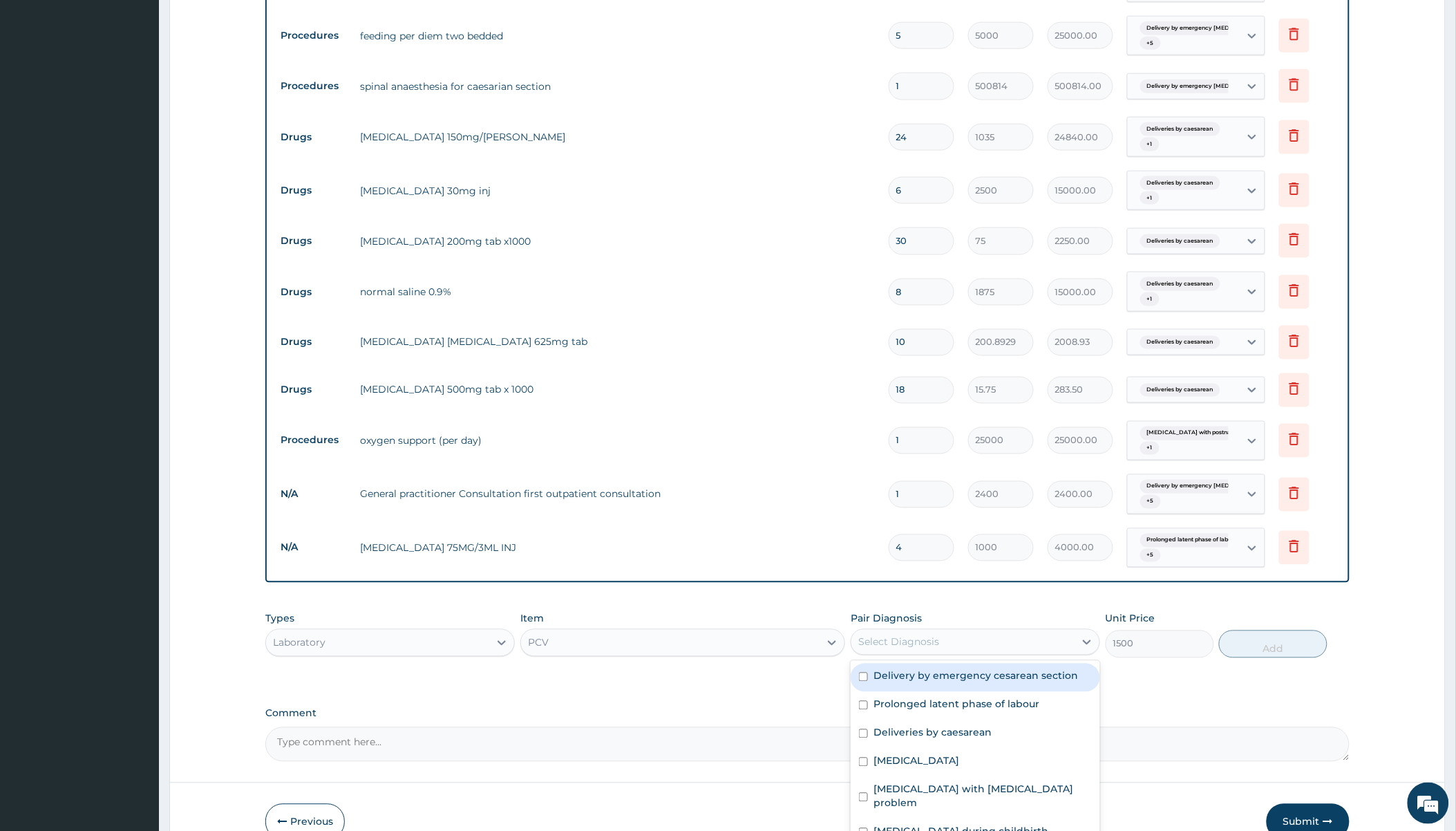
scroll to position [659, 0]
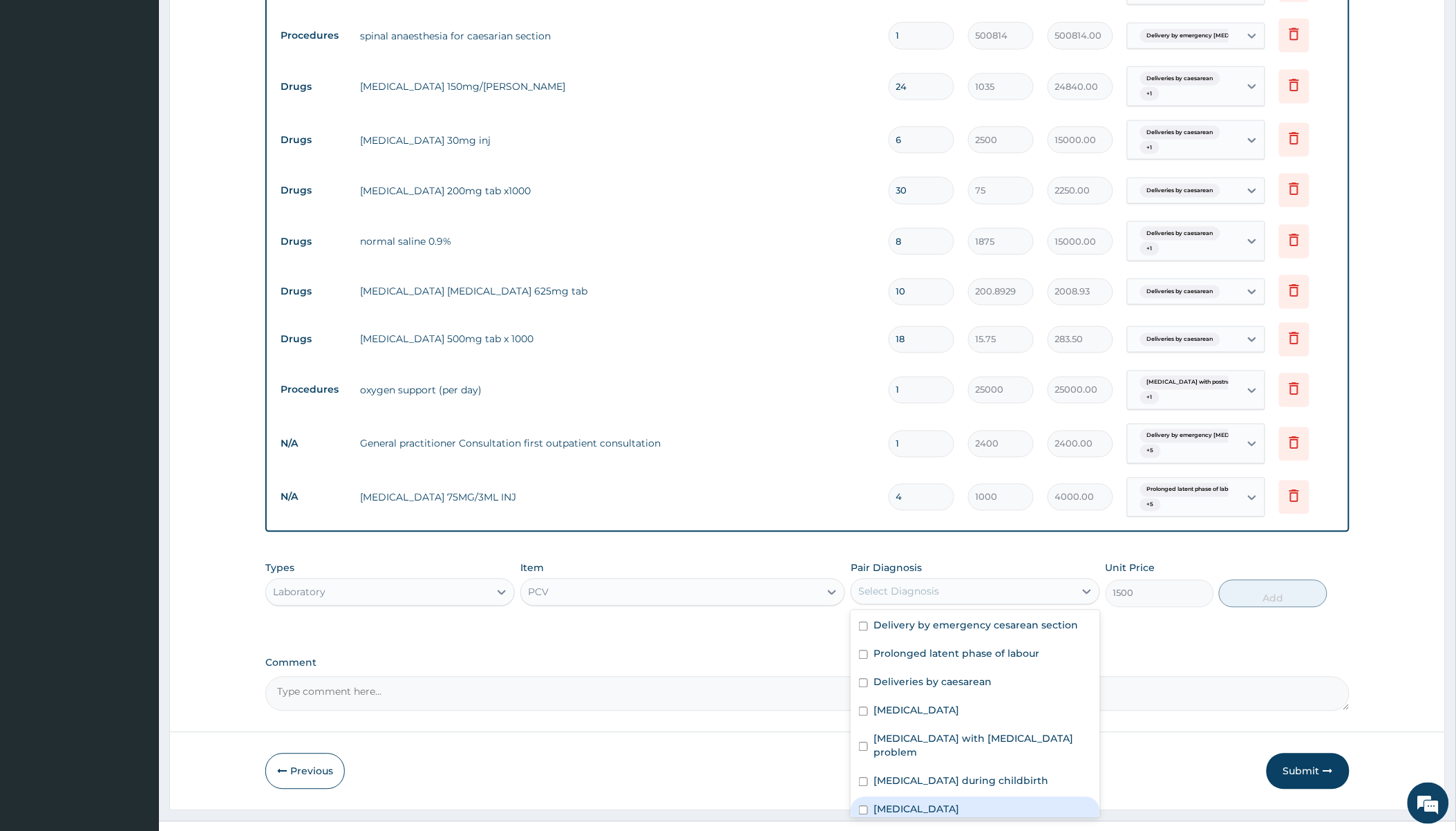
click at [902, 802] on label "Anemia" at bounding box center [917, 809] width 86 height 13
checkbox input "true"
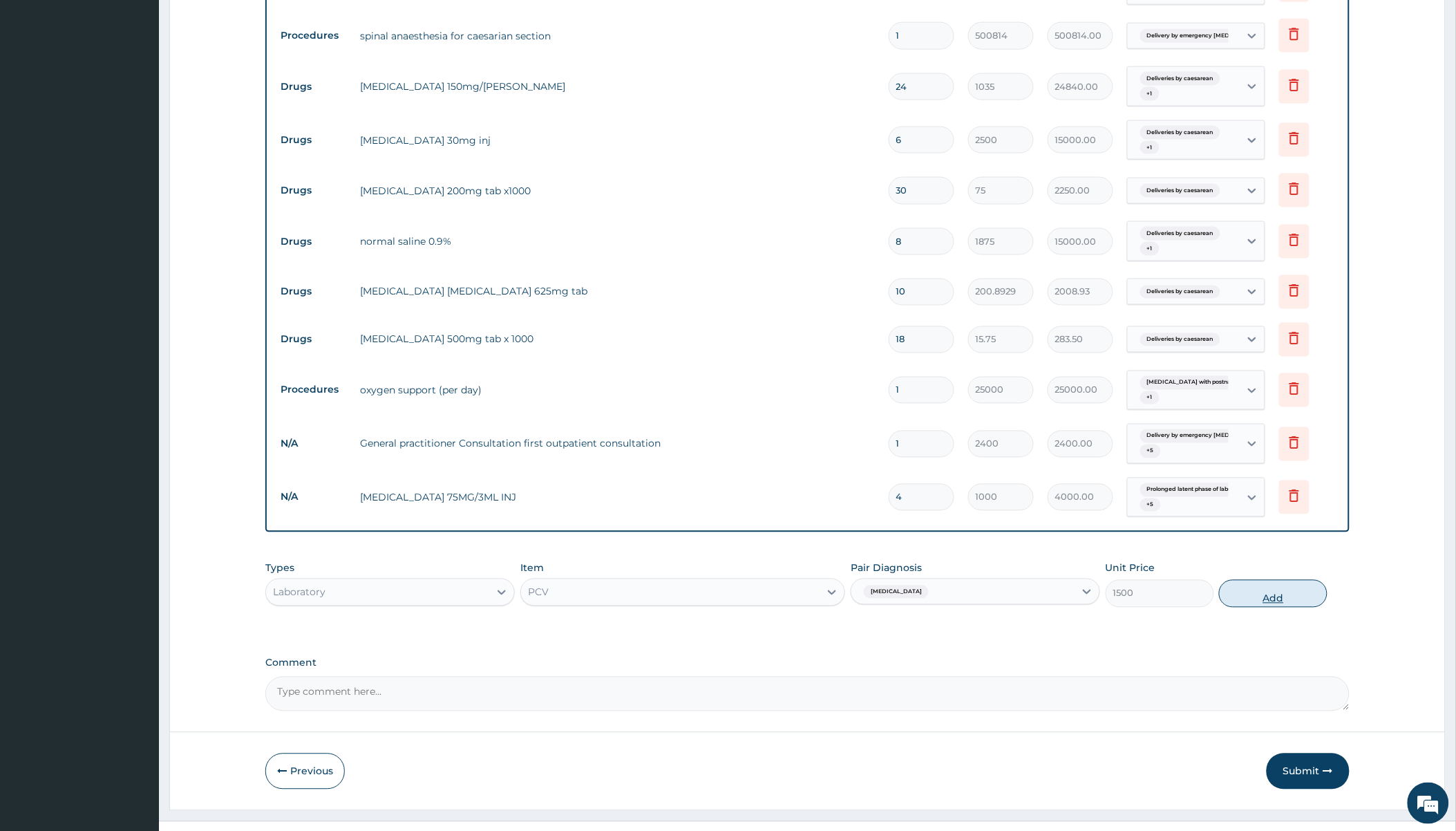
click at [1252, 580] on button "Add" at bounding box center [1273, 593] width 109 height 28
type input "0"
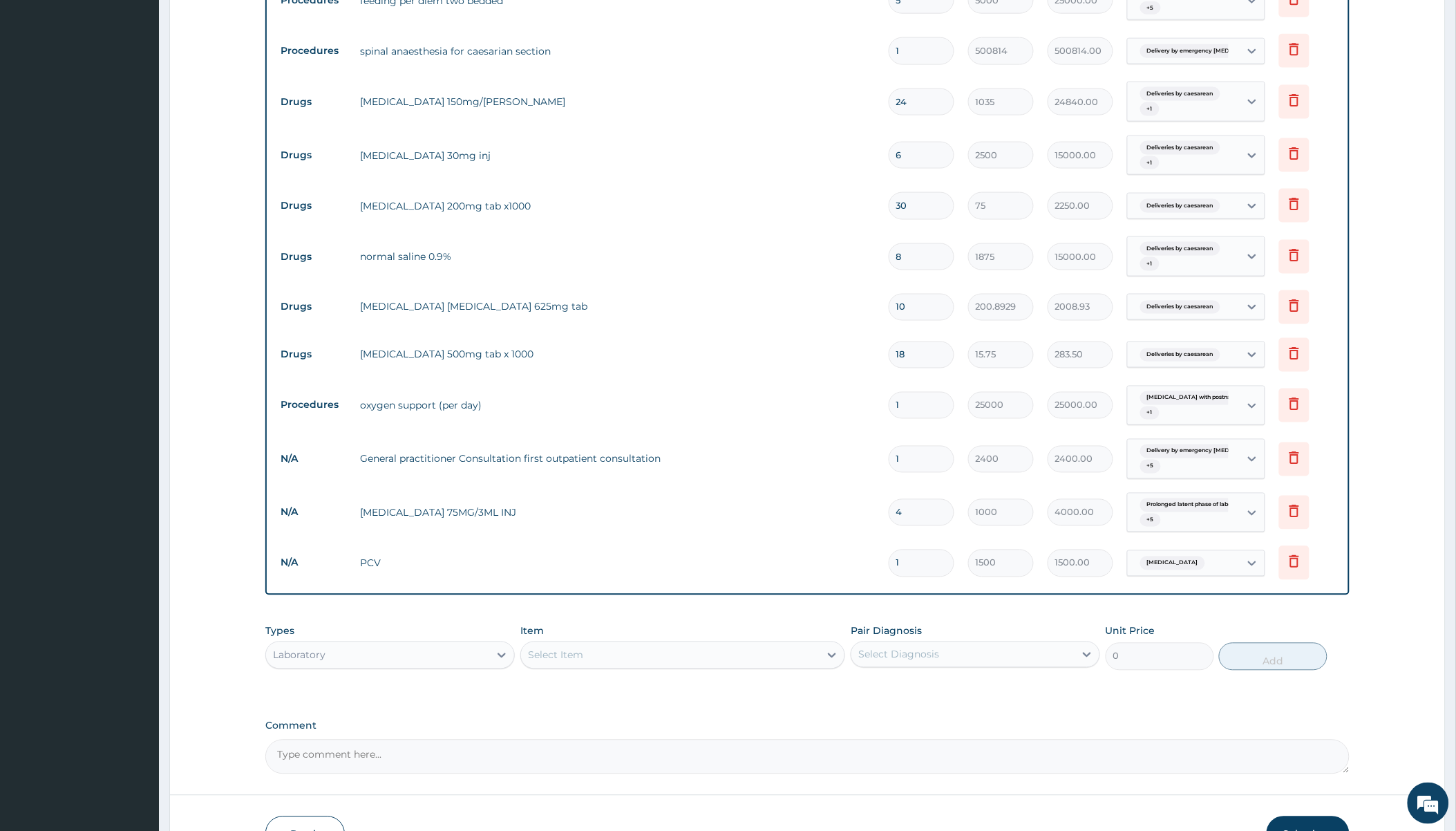
scroll to position [707, 0]
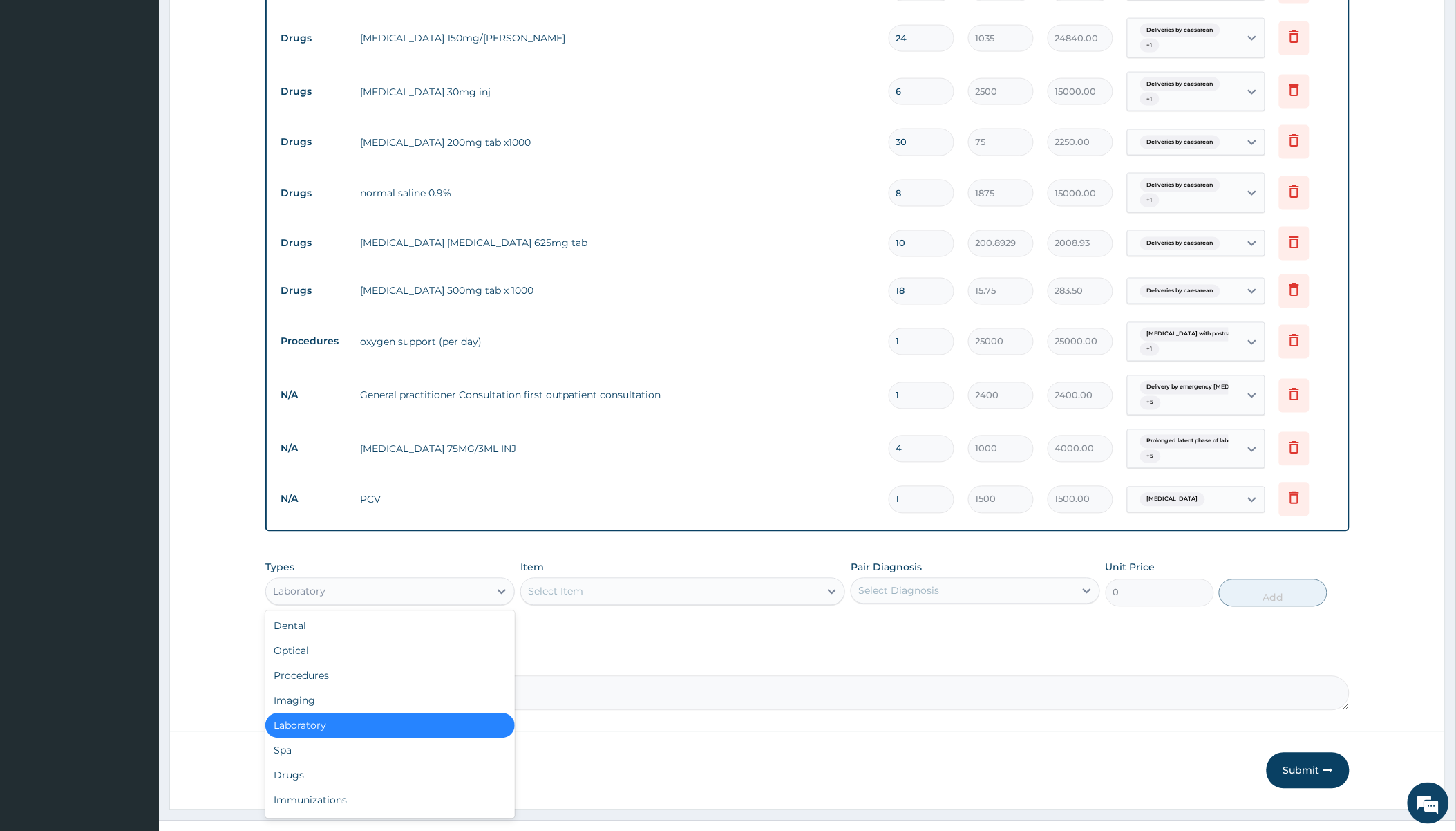
click at [386, 580] on div "Laboratory" at bounding box center [377, 591] width 224 height 22
click at [426, 580] on div "Laboratory" at bounding box center [377, 591] width 224 height 22
type input "dr"
click at [570, 585] on div "Select Item" at bounding box center [556, 591] width 56 height 13
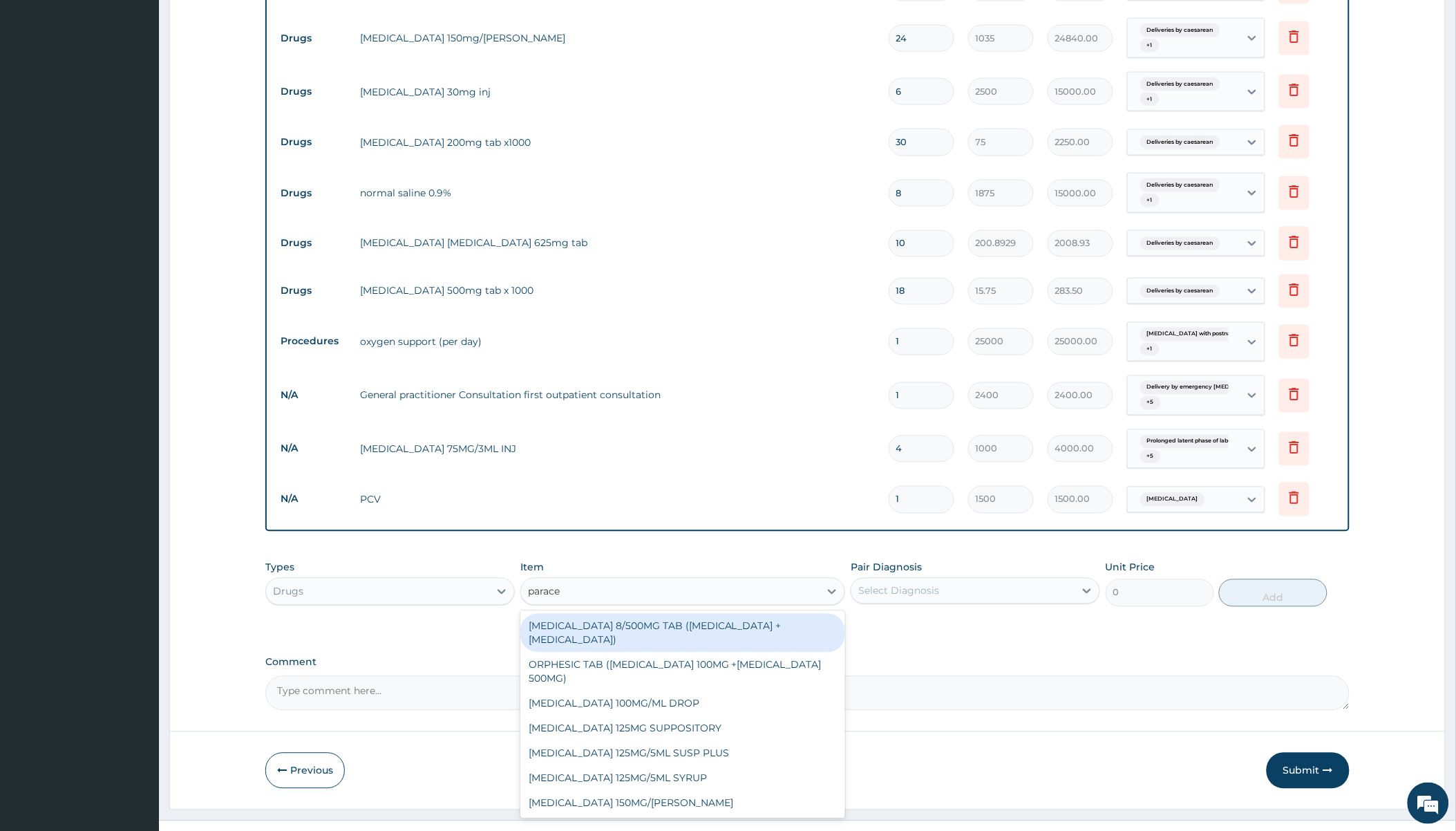
type input "paracet"
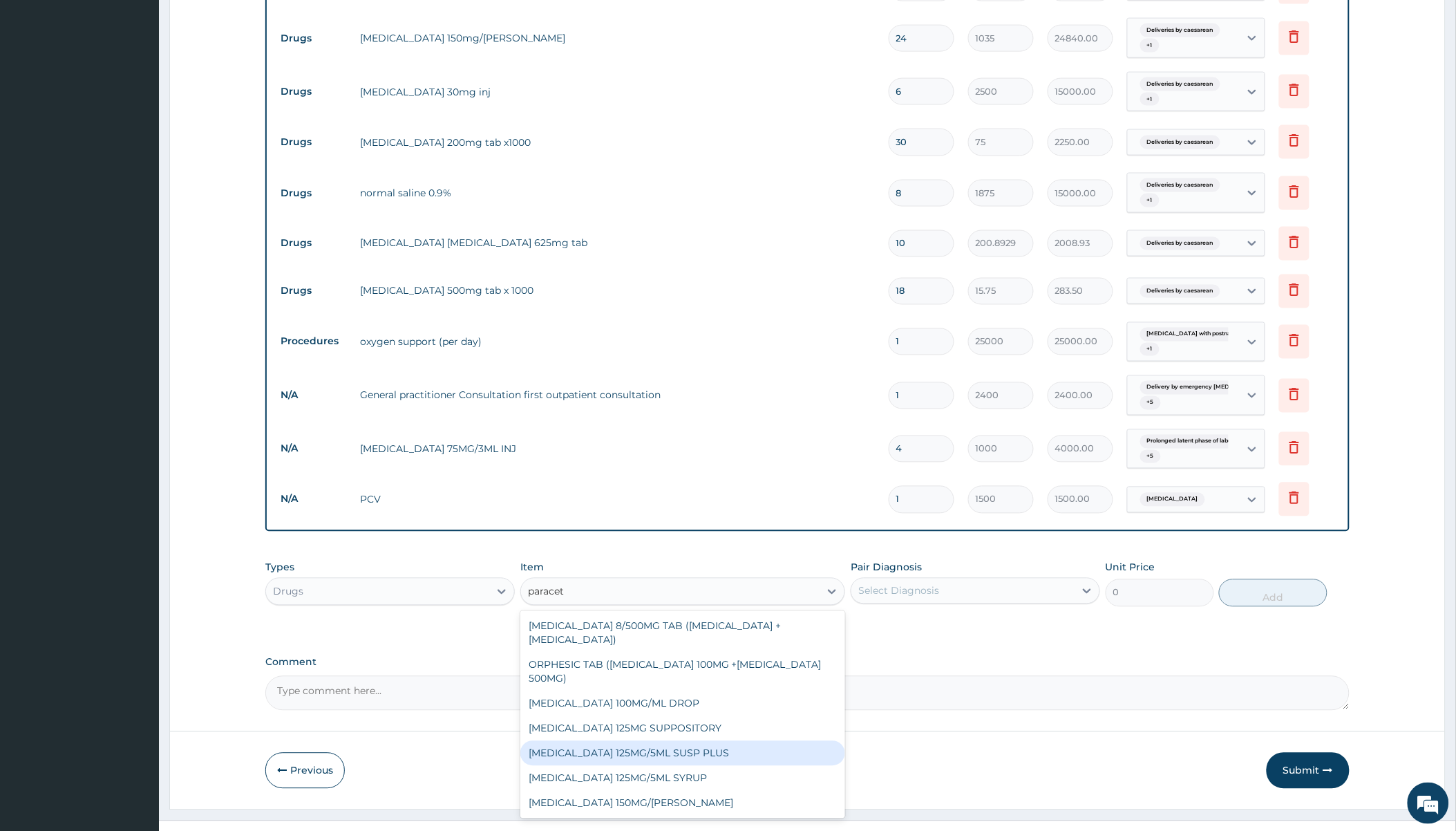
scroll to position [74, 0]
click at [638, 742] on div "PARACETAMOL 500MG TAB x 1000" at bounding box center [682, 753] width 325 height 24
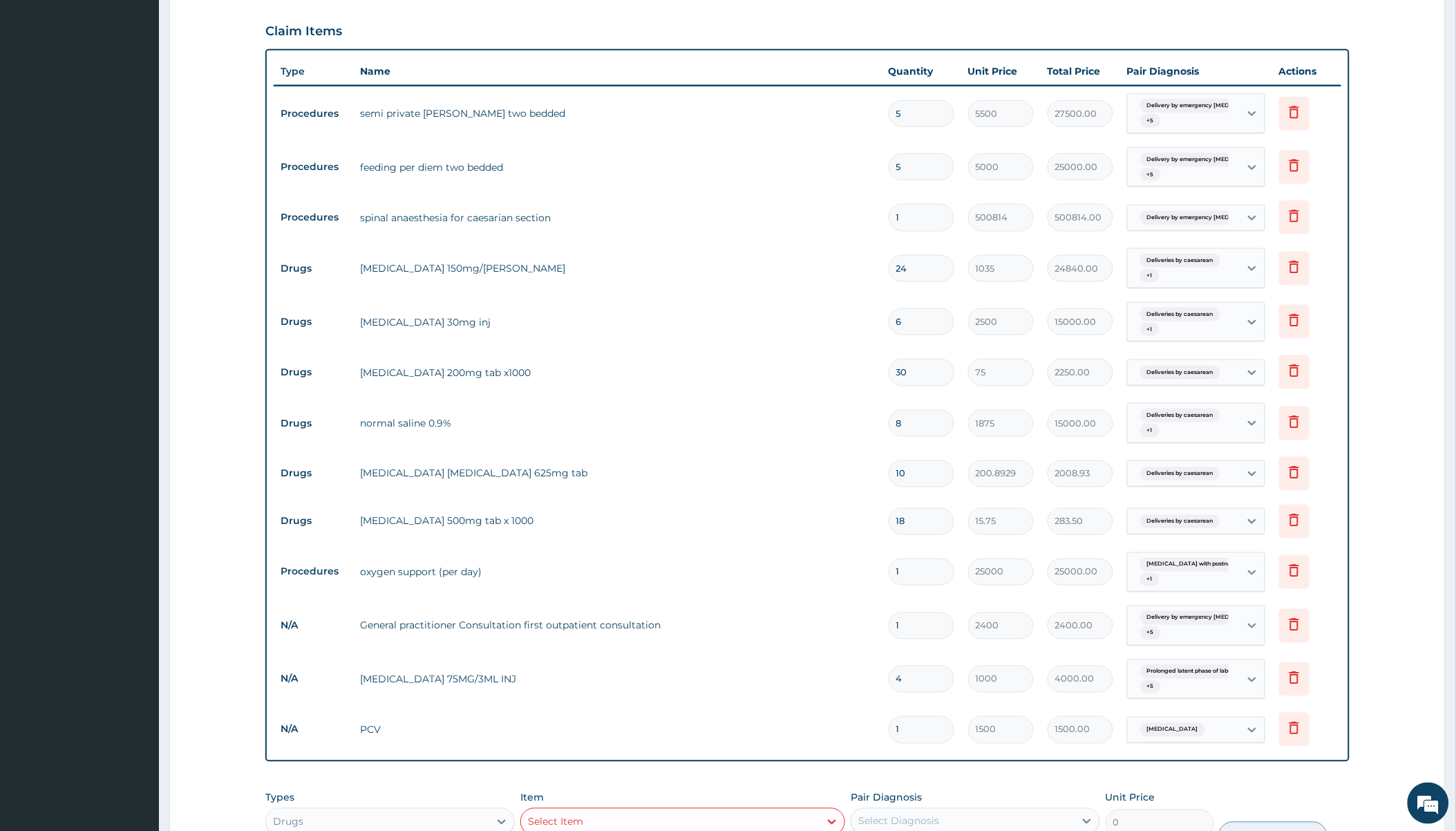
scroll to position [553, 0]
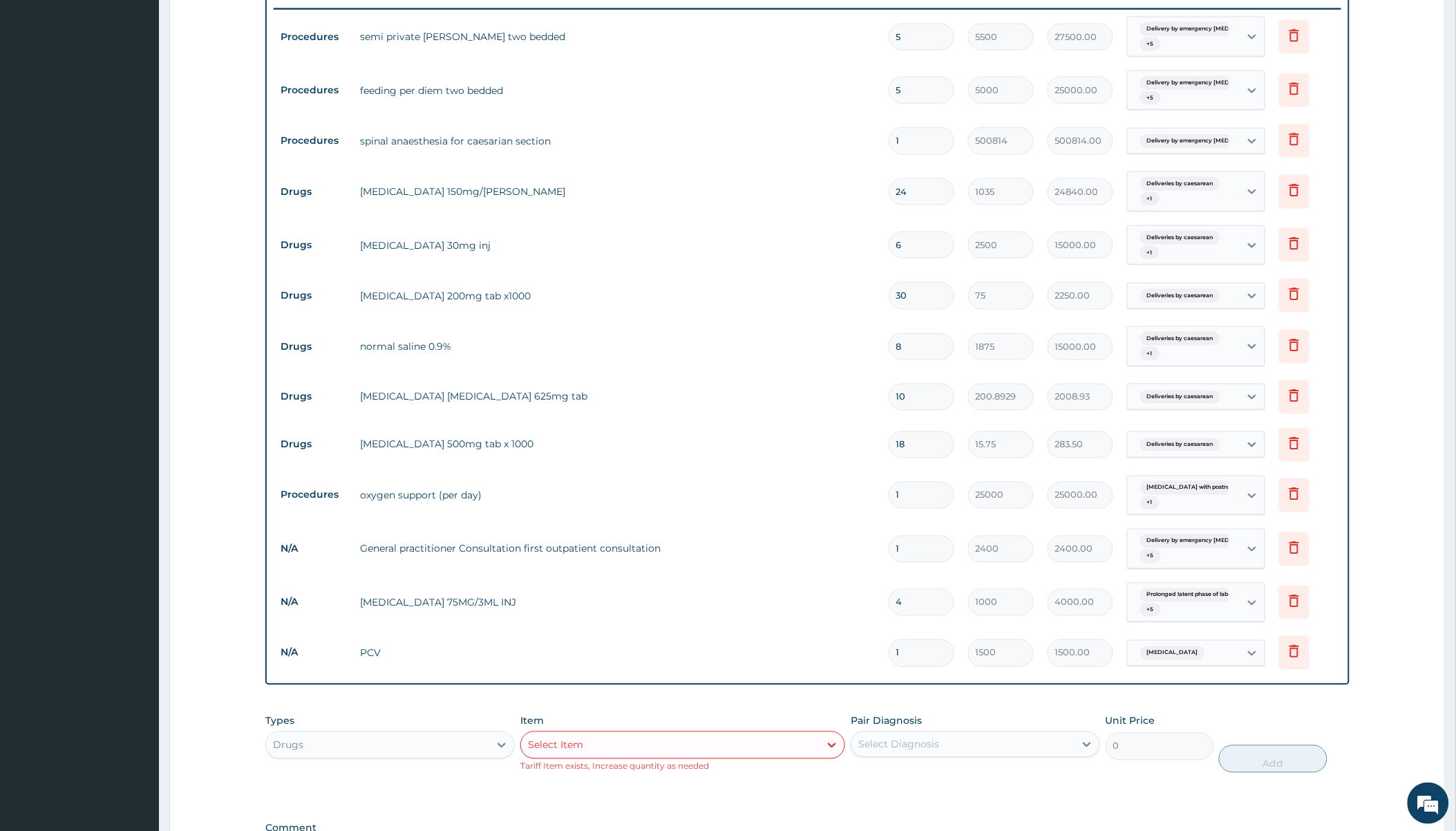
click at [941, 231] on input "6" at bounding box center [922, 245] width 66 height 27
type input "0.00"
type input "4"
type input "10000.00"
type input "4"
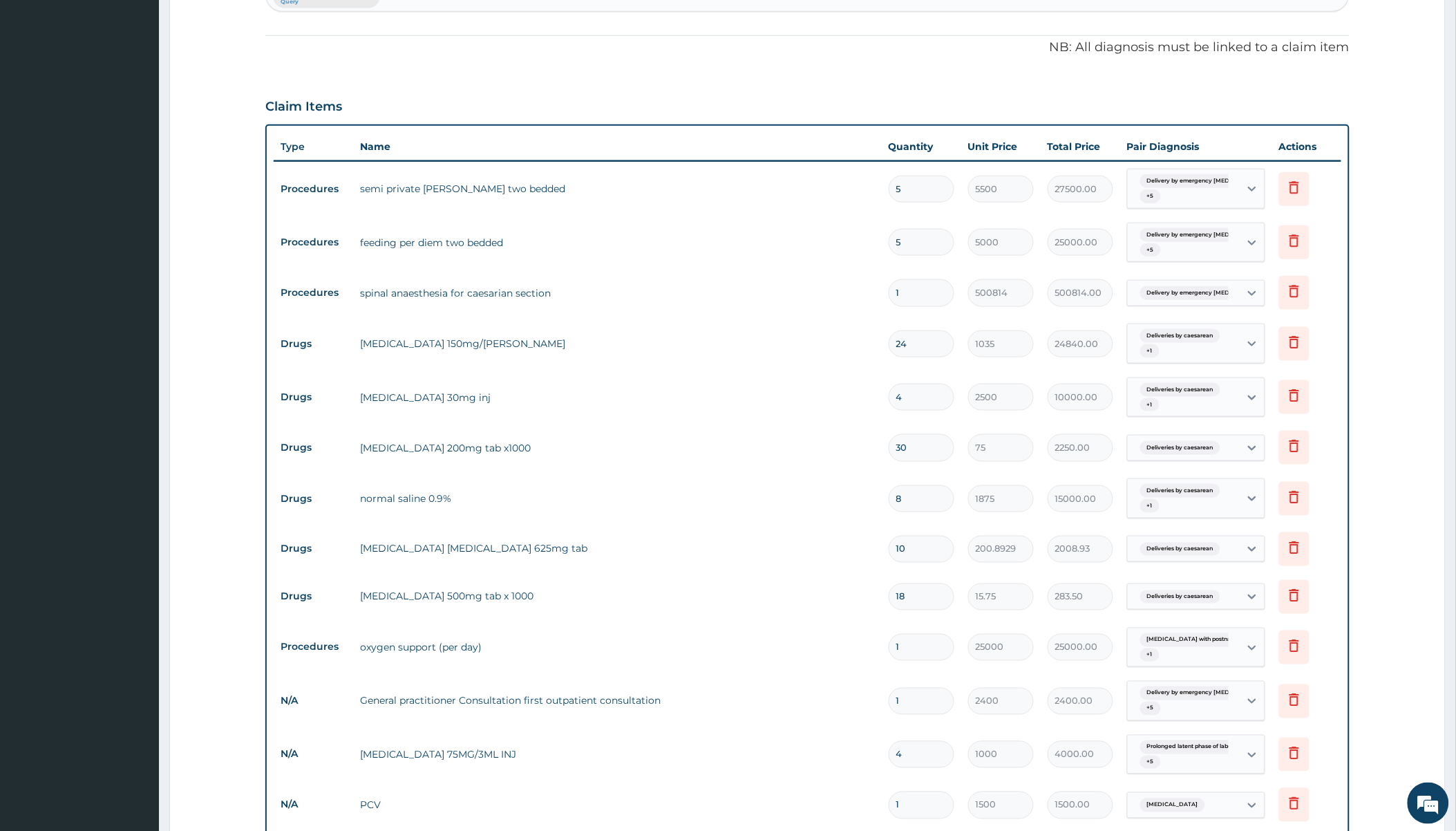
scroll to position [400, 0]
click at [913, 488] on input "8" at bounding box center [922, 501] width 66 height 27
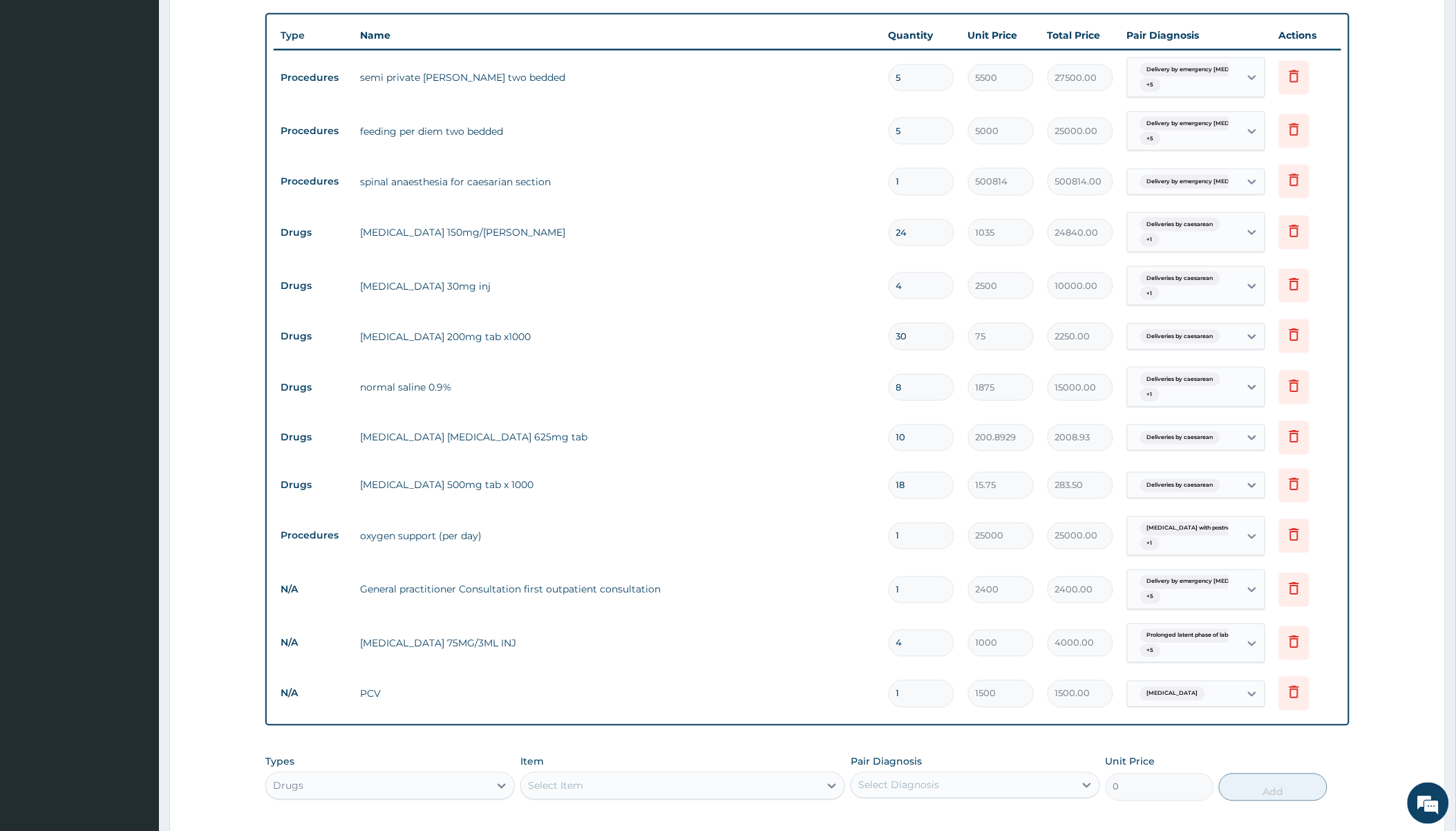
scroll to position [477, 0]
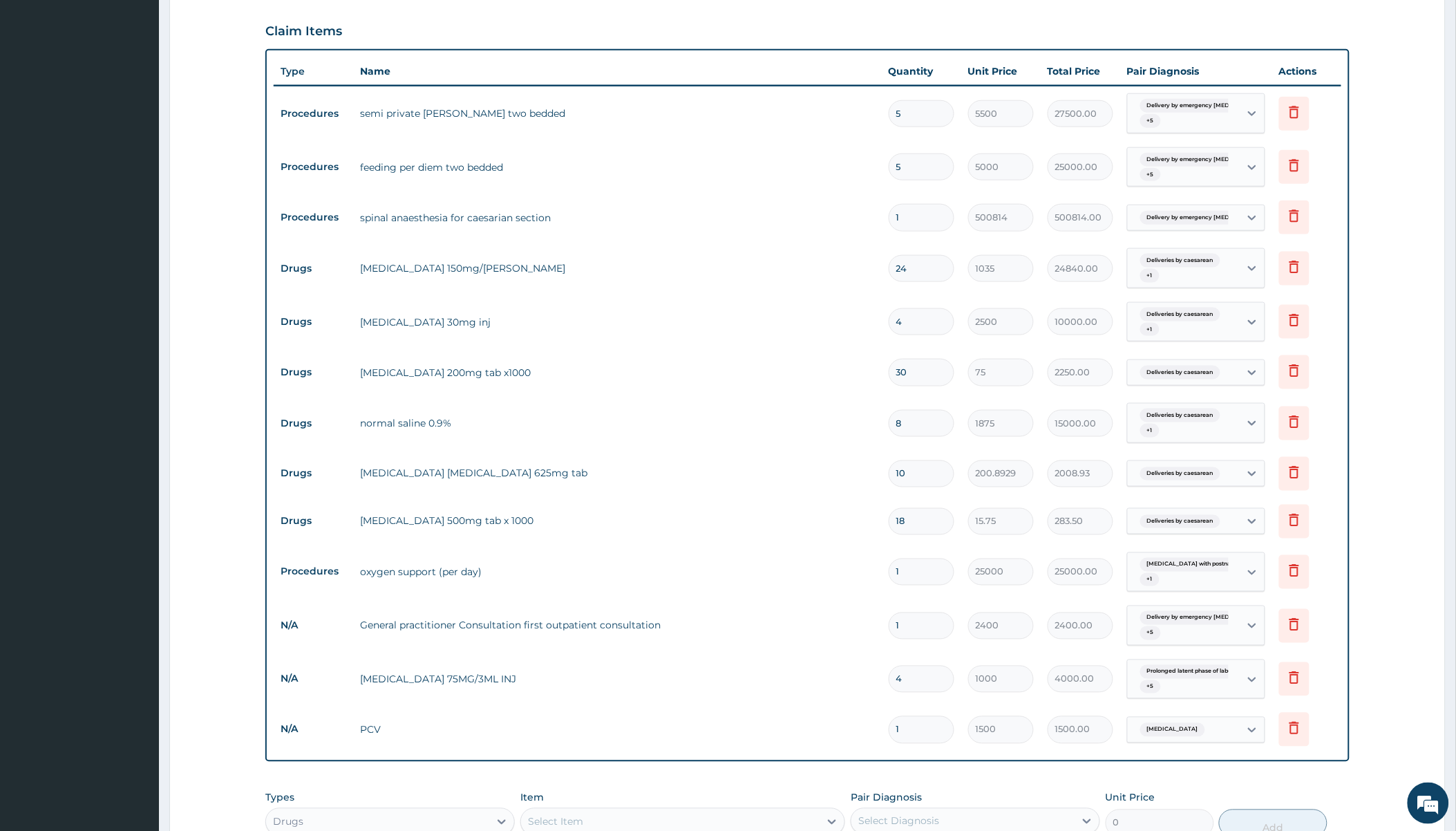
click at [940, 255] on input "24" at bounding box center [922, 268] width 66 height 27
type input "2"
type input "2070.00"
type input "23"
type input "23805.00"
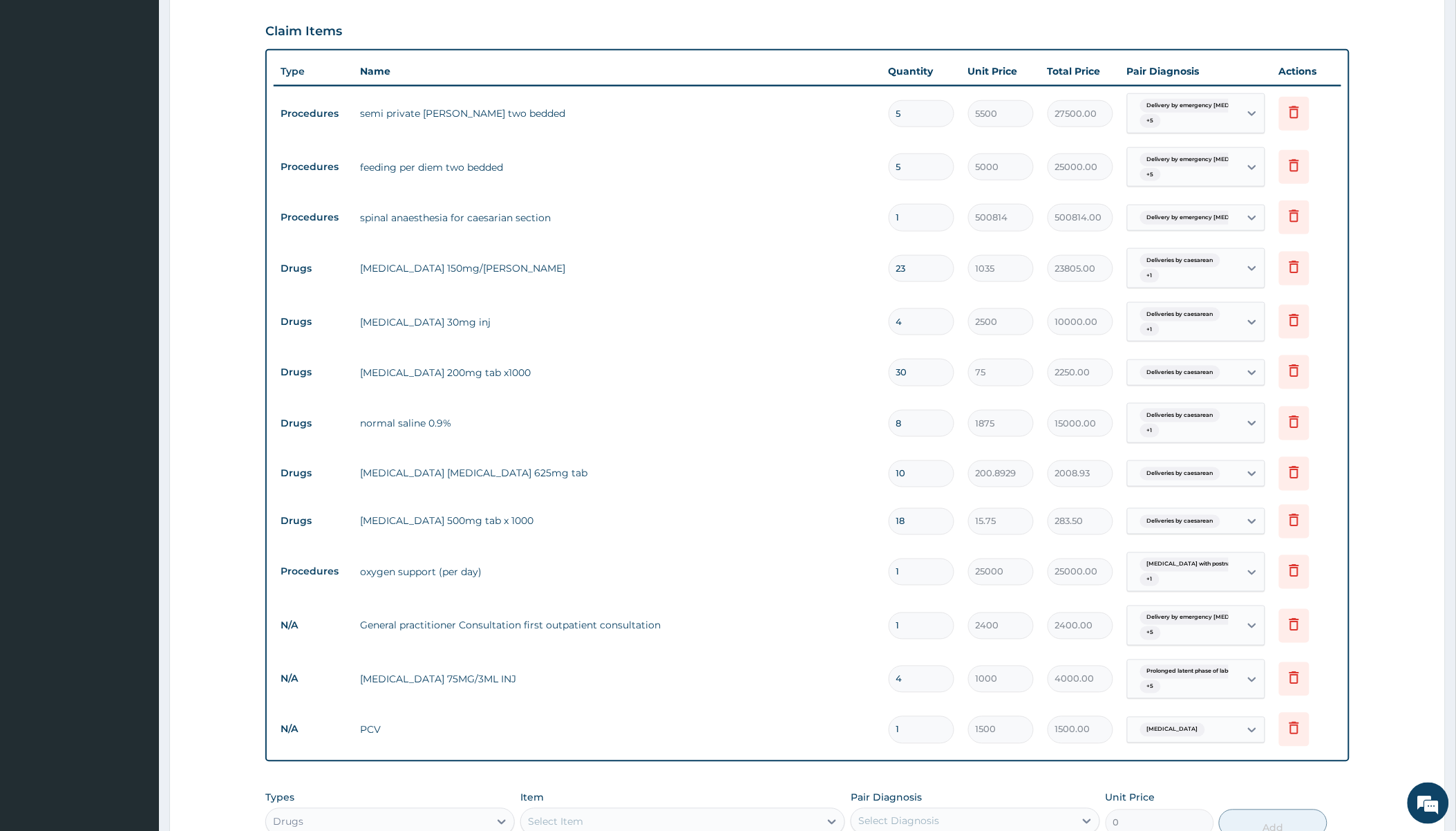
click at [930, 255] on input "23" at bounding box center [922, 268] width 66 height 27
type input "2"
type input "2070.00"
type input "24"
type input "24840.00"
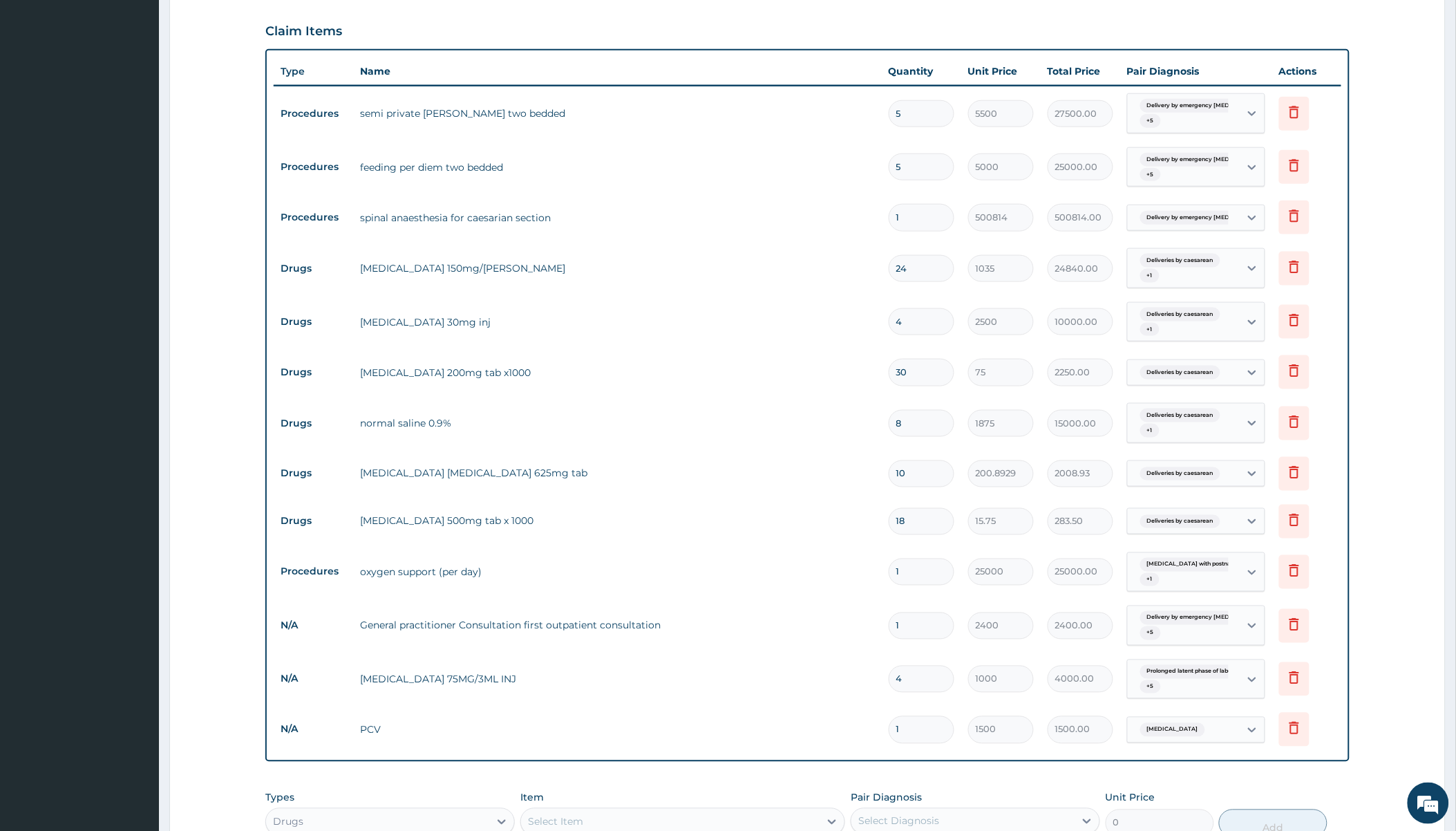
type input "24"
click at [936, 248] on td "24" at bounding box center [922, 268] width 79 height 40
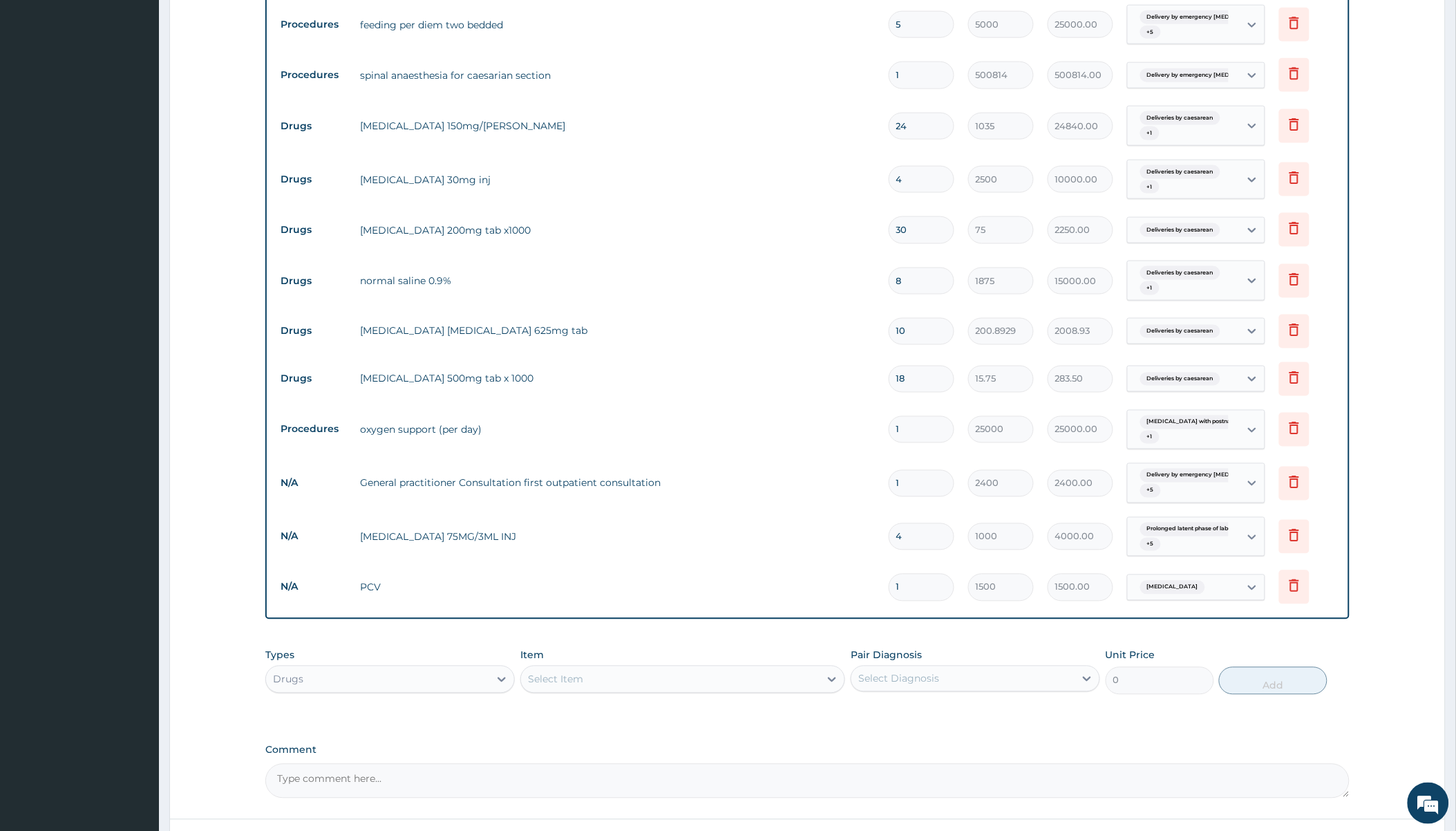
scroll to position [630, 0]
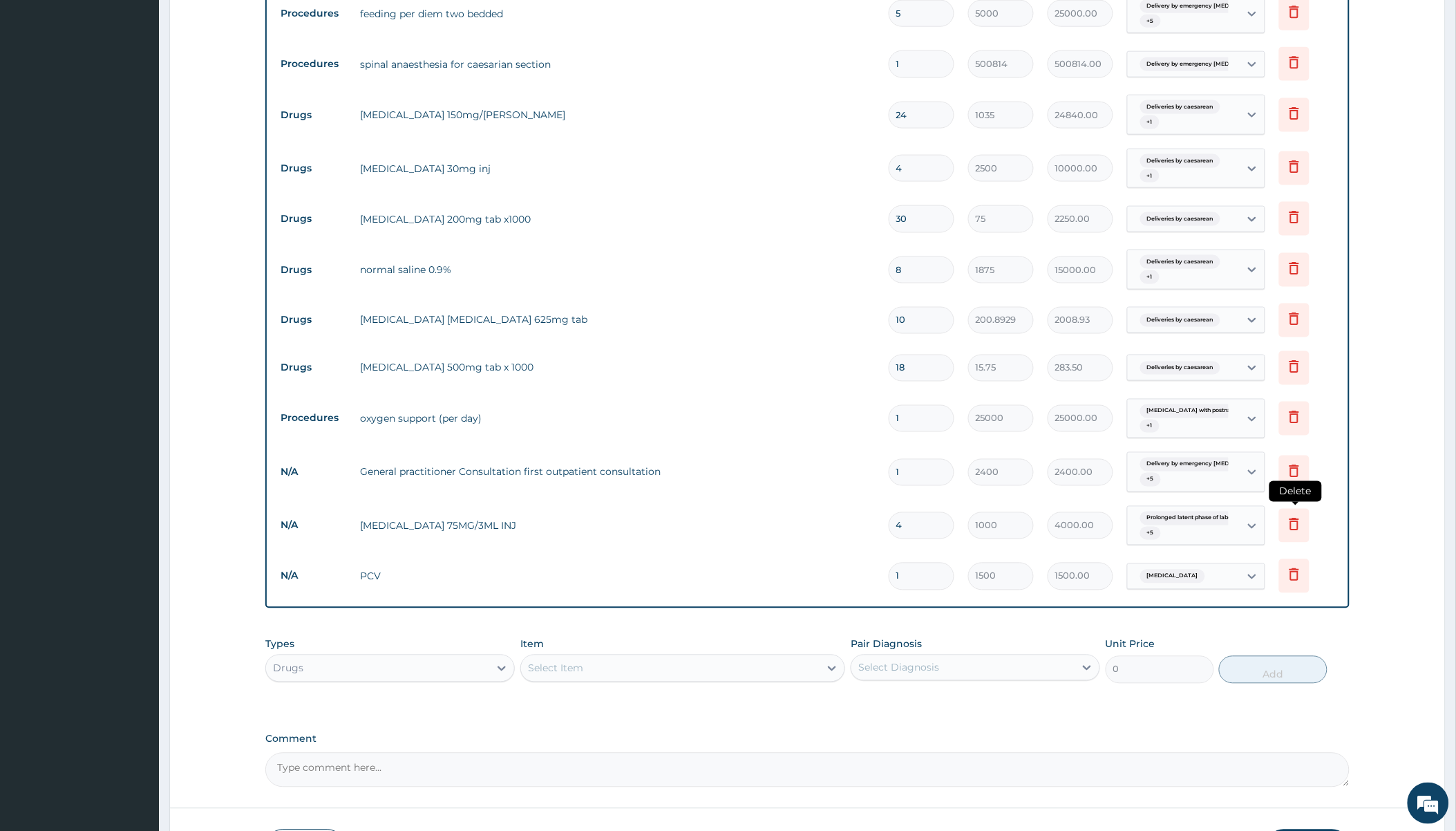
click at [1296, 515] on icon at bounding box center [1295, 524] width 17 height 17
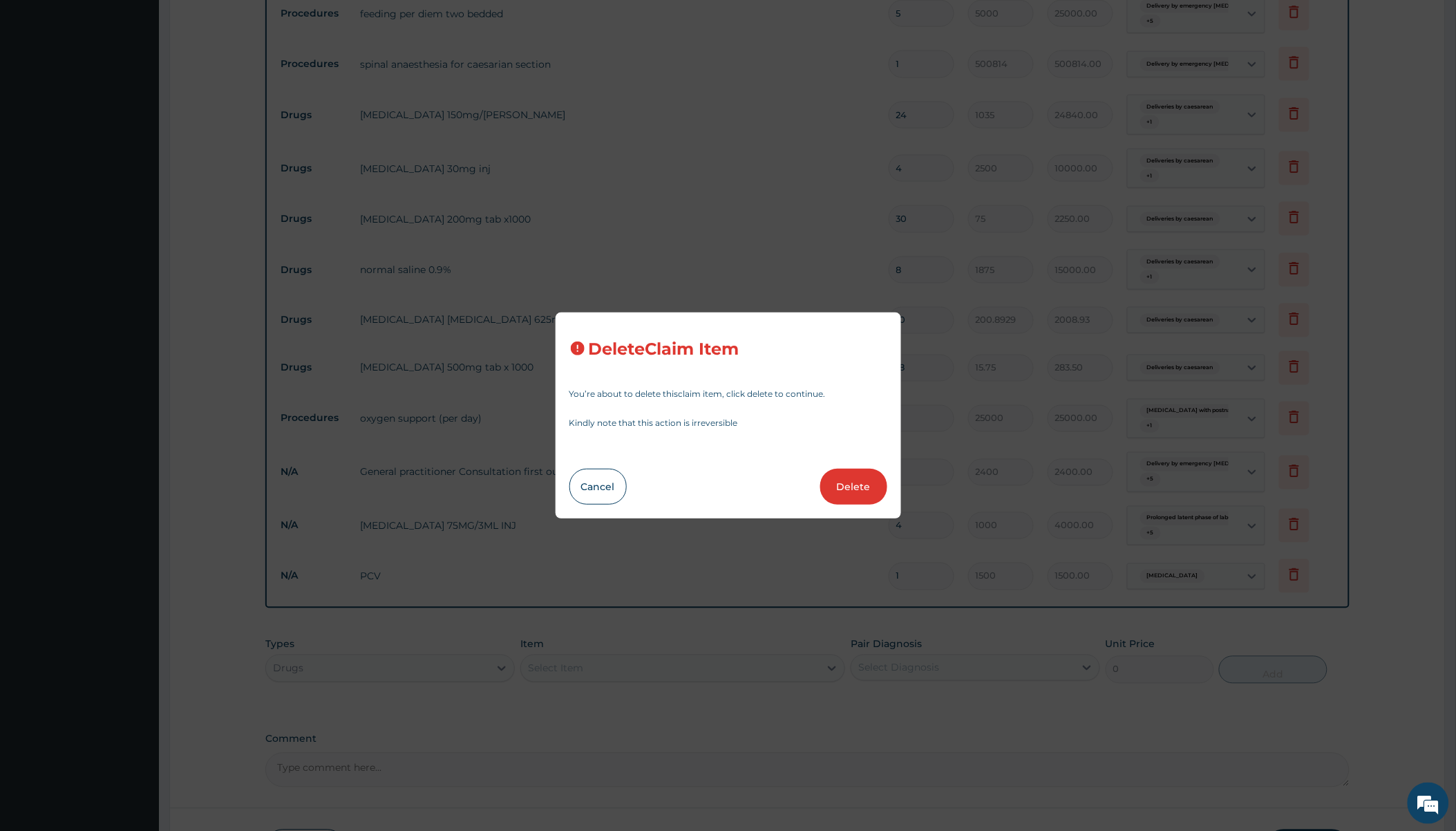
drag, startPoint x: 850, startPoint y: 480, endPoint x: 839, endPoint y: 472, distance: 13.6
click at [846, 479] on button "Delete" at bounding box center [854, 487] width 67 height 36
type input "1"
type input "1500"
type input "1500.00"
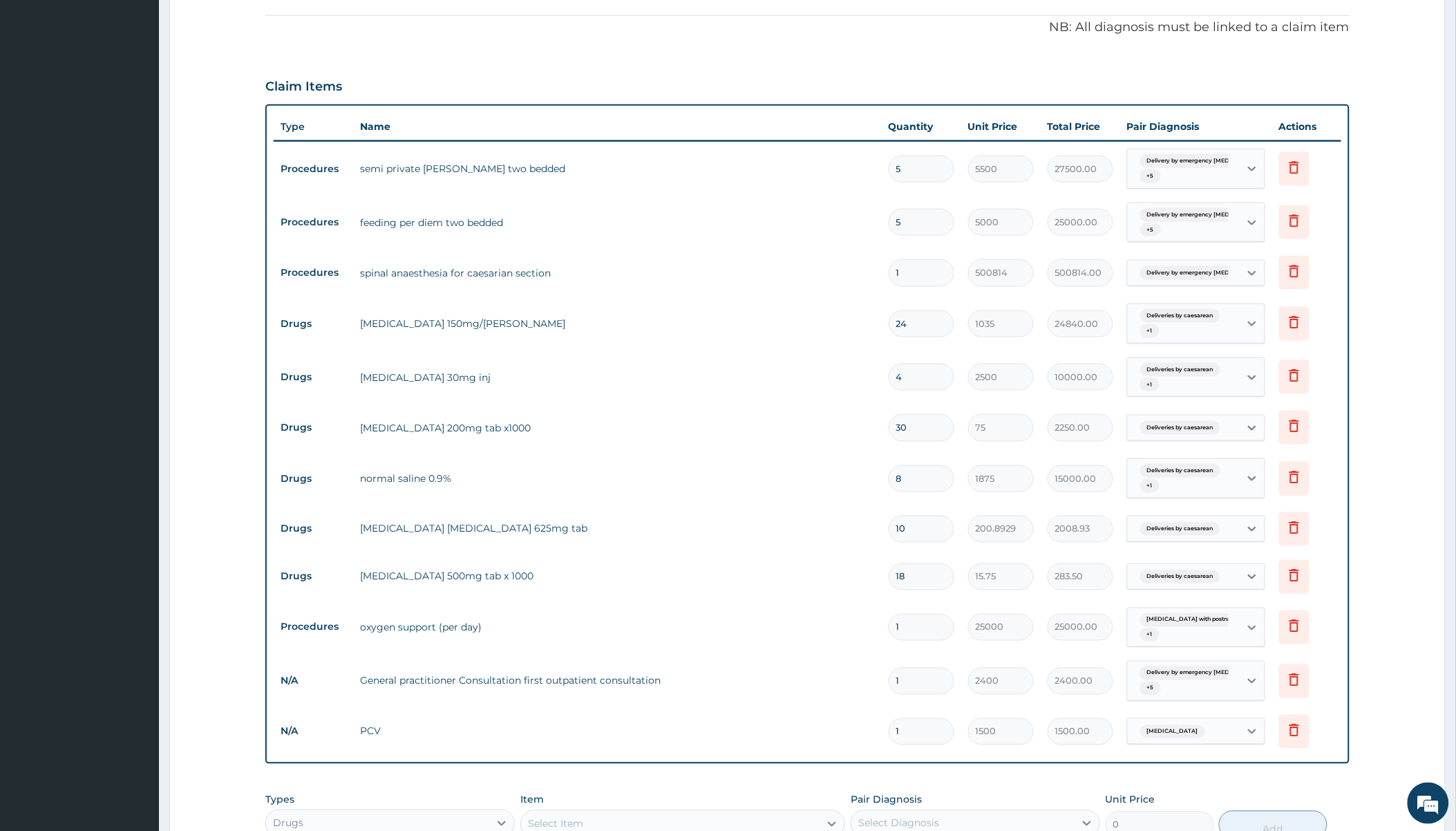
scroll to position [653, 0]
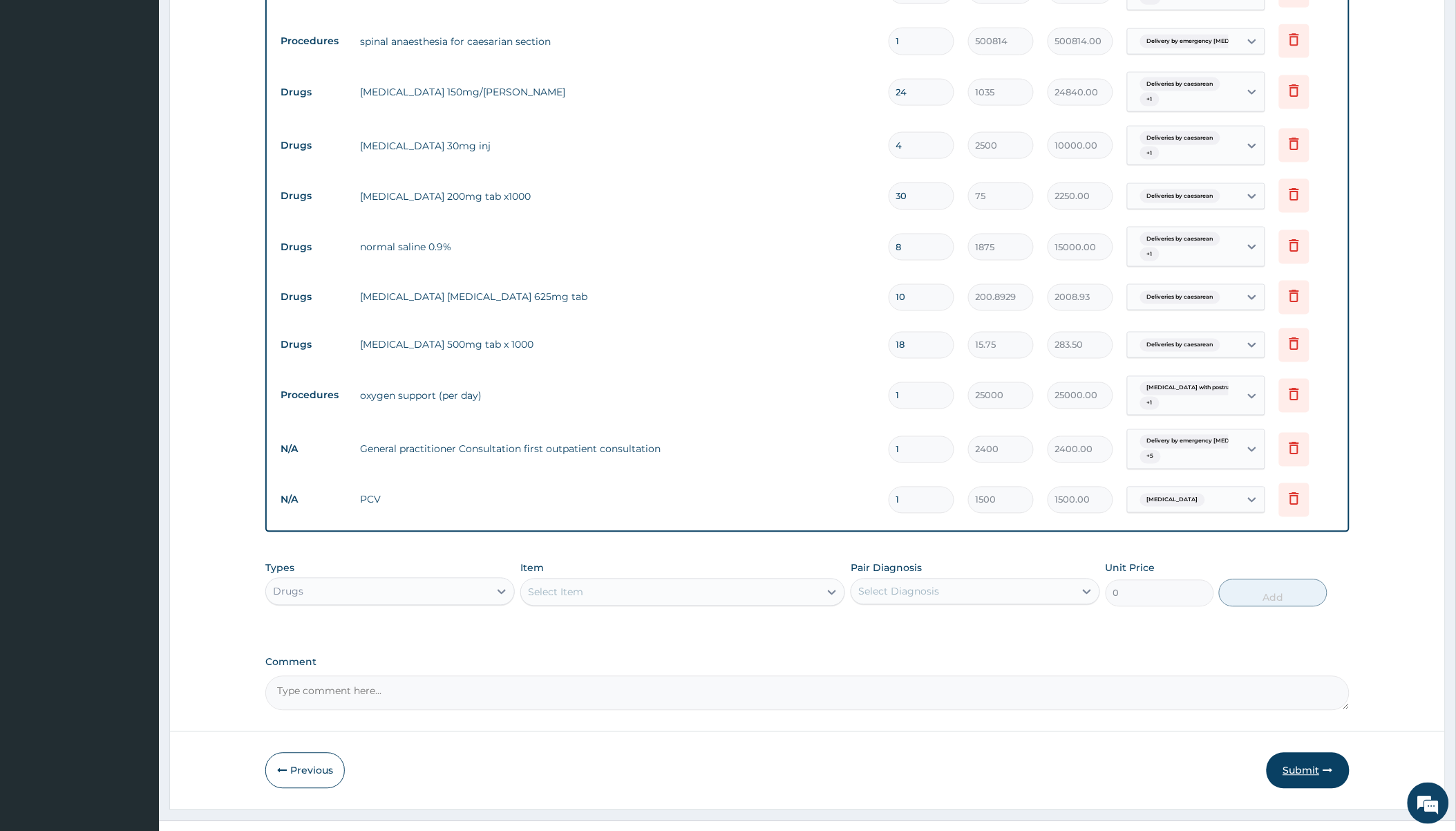
click at [1314, 753] on button "Submit" at bounding box center [1308, 770] width 83 height 36
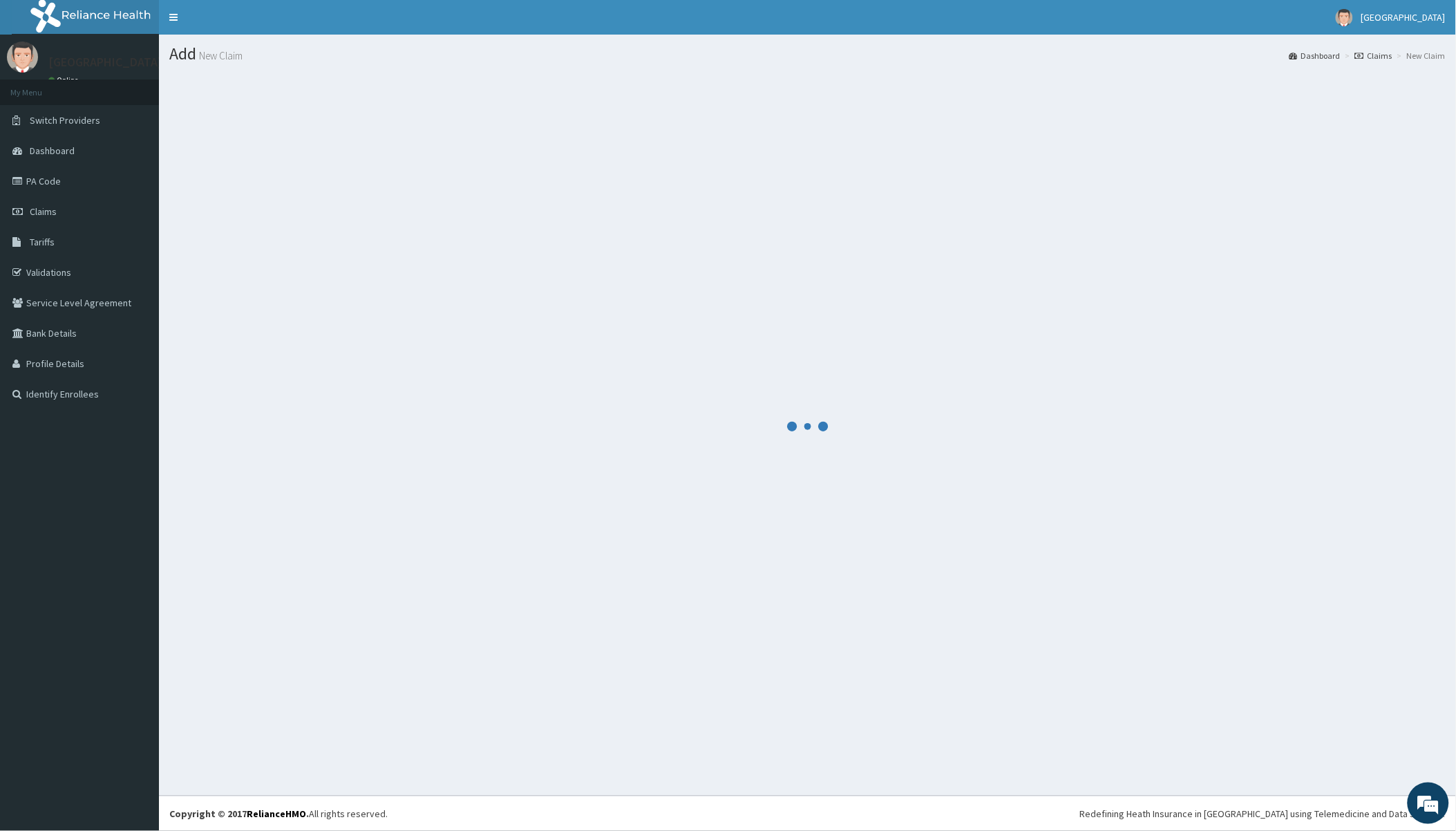
scroll to position [0, 0]
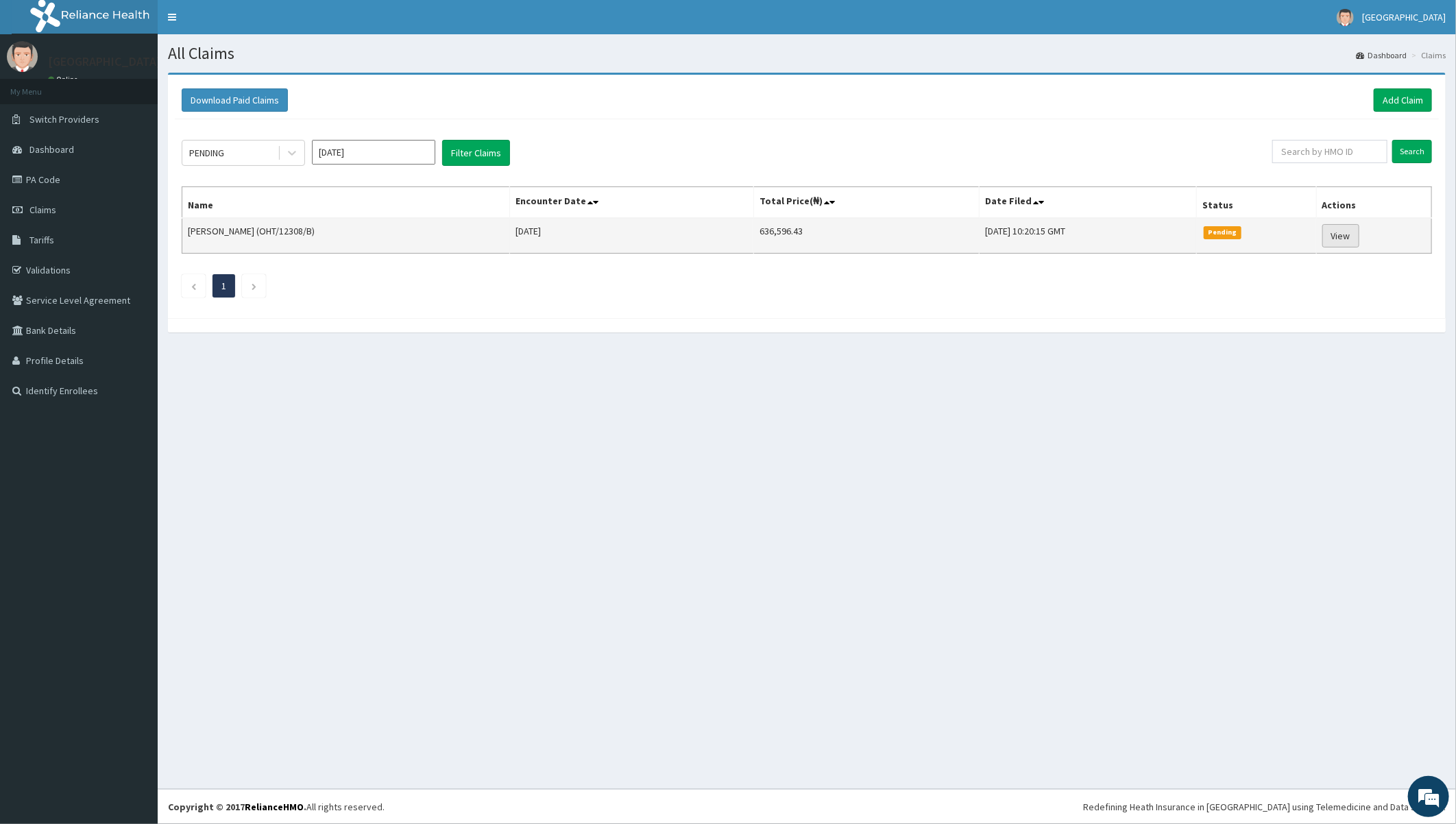
click at [1348, 238] on link "View" at bounding box center [1341, 236] width 37 height 23
